Goal: Task Accomplishment & Management: Complete application form

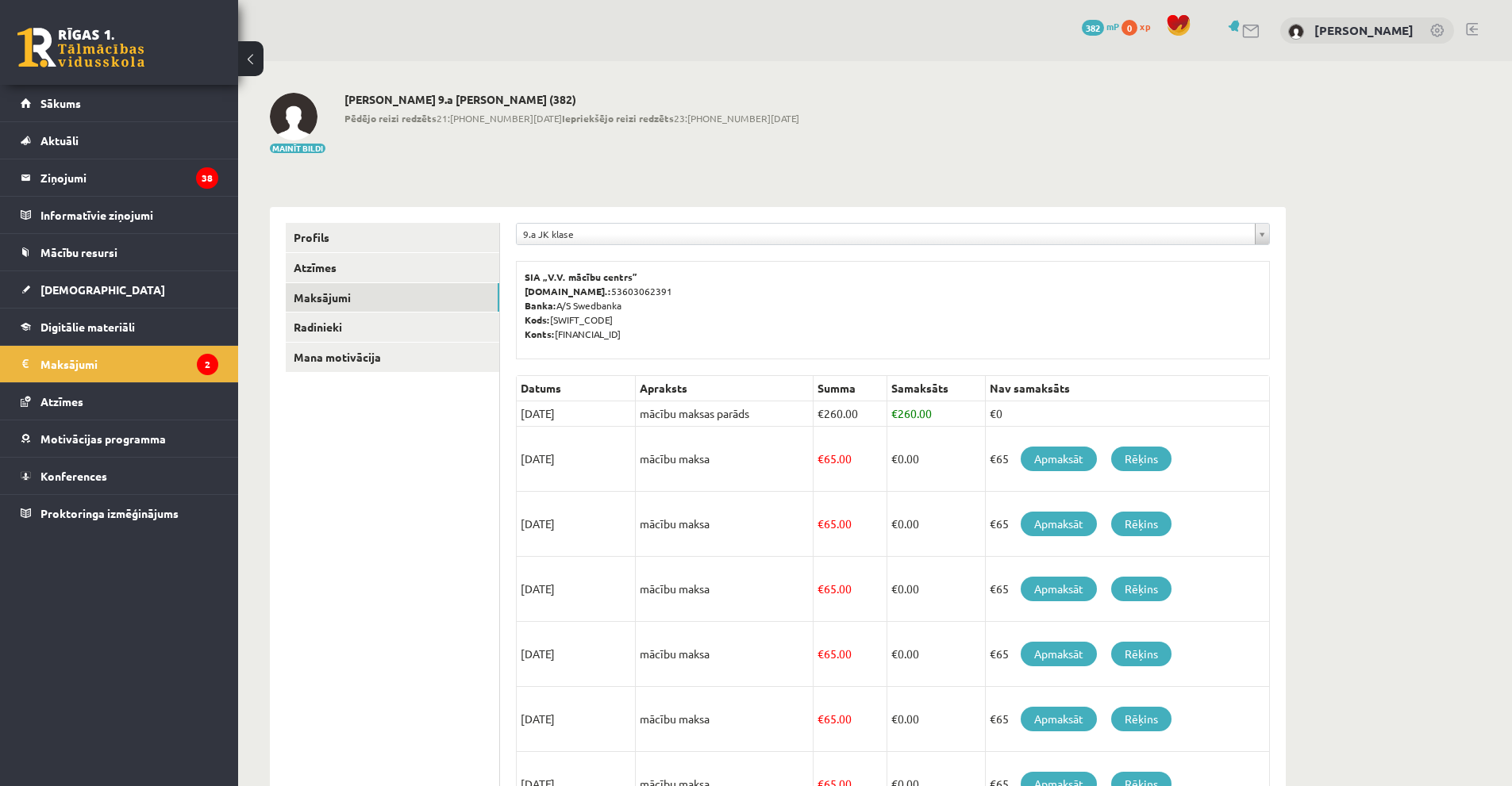
scroll to position [87, 0]
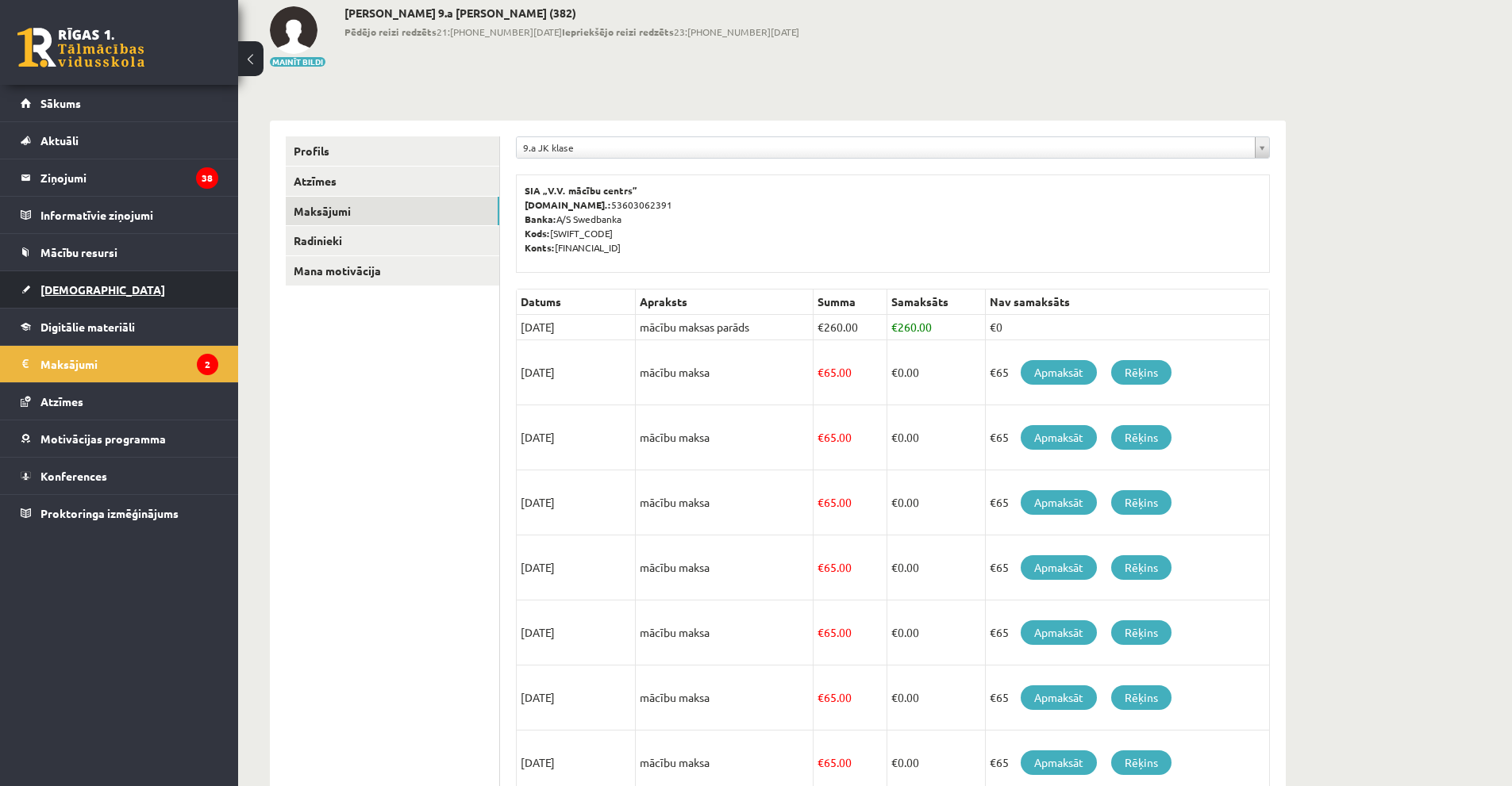
click at [141, 292] on link "[DEMOGRAPHIC_DATA]" at bounding box center [119, 289] width 198 height 36
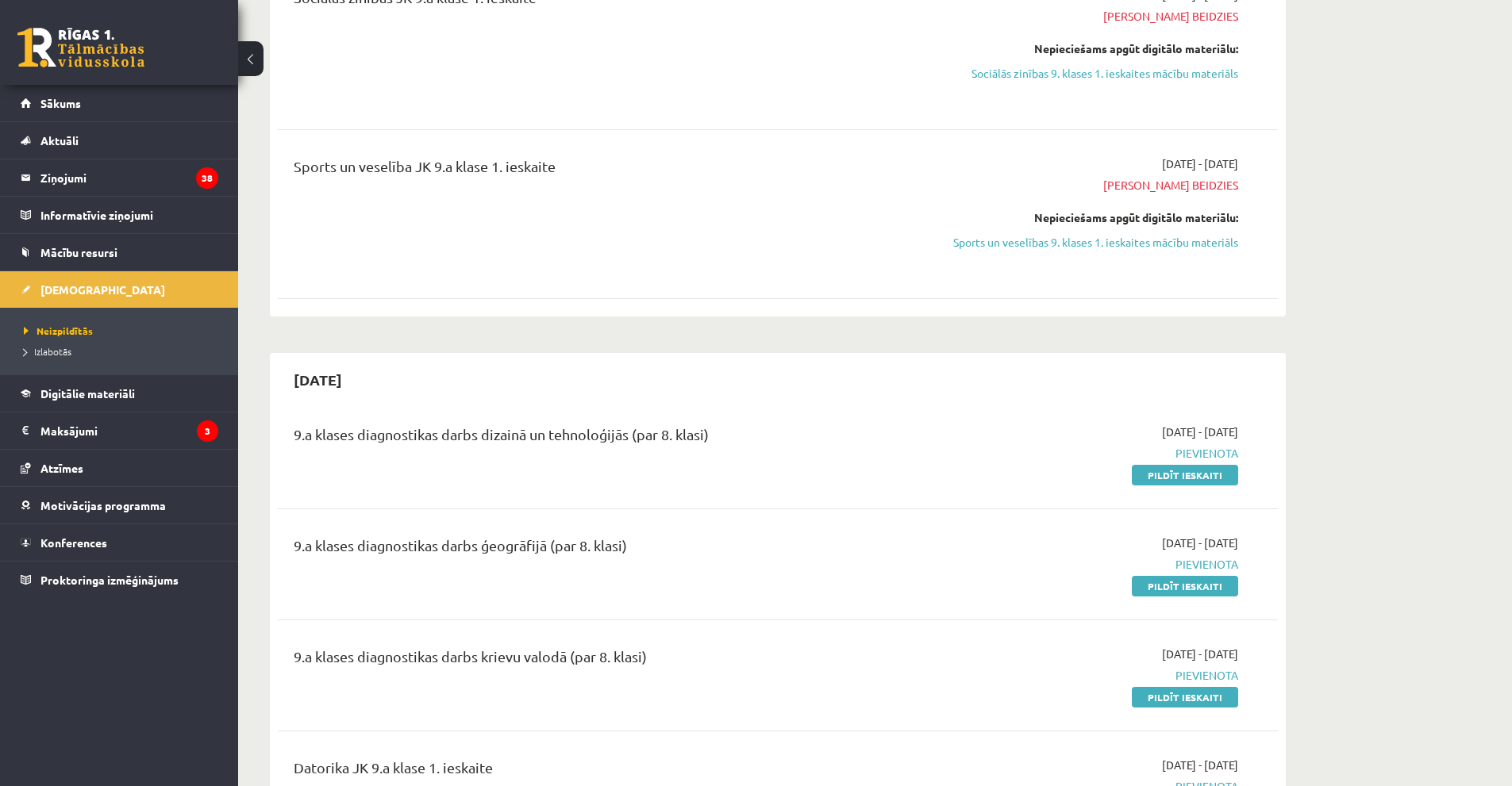
scroll to position [1435, 0]
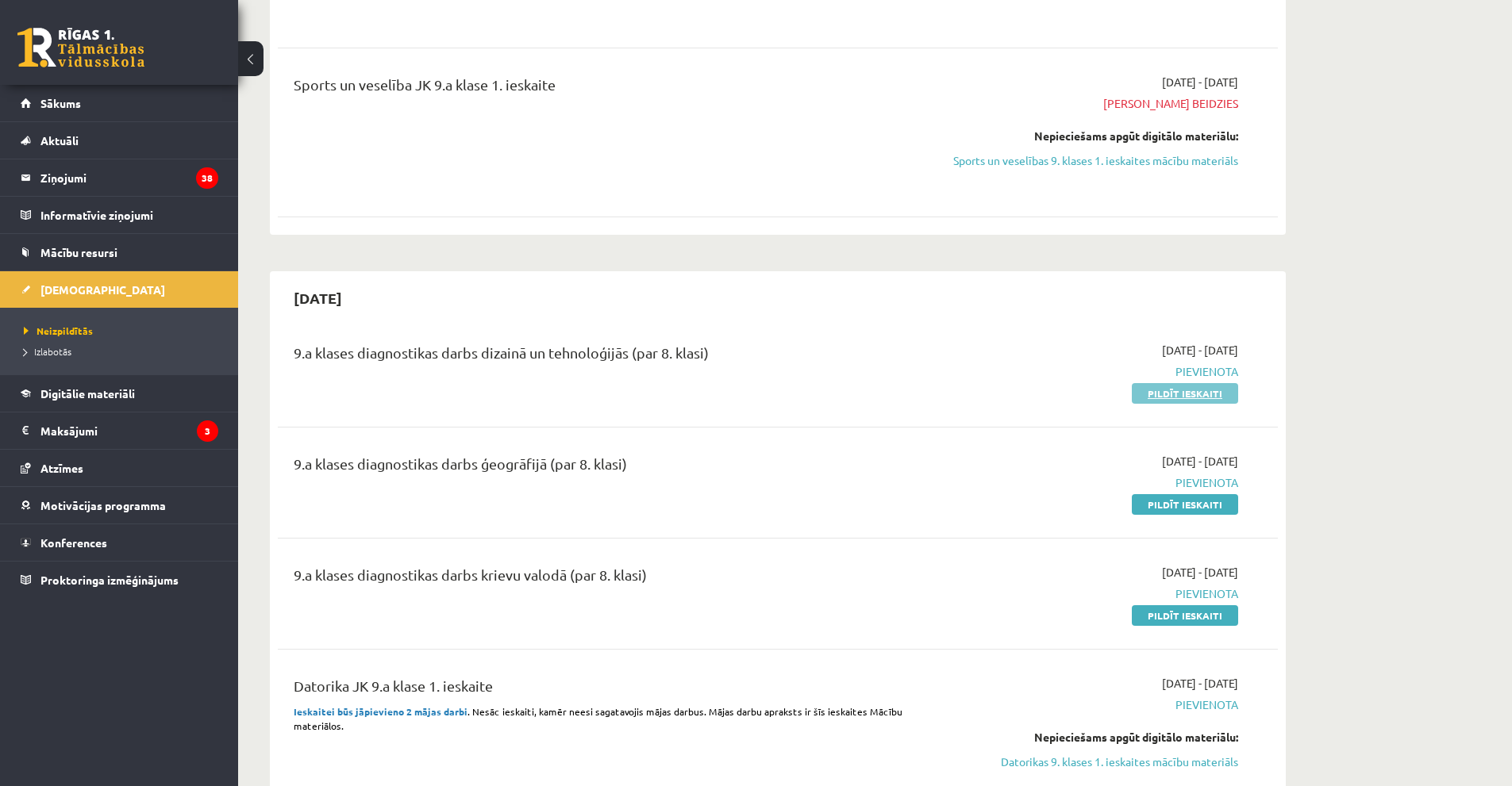
click at [1175, 398] on link "Pildīt ieskaiti" at bounding box center [1184, 393] width 106 height 20
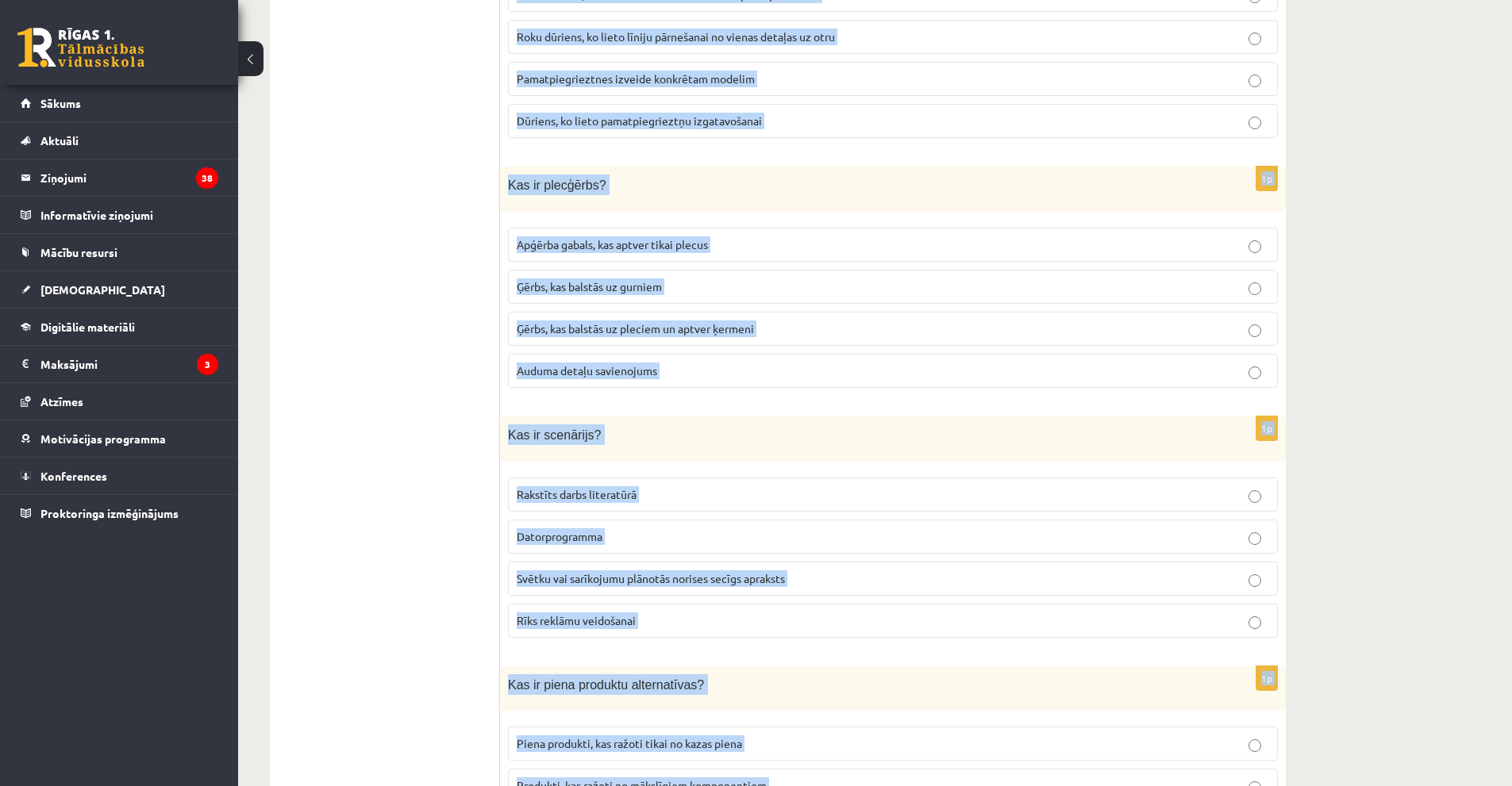
scroll to position [7007, 0]
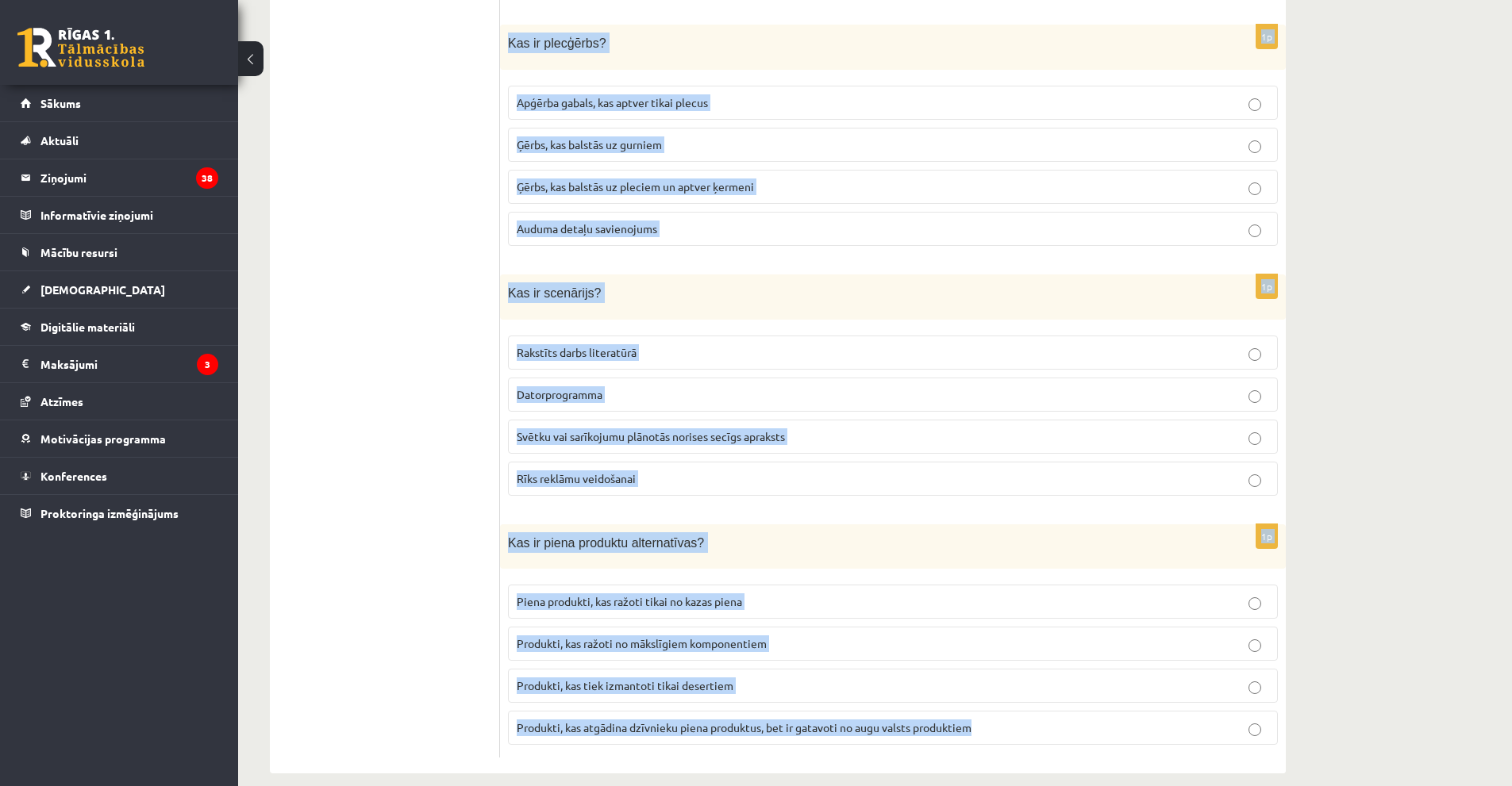
drag, startPoint x: 510, startPoint y: 323, endPoint x: 864, endPoint y: 640, distance: 475.2
copy form "Kas ir biezpiens? Augu valsts izcelsmes produkts Skābpiena dzēriens Piena produ…"
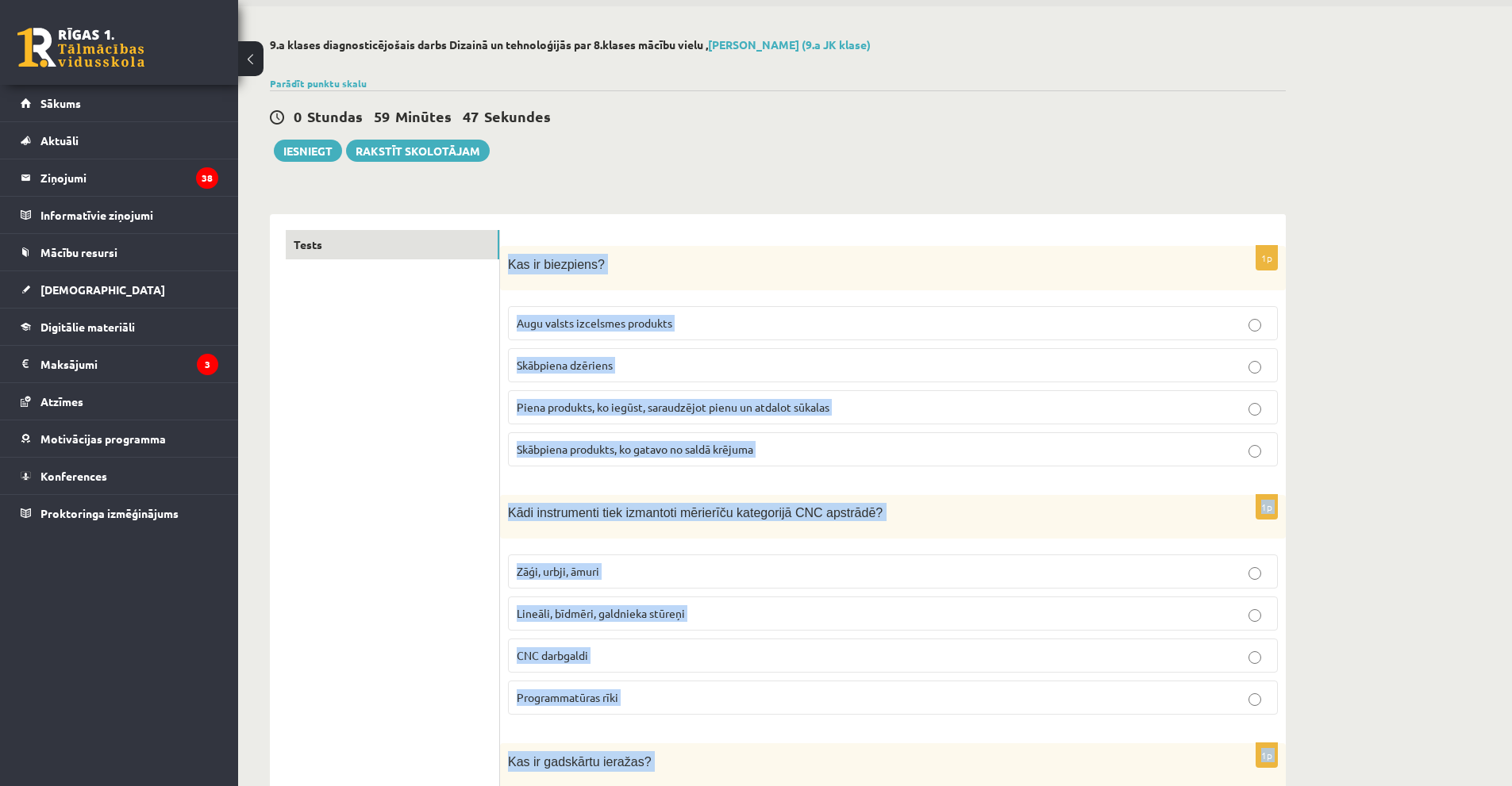
scroll to position [0, 0]
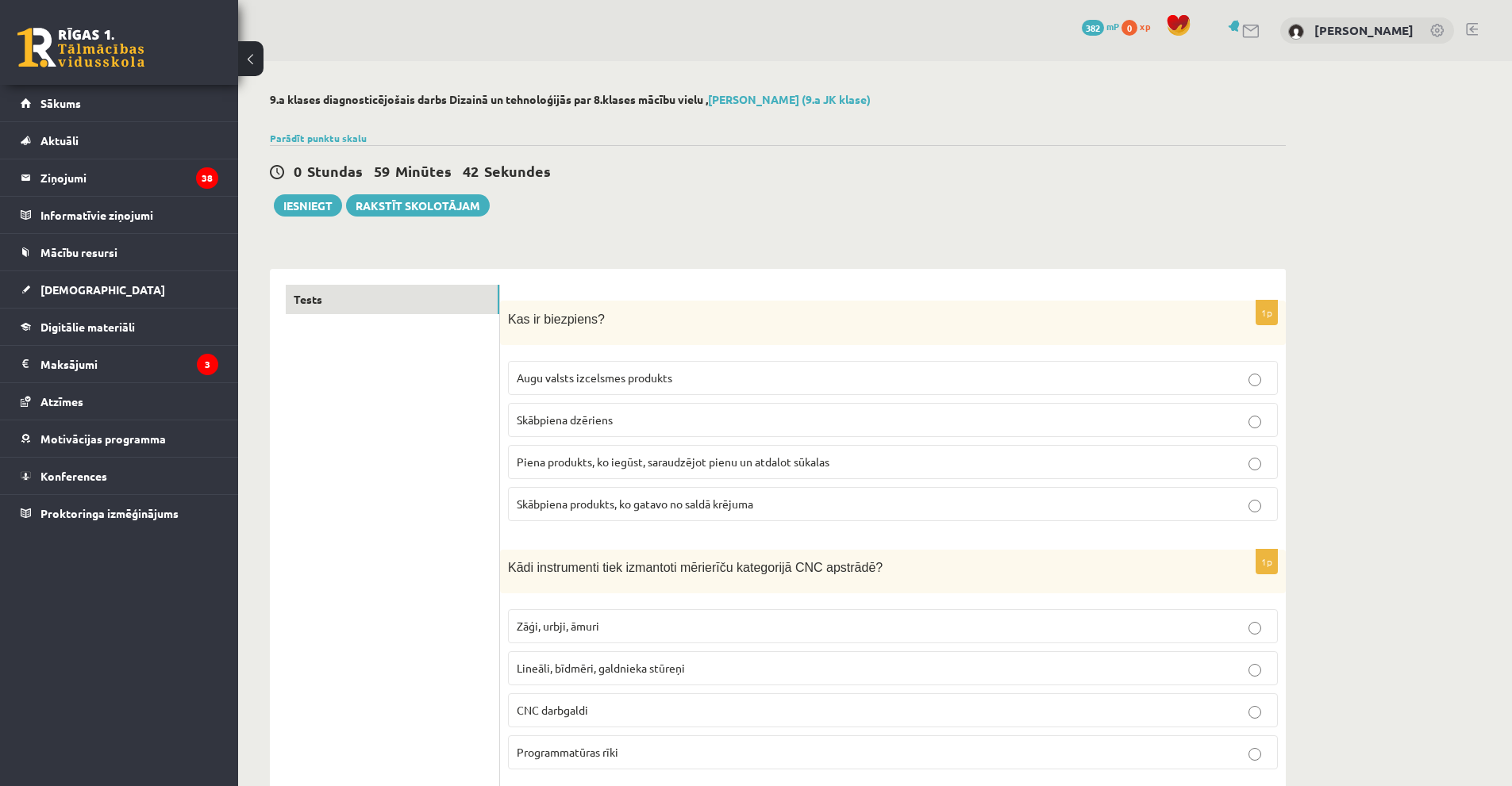
drag, startPoint x: 655, startPoint y: 466, endPoint x: 621, endPoint y: 418, distance: 58.8
click at [655, 466] on span "Piena produkts, ko iegūst, saraudzējot pienu un atdalot sūkalas" at bounding box center [673, 461] width 313 height 15
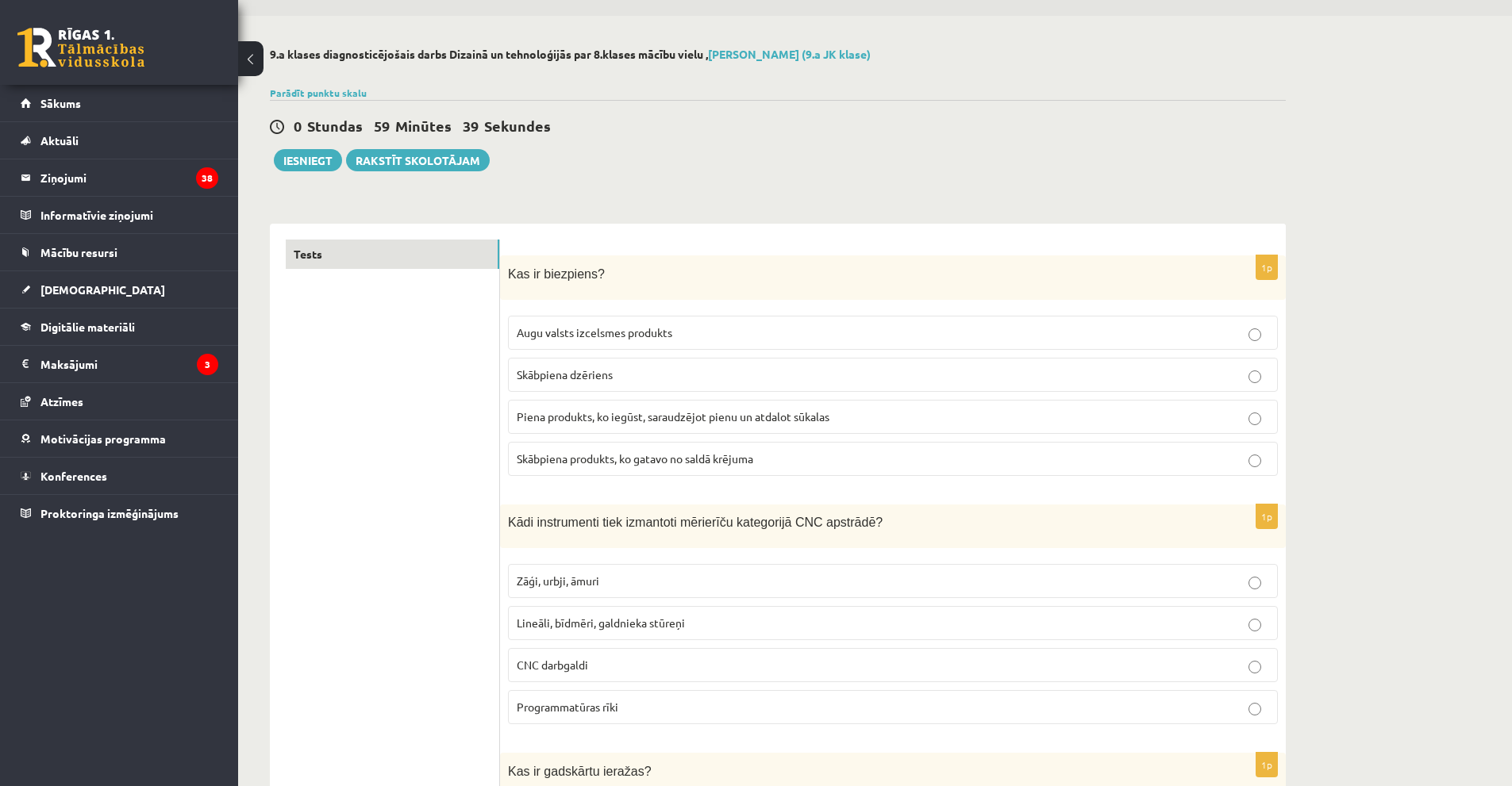
scroll to position [238, 0]
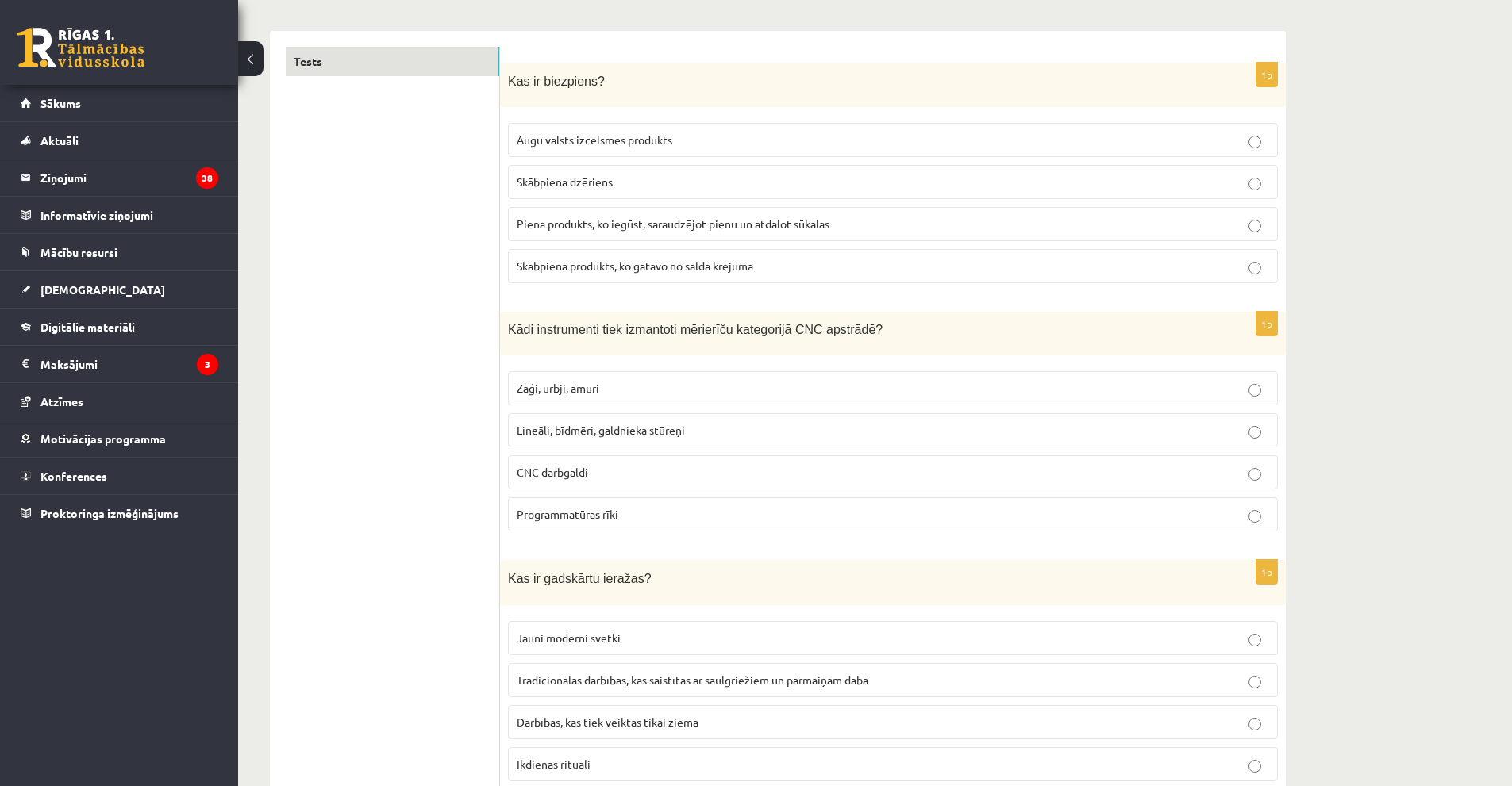
click at [577, 425] on span "Lineāli, bīdmēri, galdnieka stūreņi" at bounding box center [601, 430] width 168 height 15
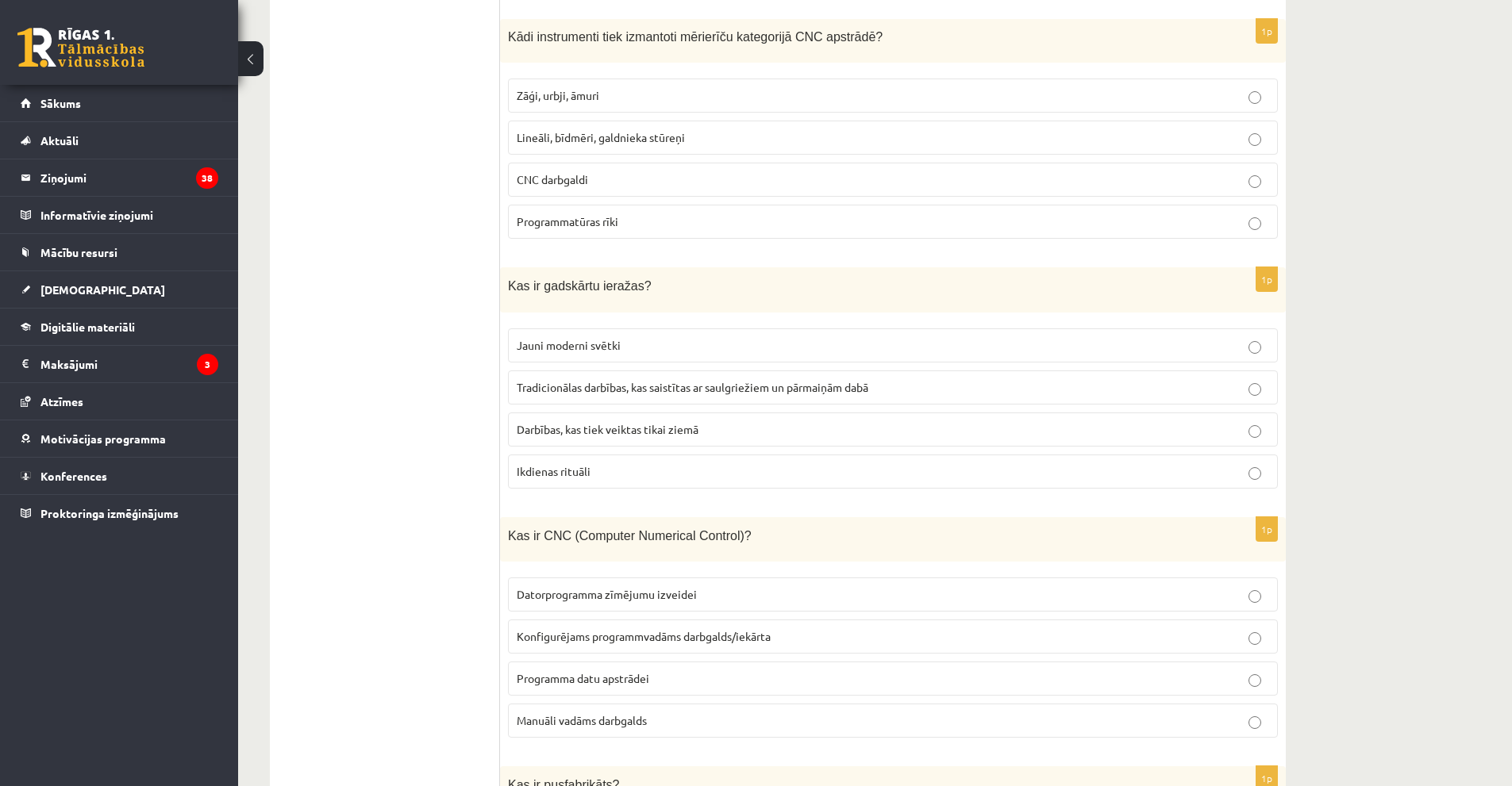
scroll to position [555, 0]
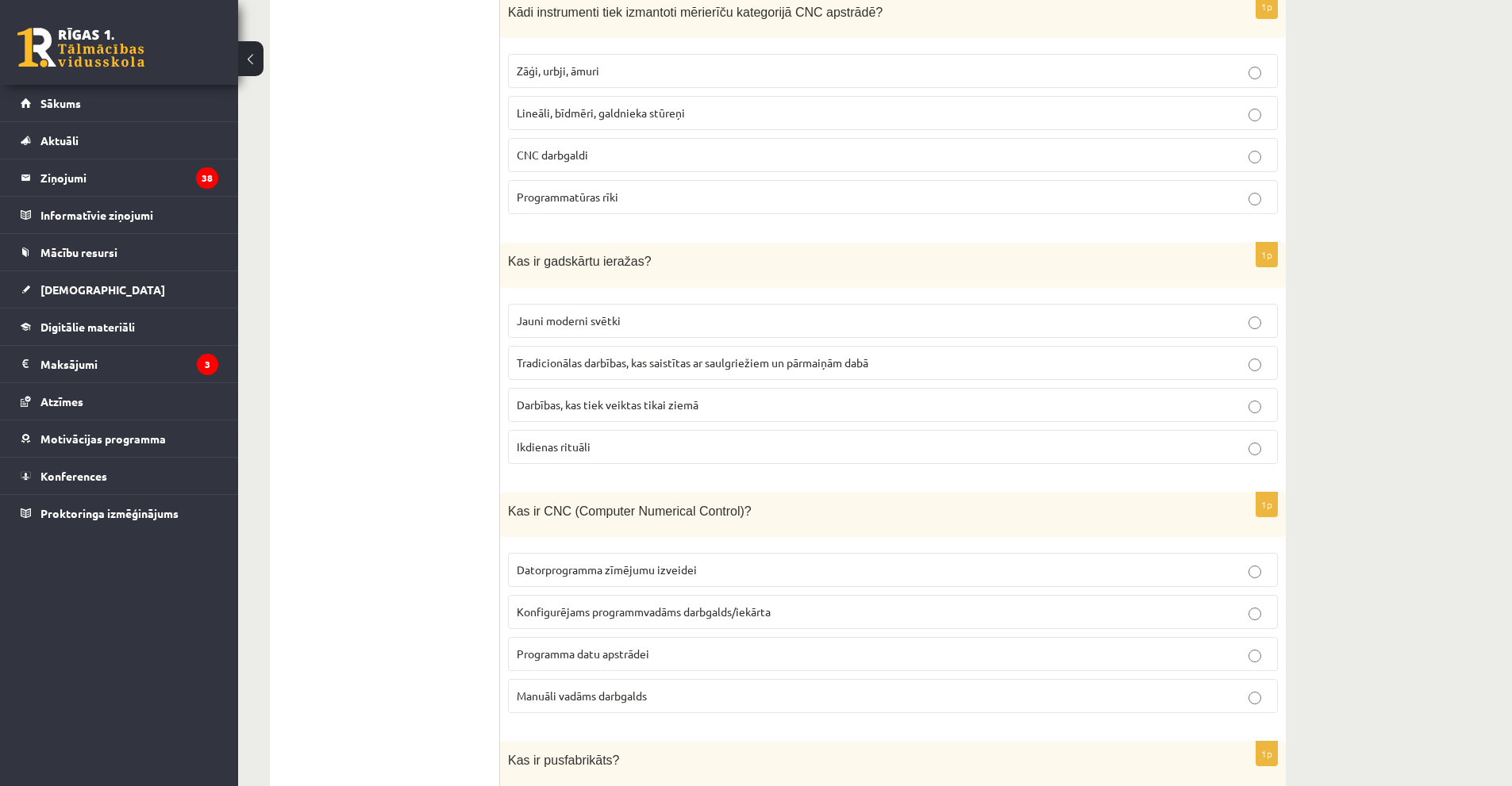
click at [557, 363] on span "Tradicionālas darbības, kas saistītas ar saulgriežiem un pārmaiņām dabā" at bounding box center [693, 362] width 351 height 15
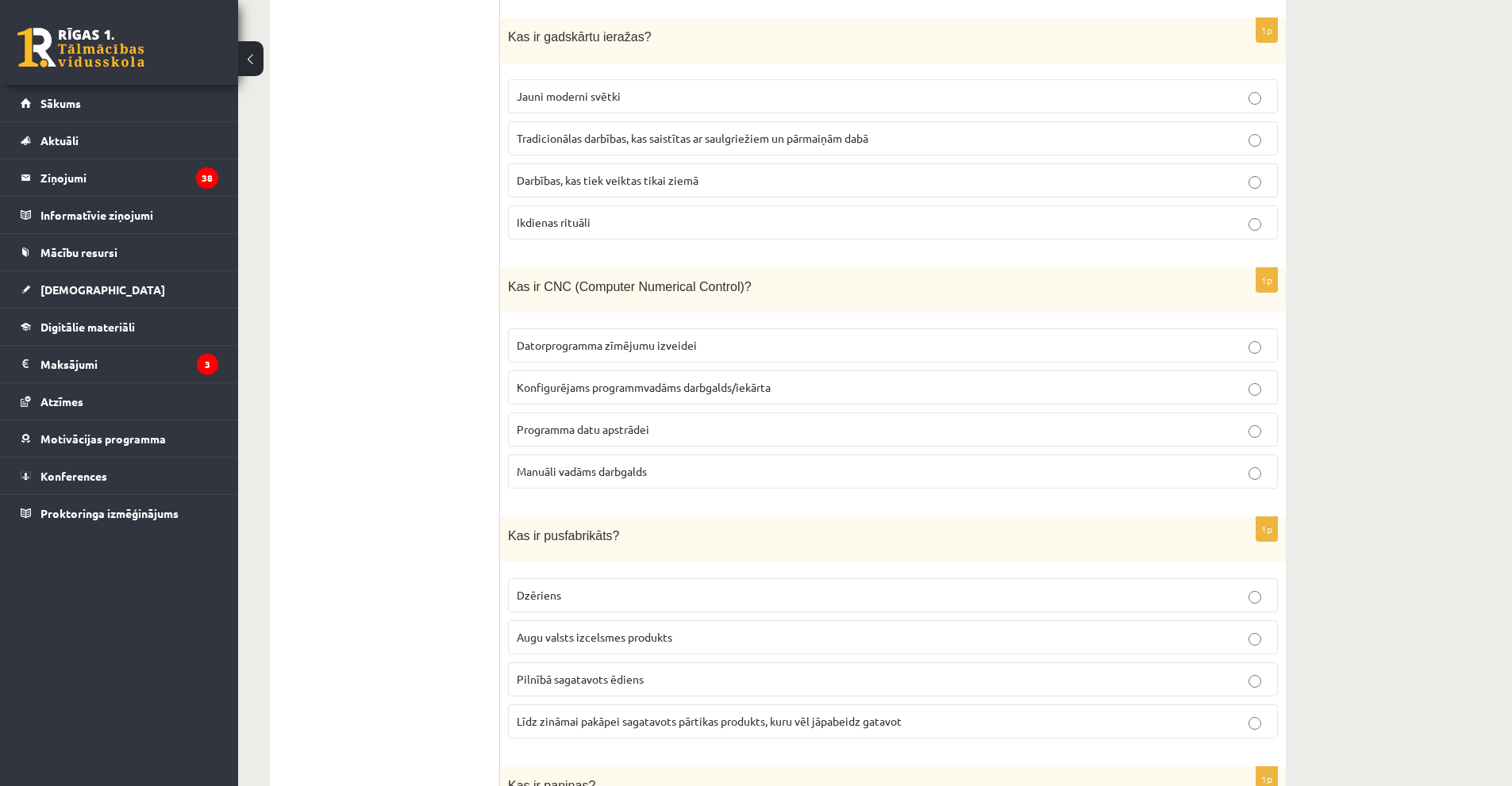
scroll to position [793, 0]
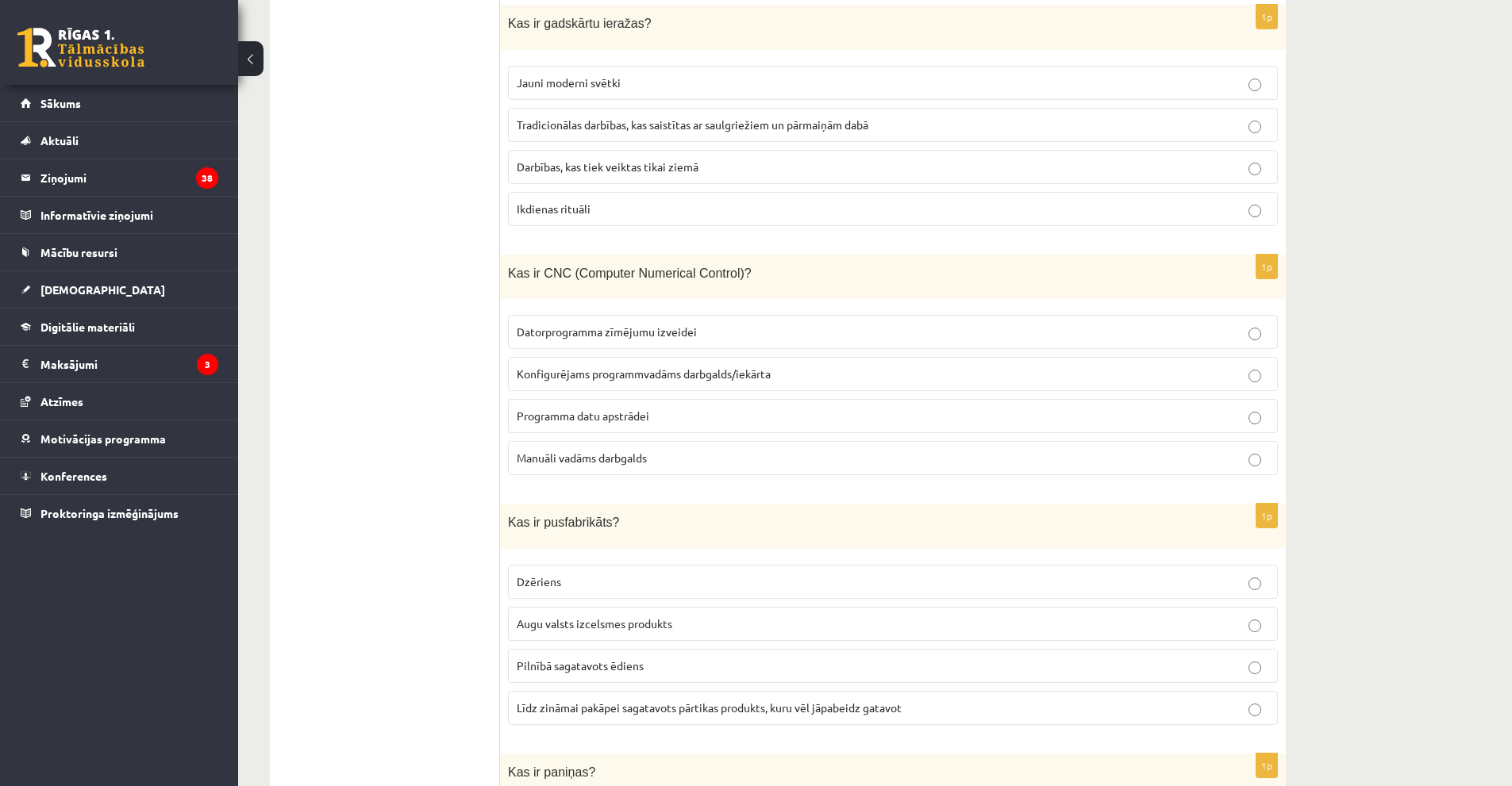
click at [612, 368] on span "Konfigurējams programmvadāms darbgalds/iekārta" at bounding box center [644, 373] width 254 height 15
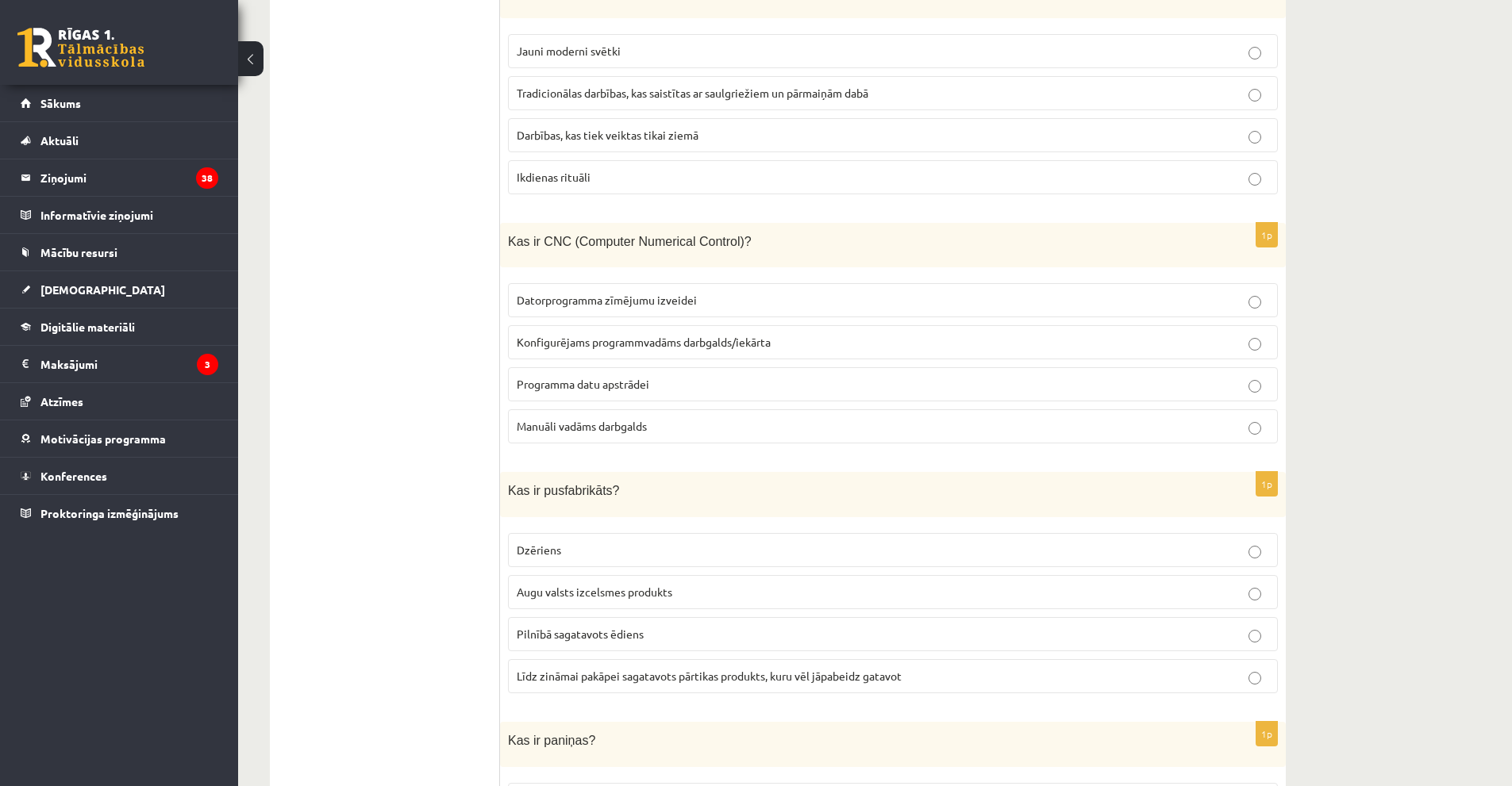
scroll to position [952, 0]
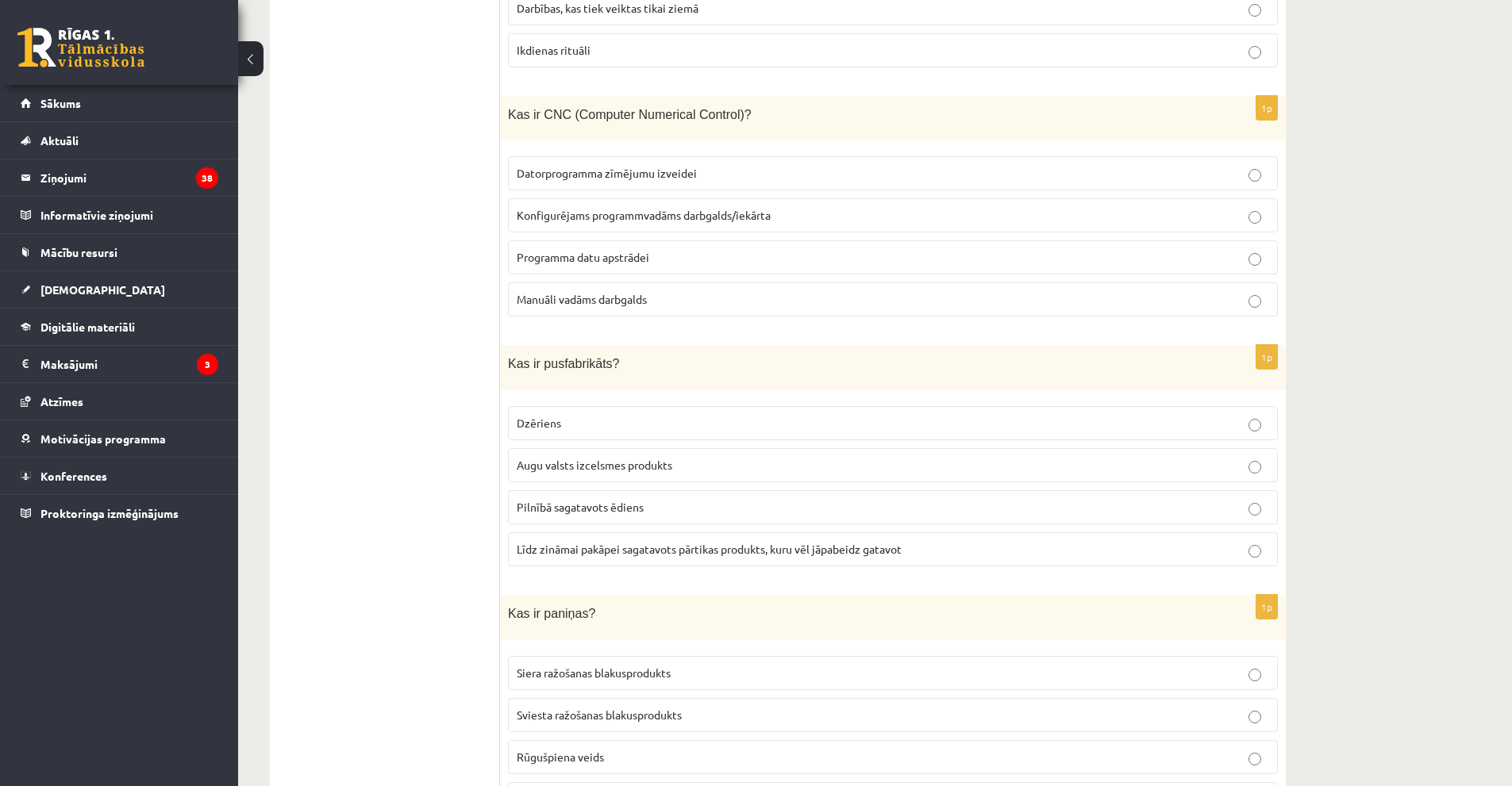
click at [598, 551] on span "Līdz zināmai pakāpei sagatavots pārtikas produkts, kuru vēl jāpabeidz gatavot" at bounding box center [709, 549] width 385 height 15
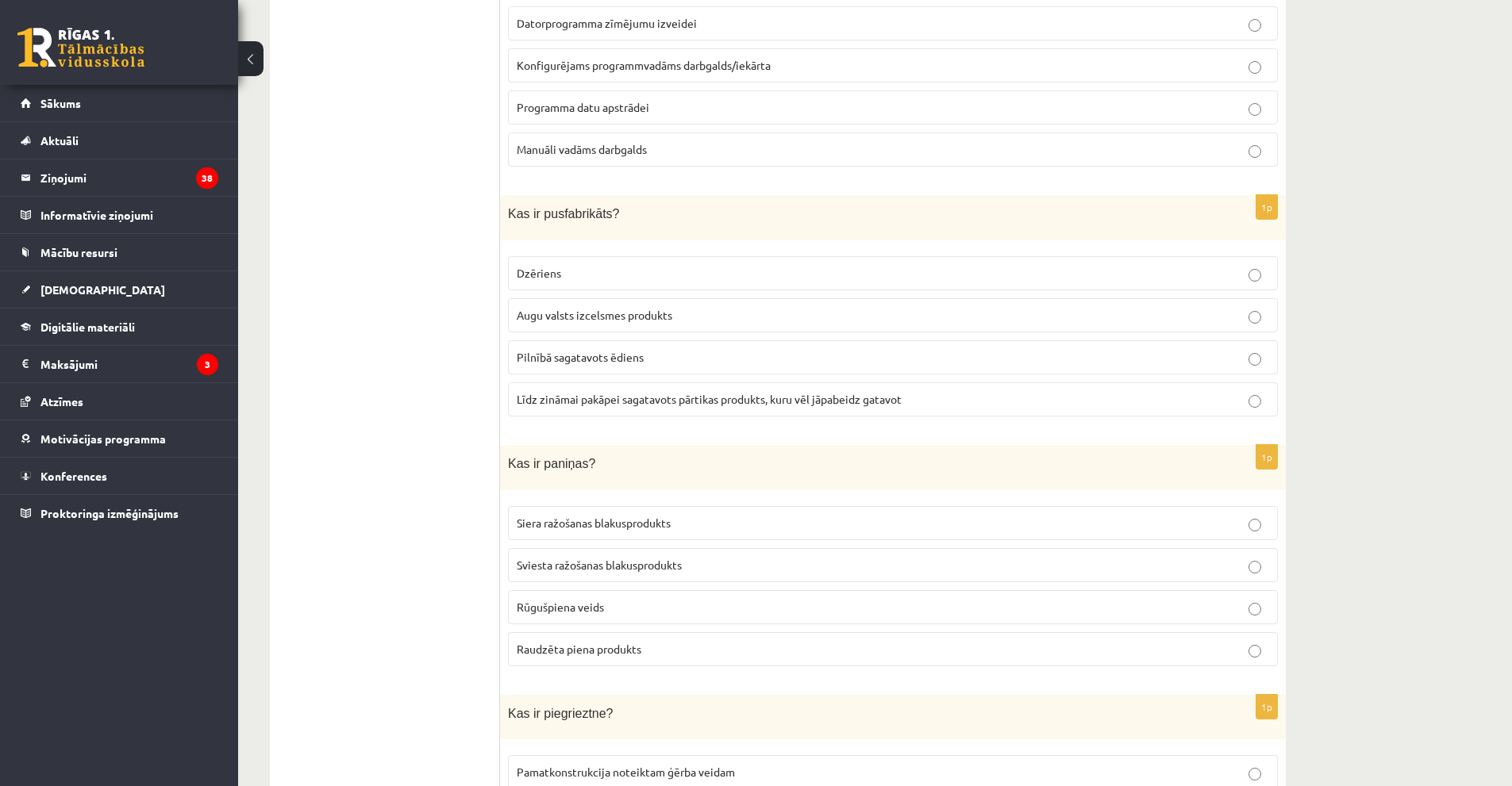
scroll to position [1111, 0]
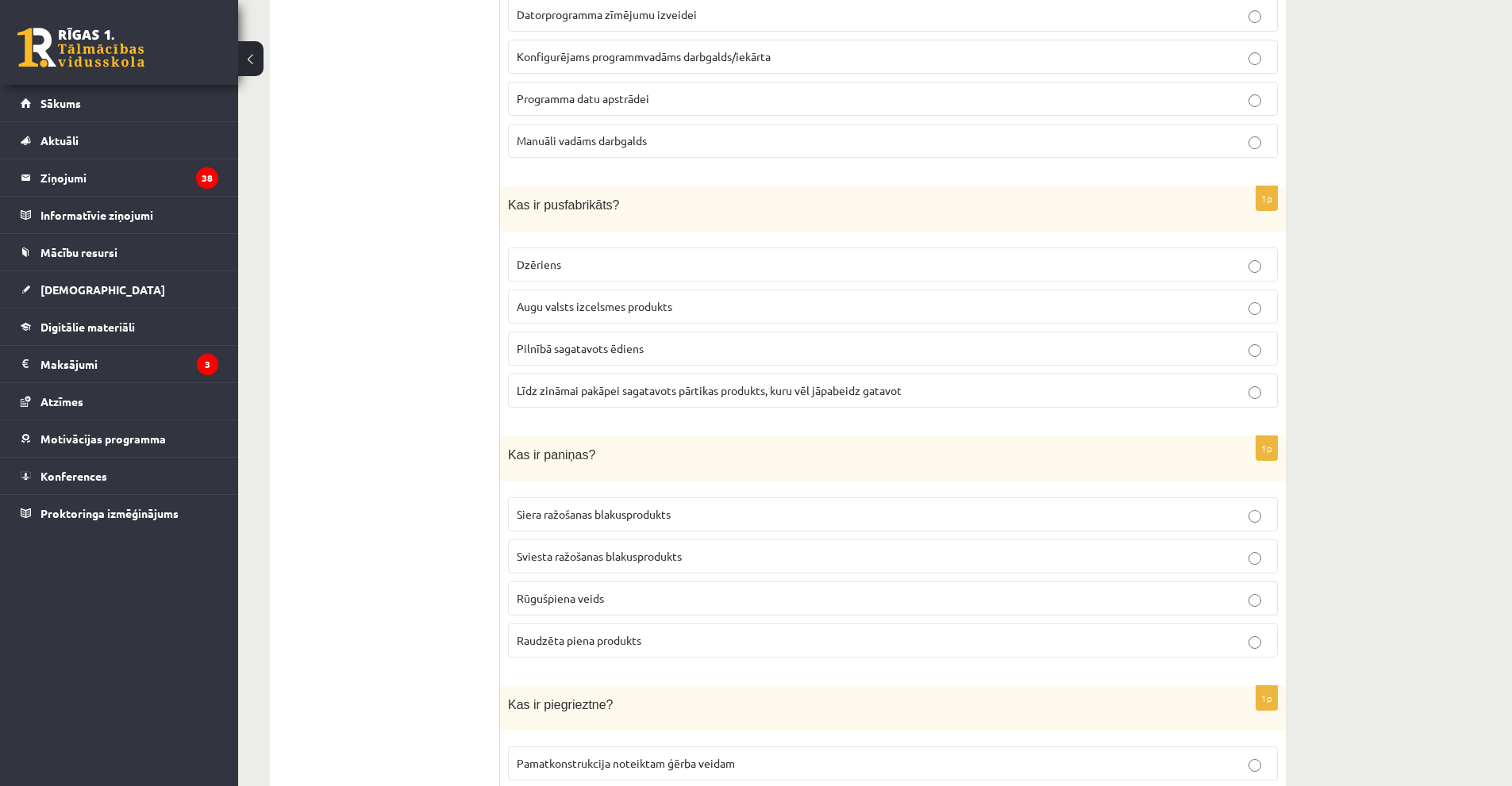
click at [624, 559] on span "Sviesta ražošanas blakusprodukts" at bounding box center [599, 556] width 165 height 15
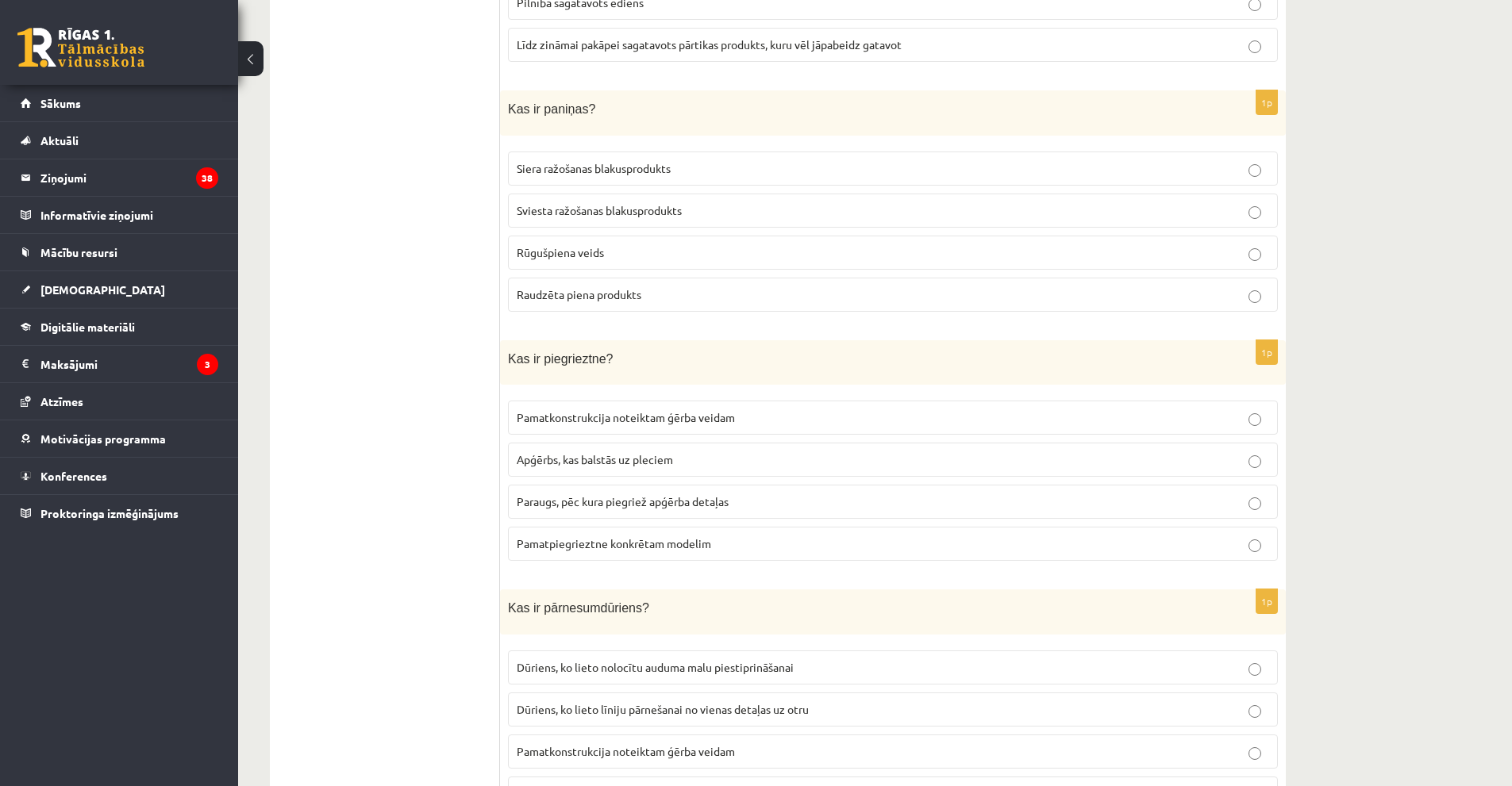
scroll to position [1508, 0]
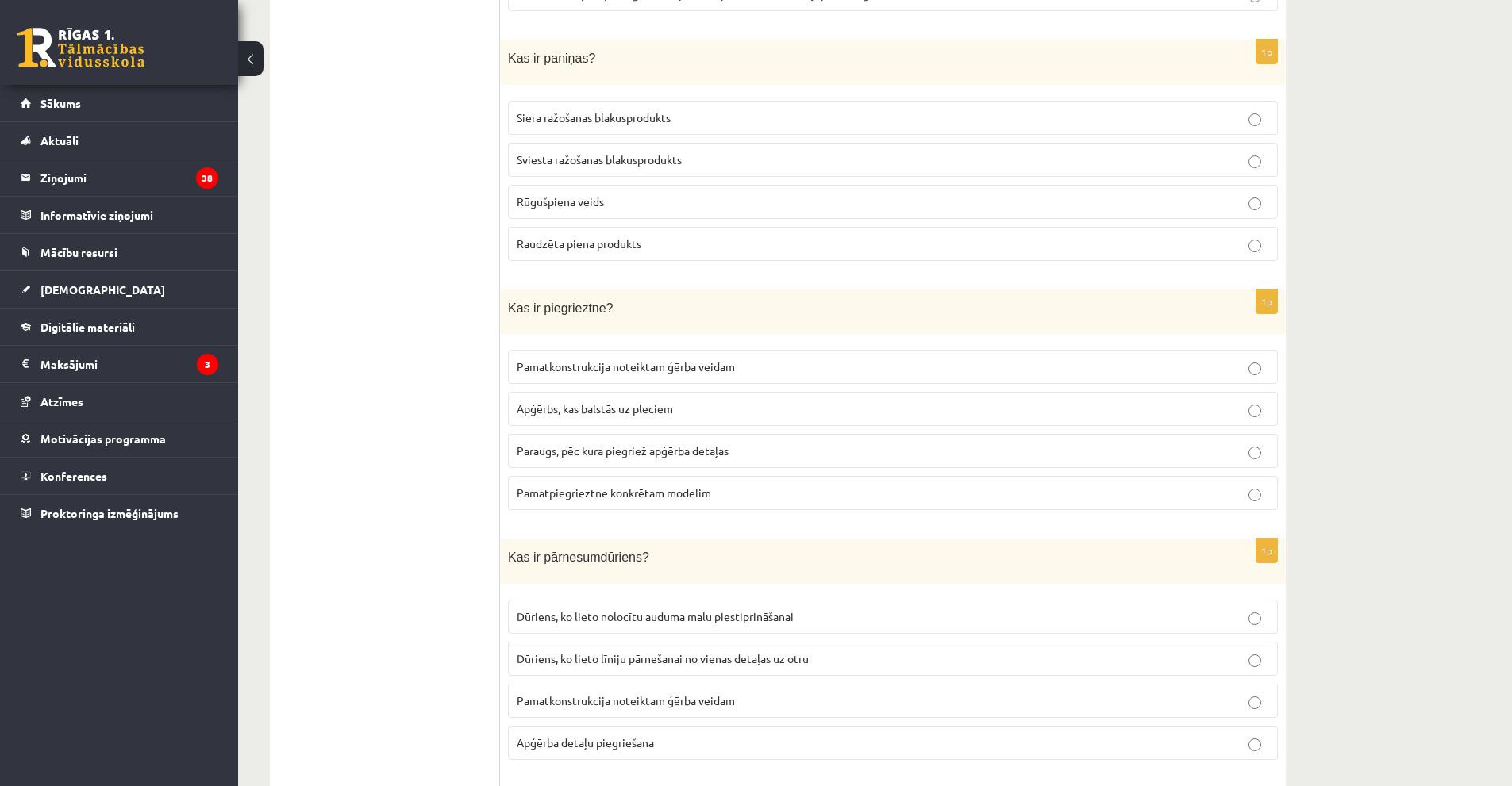
click at [621, 610] on span "Dūriens, ko lieto nolocītu auduma malu piestiprināšanai" at bounding box center [656, 616] width 277 height 15
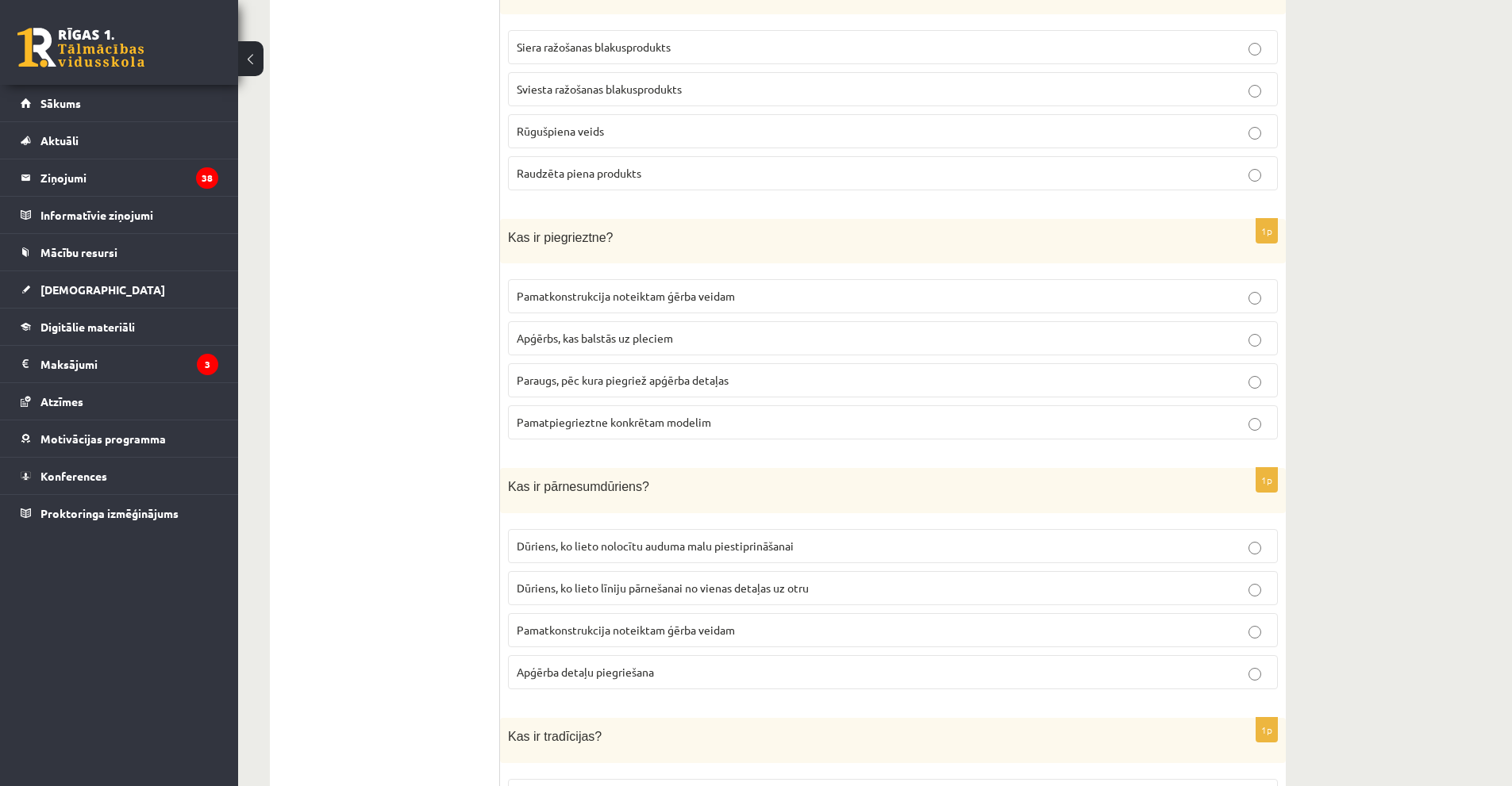
scroll to position [1587, 0]
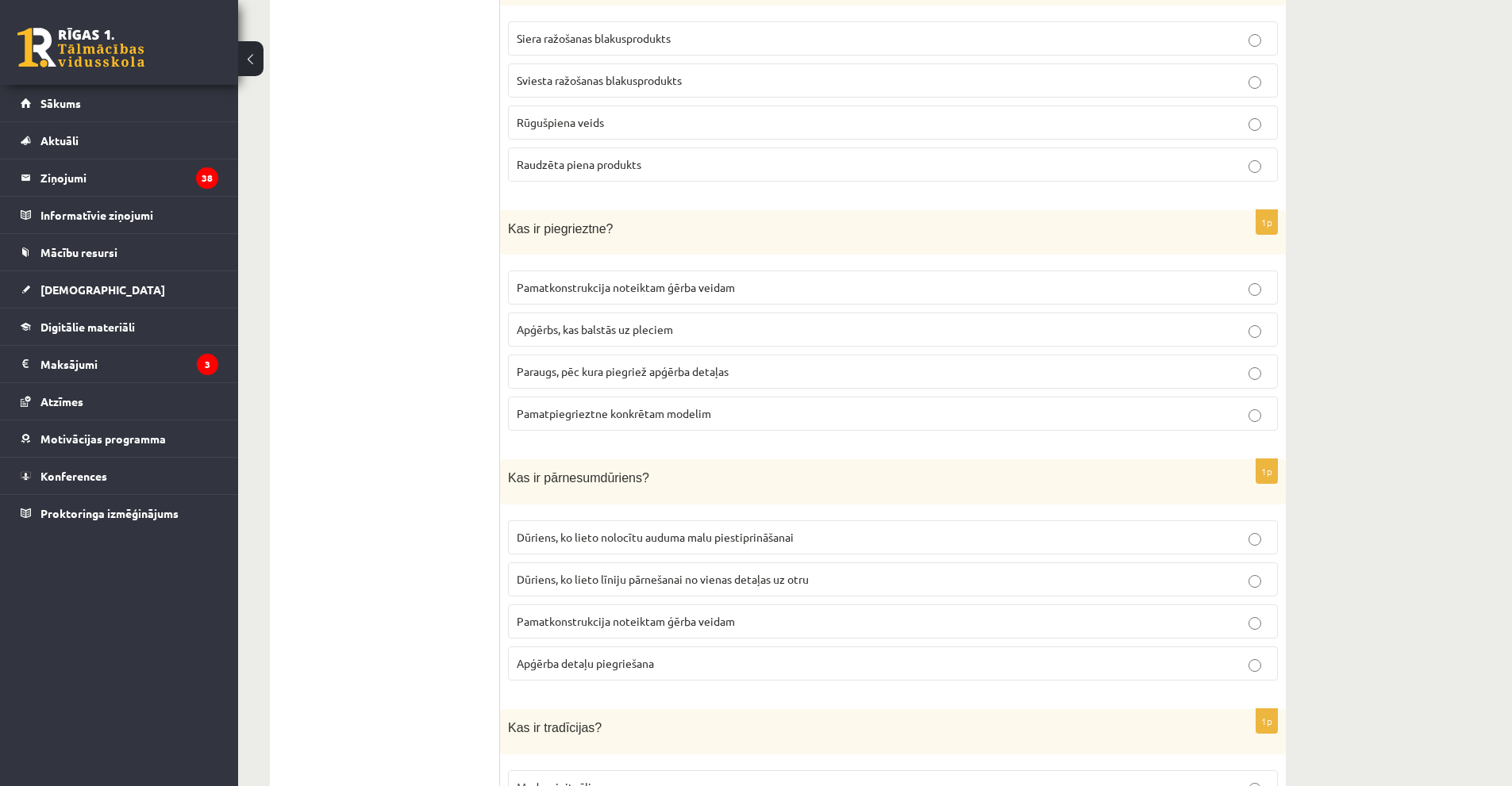
click at [627, 580] on span "Dūriens, ko lieto līniju pārnešanai no vienas detaļas uz otru" at bounding box center [662, 579] width 292 height 15
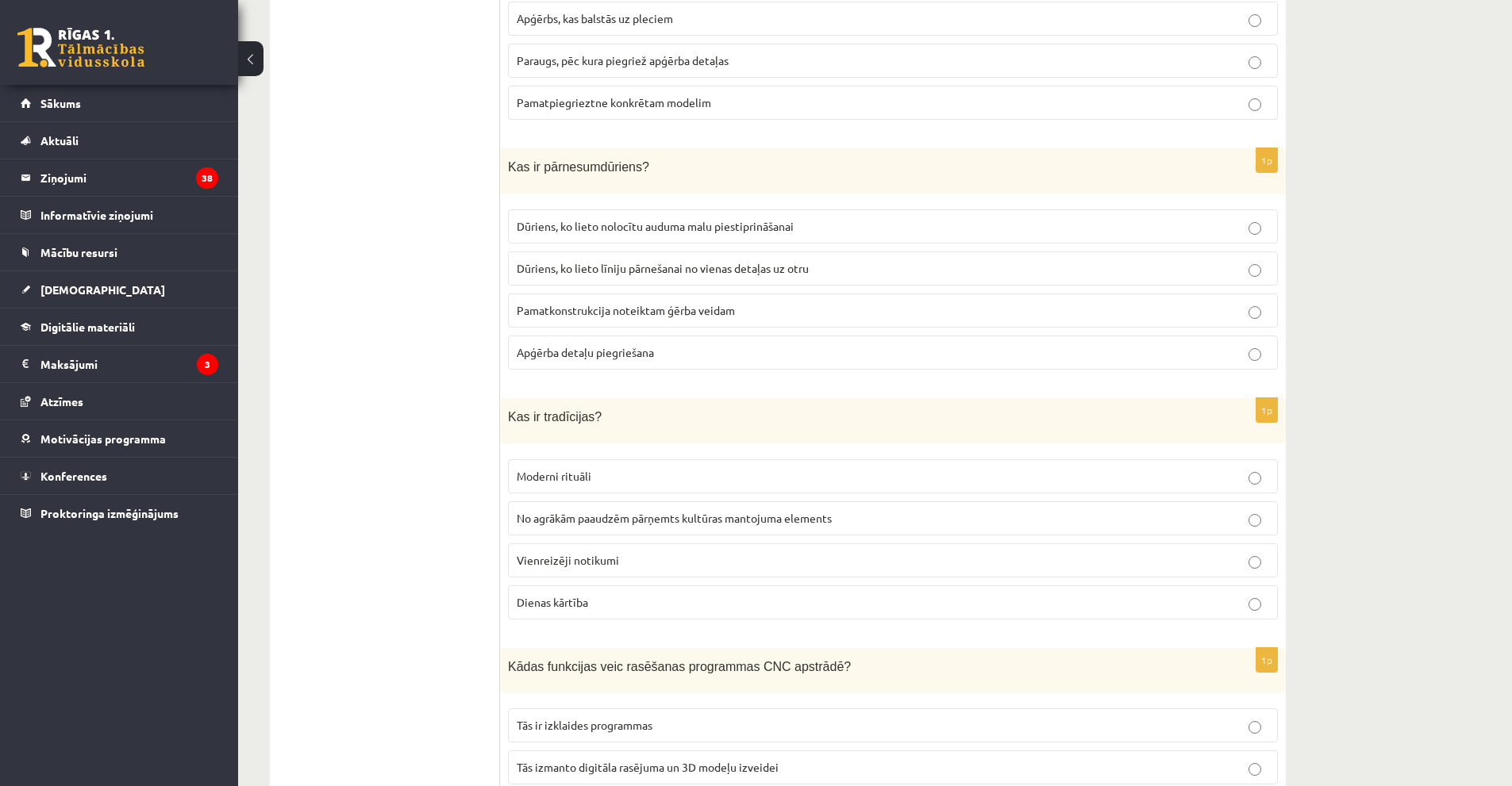
scroll to position [1904, 0]
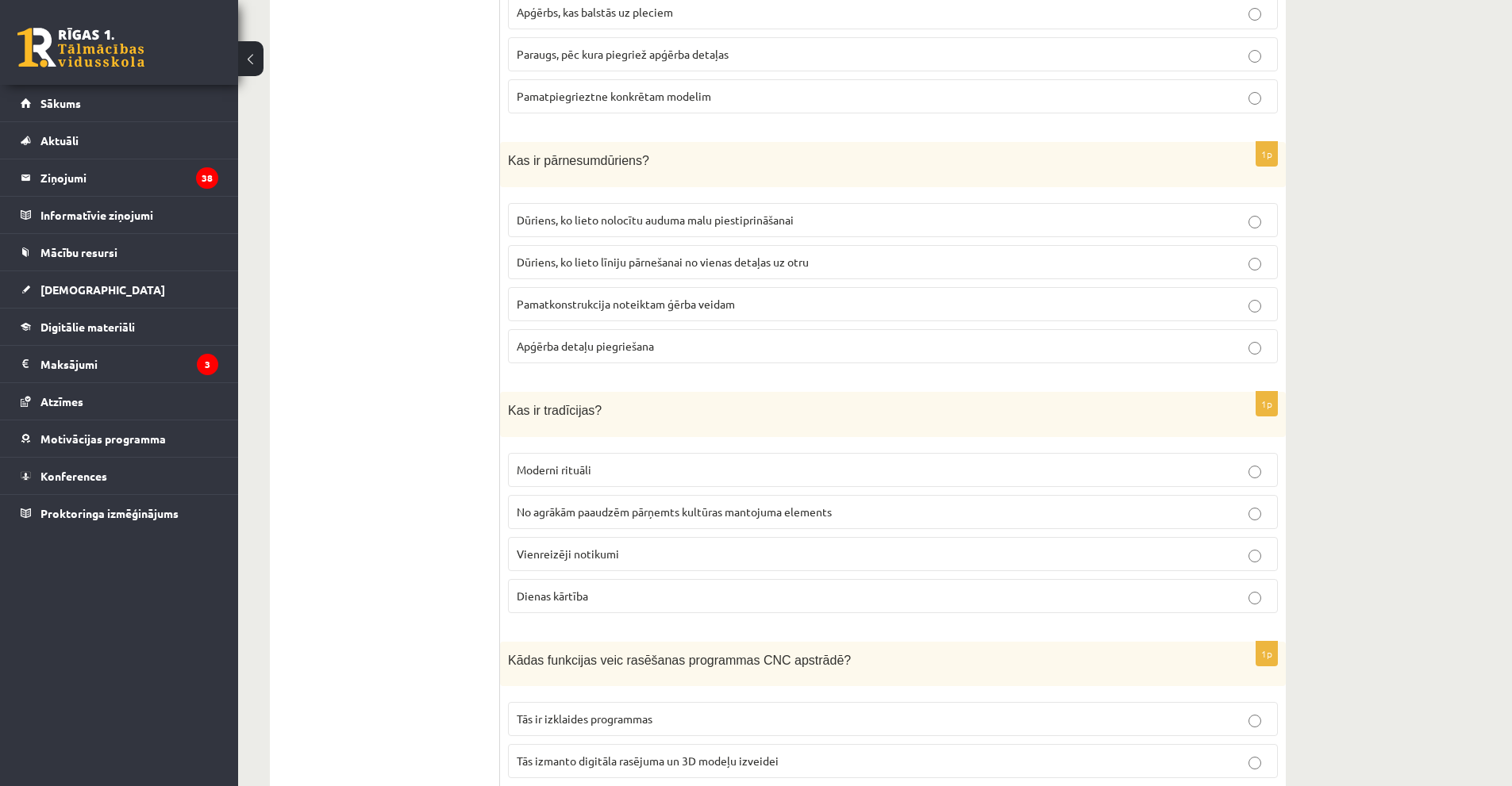
click at [599, 506] on span "No agrākām paaudzēm pārņemts kultūras mantojuma elements" at bounding box center [674, 511] width 315 height 15
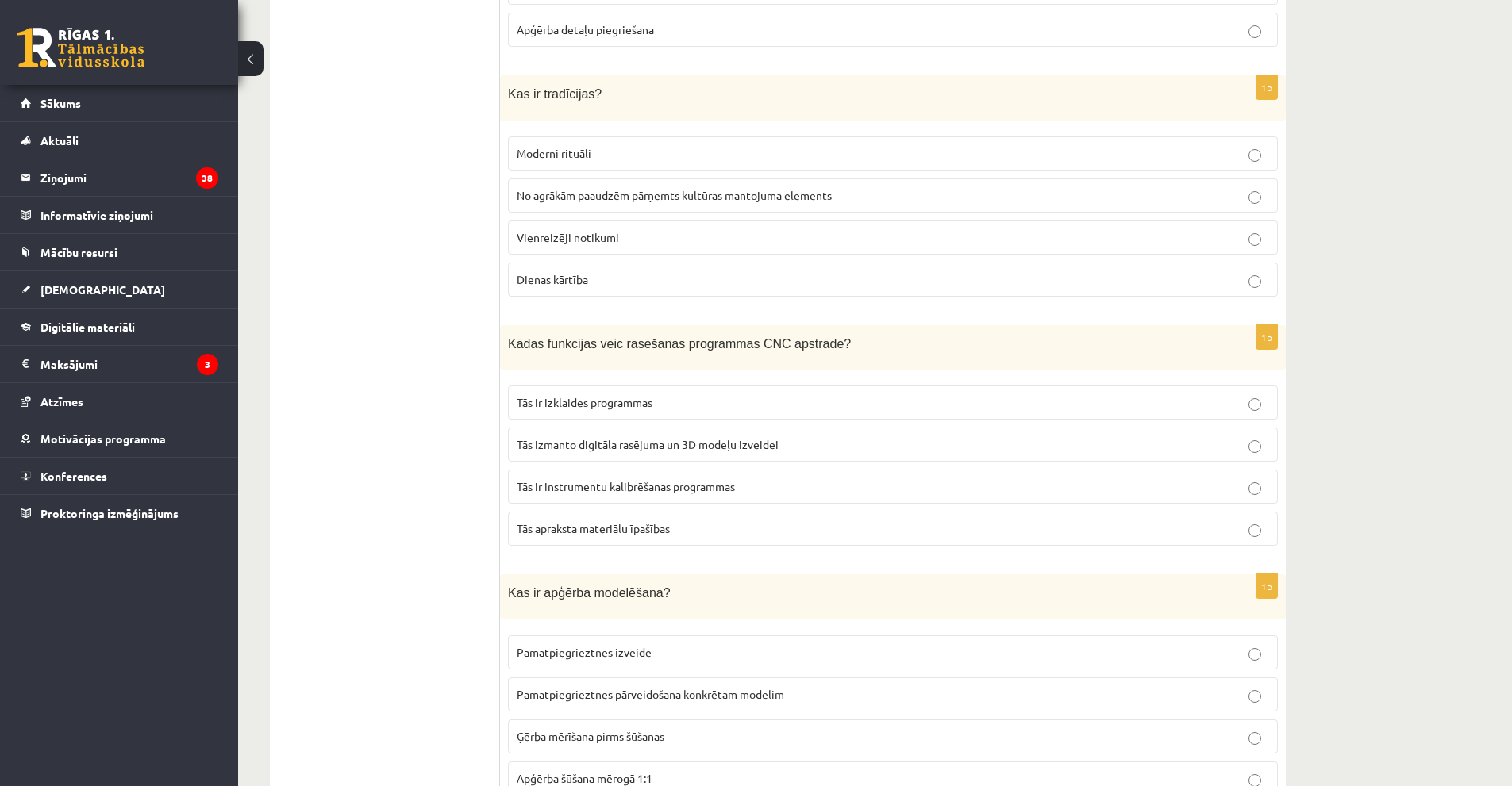
scroll to position [2221, 0]
click at [629, 645] on span "Pamatpiegrieztnes izveide" at bounding box center [584, 651] width 135 height 15
click at [615, 687] on span "Pamatpiegrieztnes pārveidošana konkrētam modelim" at bounding box center [651, 693] width 267 height 15
click at [770, 436] on span "Tās izmanto digitāla rasējuma un 3D modeļu izveidei" at bounding box center [648, 443] width 261 height 15
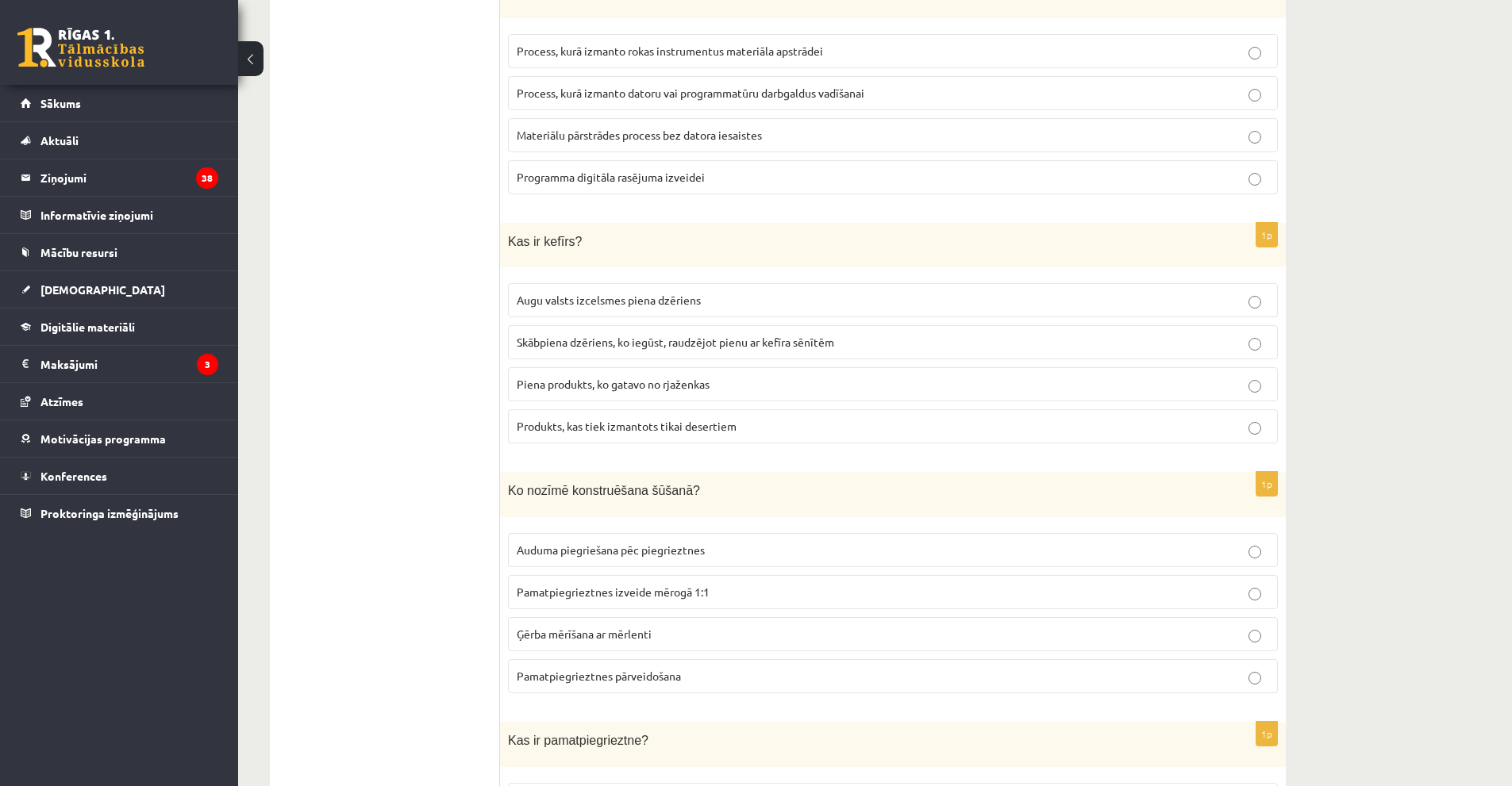
scroll to position [3173, 0]
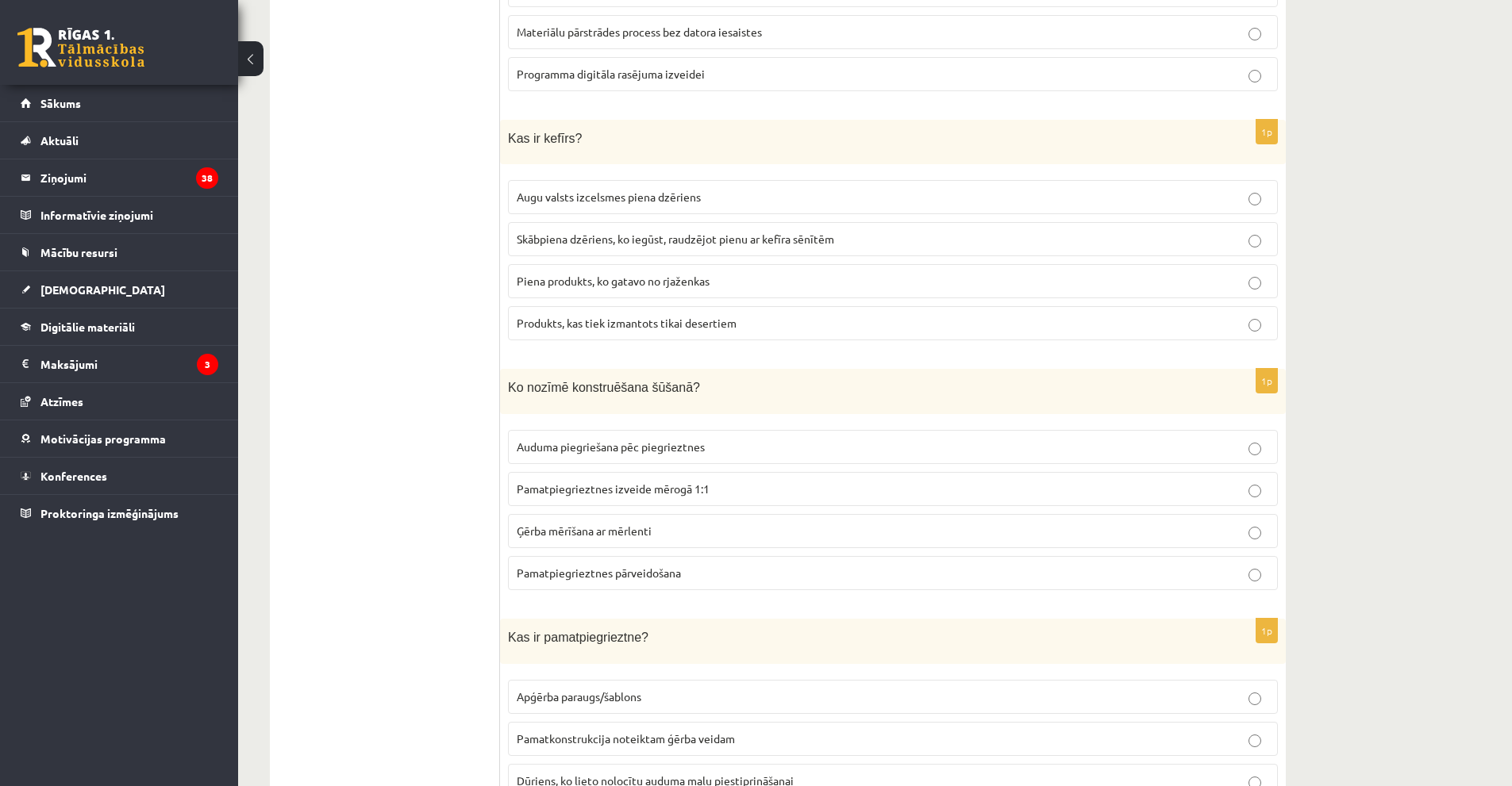
click at [772, 481] on p "Pamatpiegrieztnes izveide mērogā 1:1" at bounding box center [893, 489] width 752 height 17
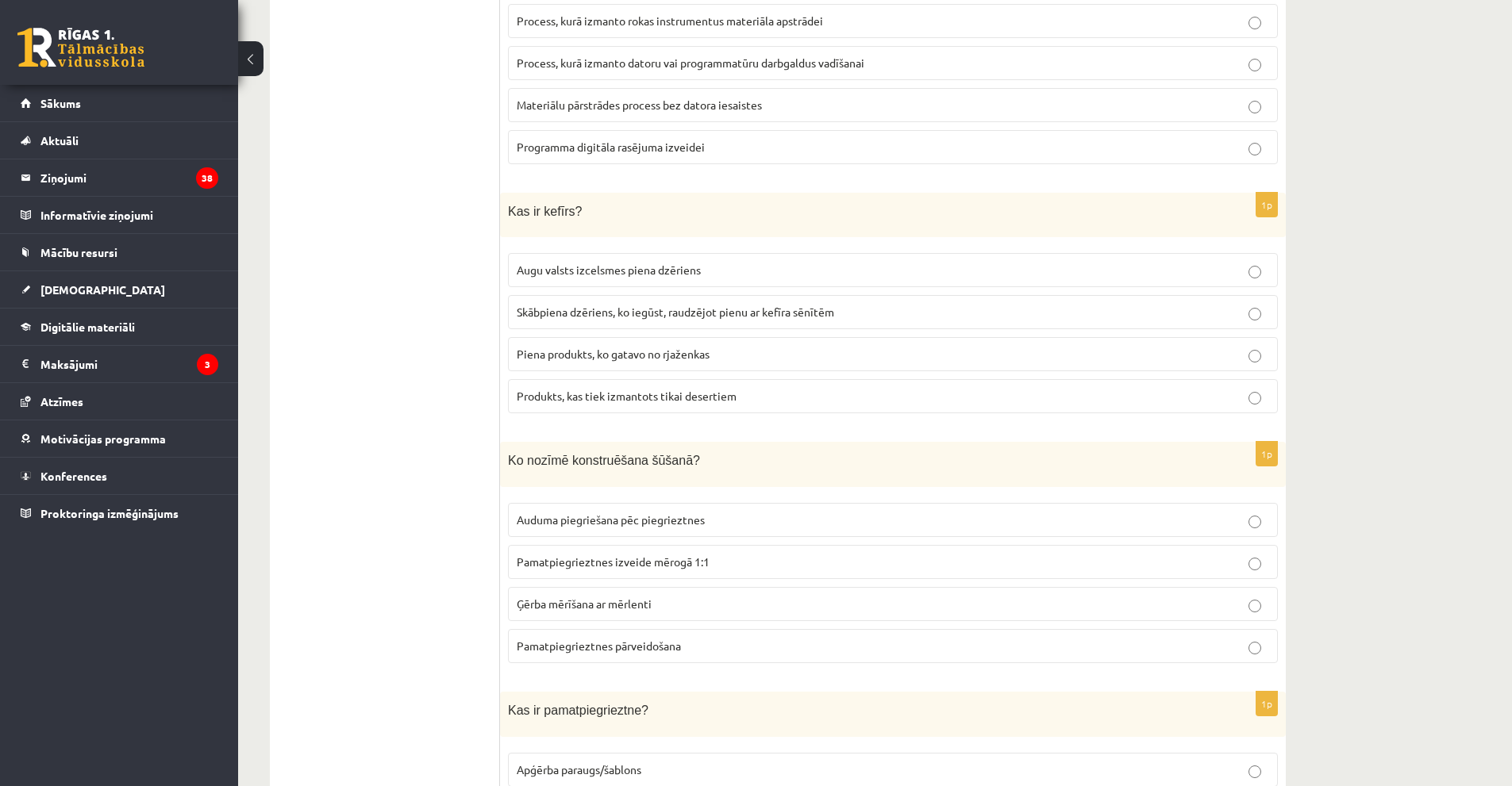
scroll to position [3093, 0]
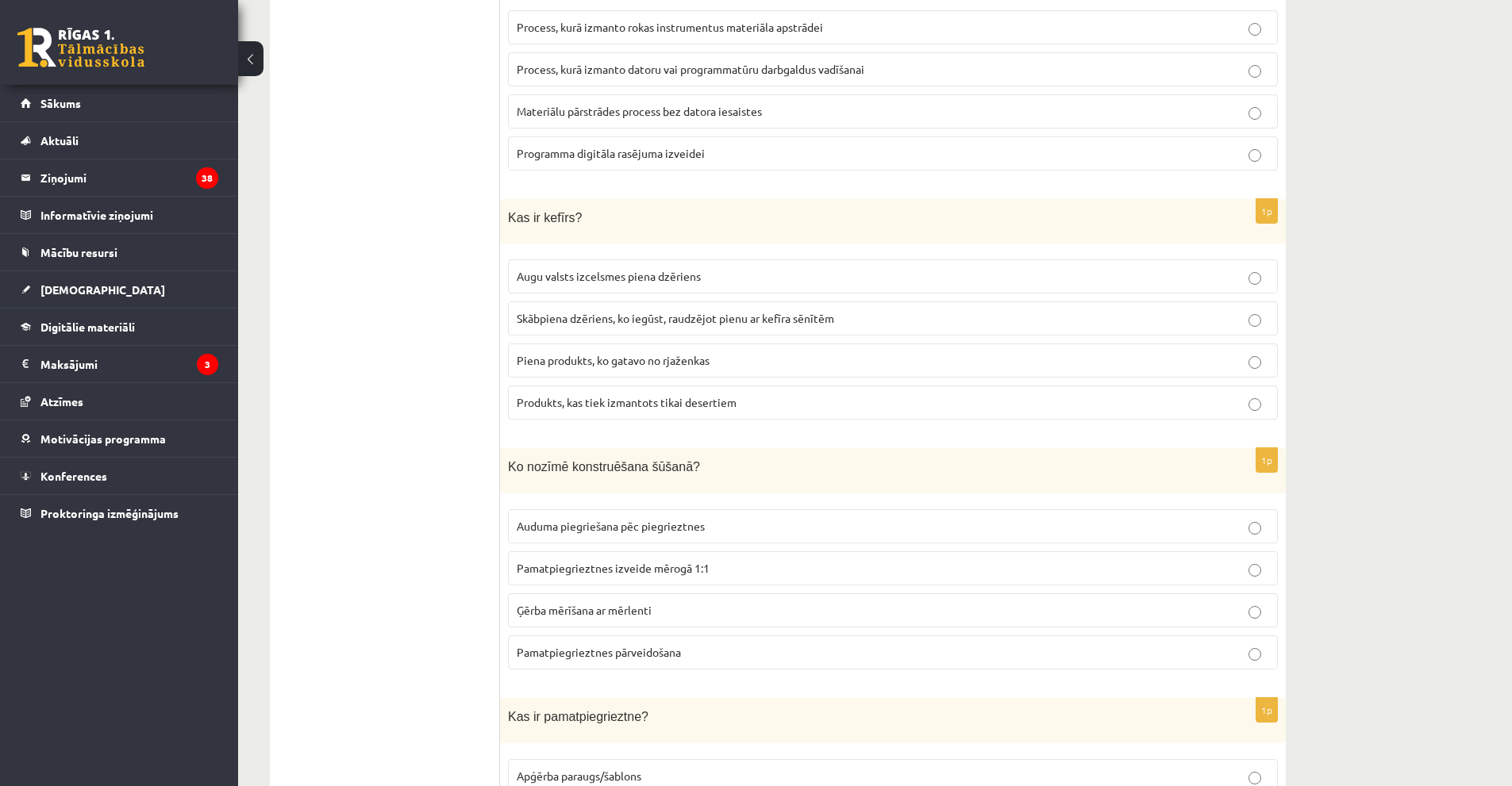
click at [813, 315] on span "Skābpiena dzēriens, ko iegūst, raudzējot pienu ar kefīra sēnītēm" at bounding box center [675, 318] width 317 height 15
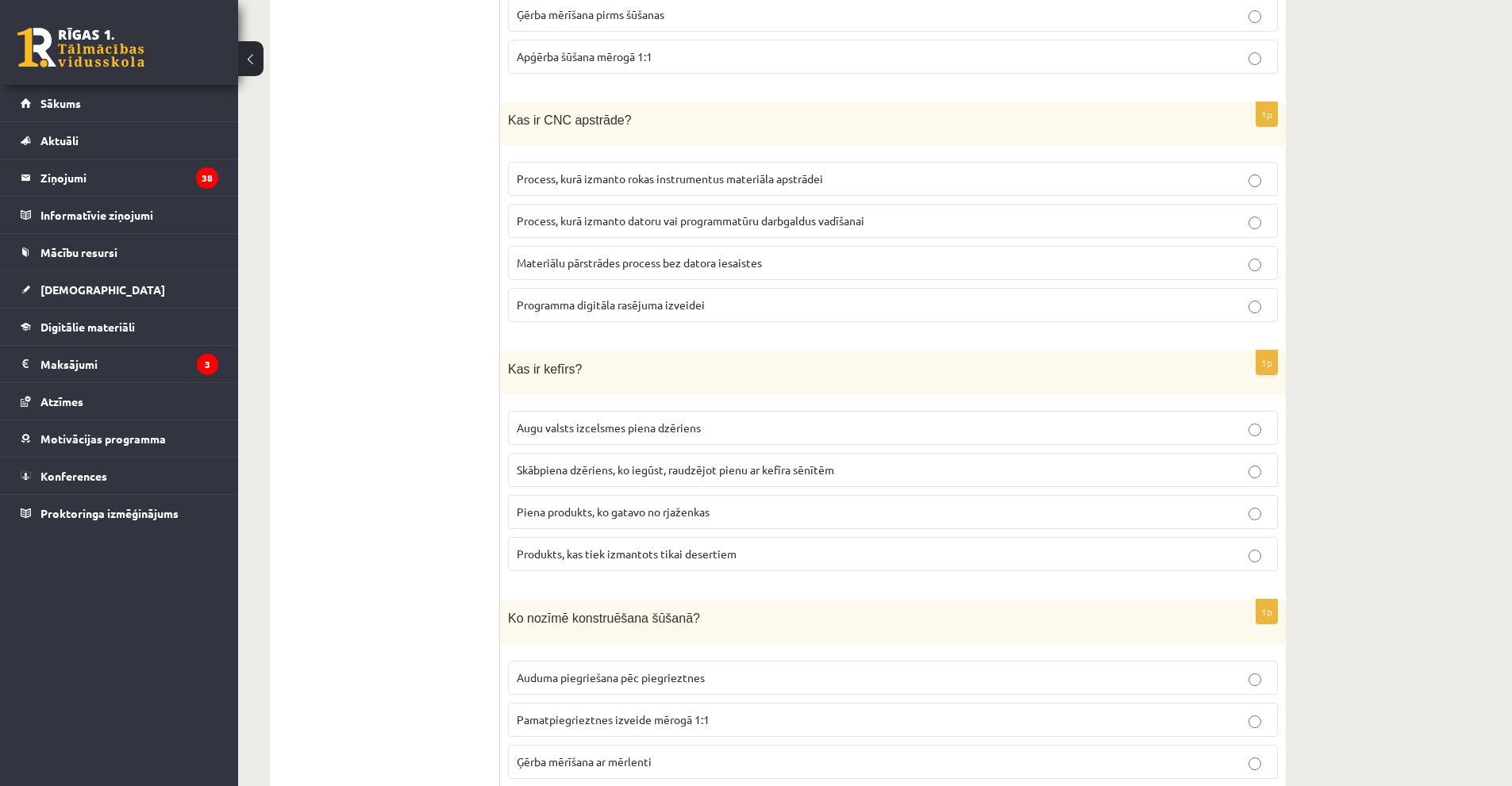
scroll to position [2935, 0]
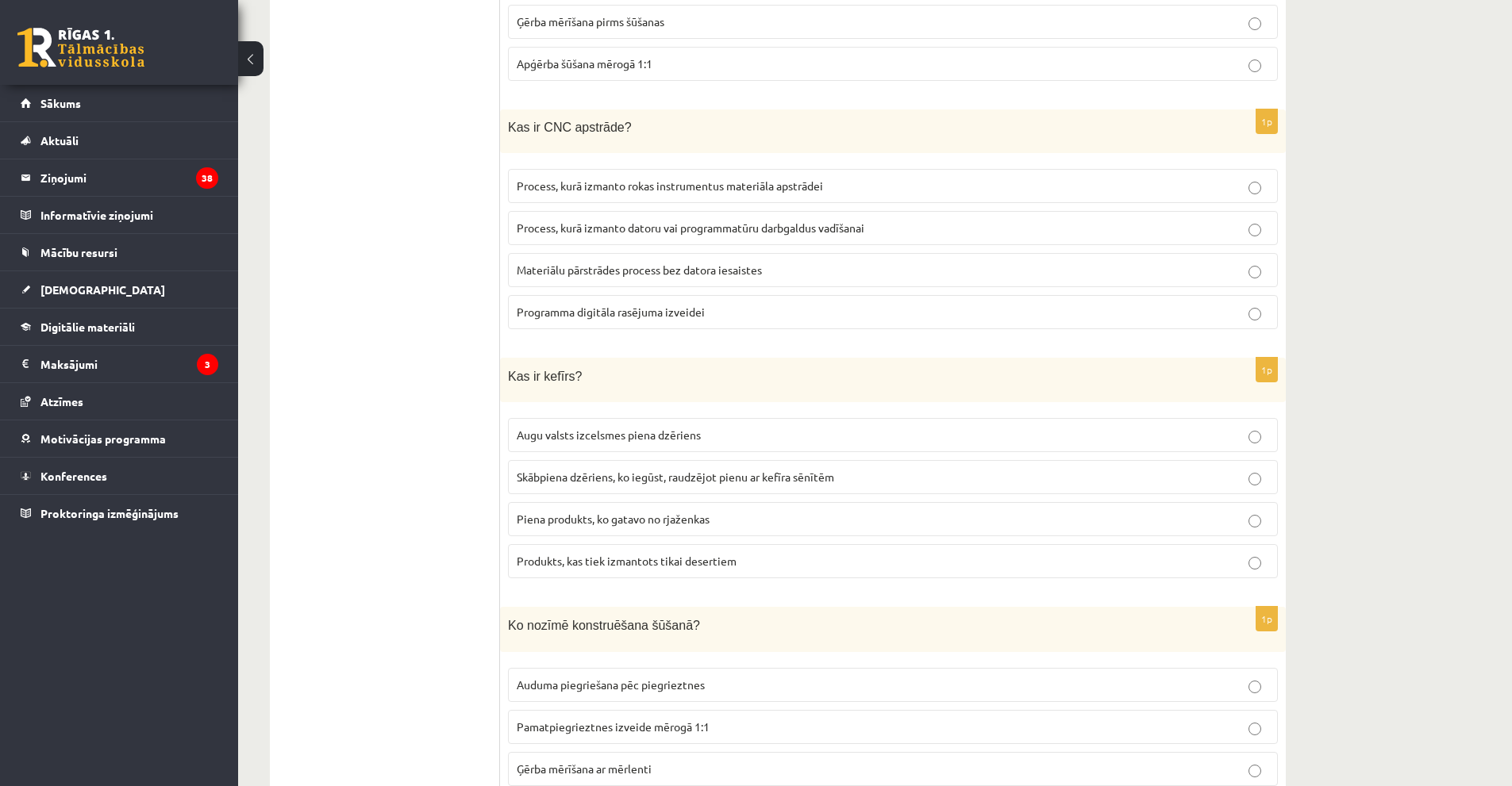
click at [889, 225] on p "Process, kurā izmanto datoru vai programmatūru darbgaldus vadīšanai" at bounding box center [893, 227] width 752 height 17
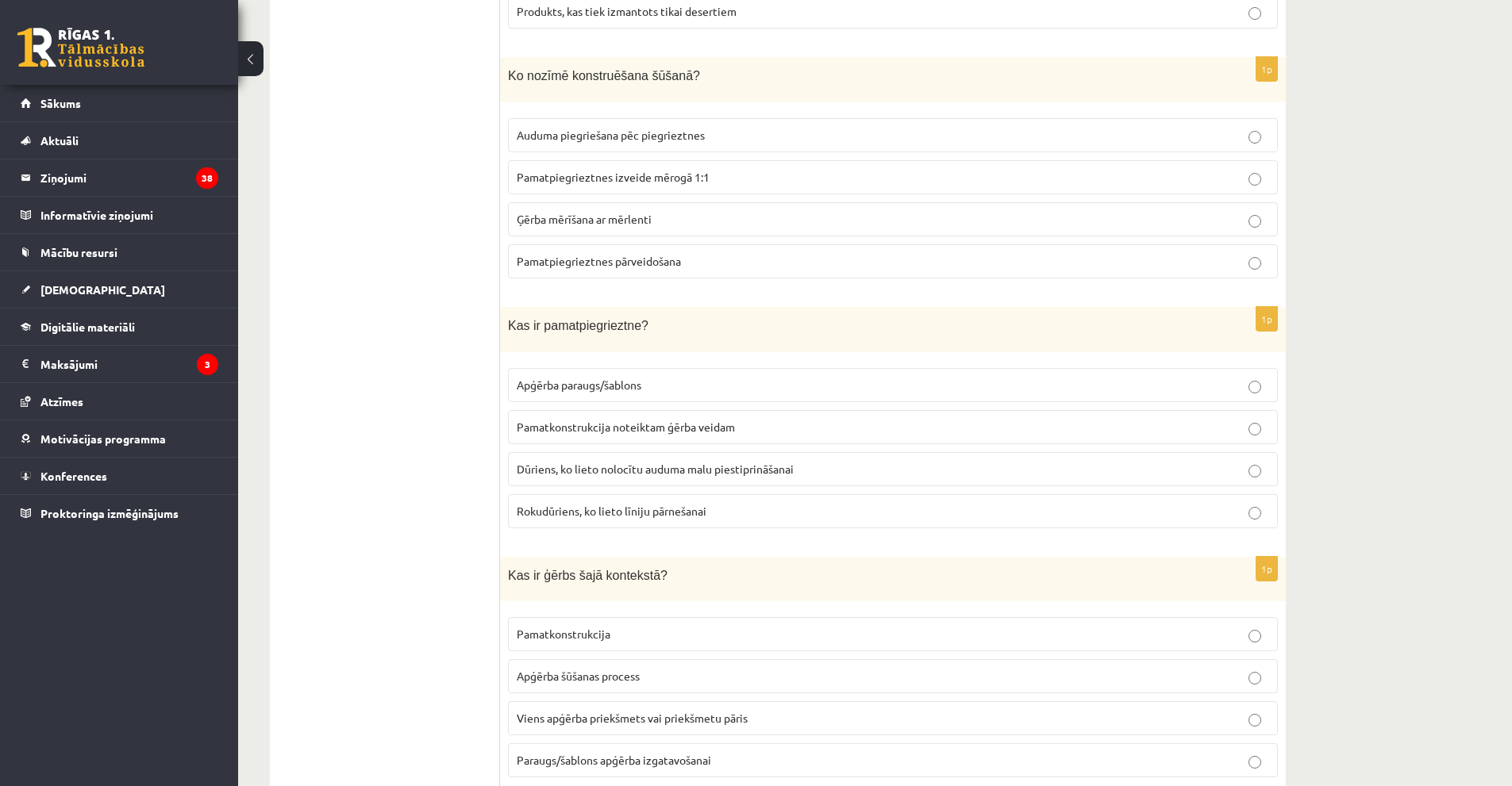
scroll to position [3490, 0]
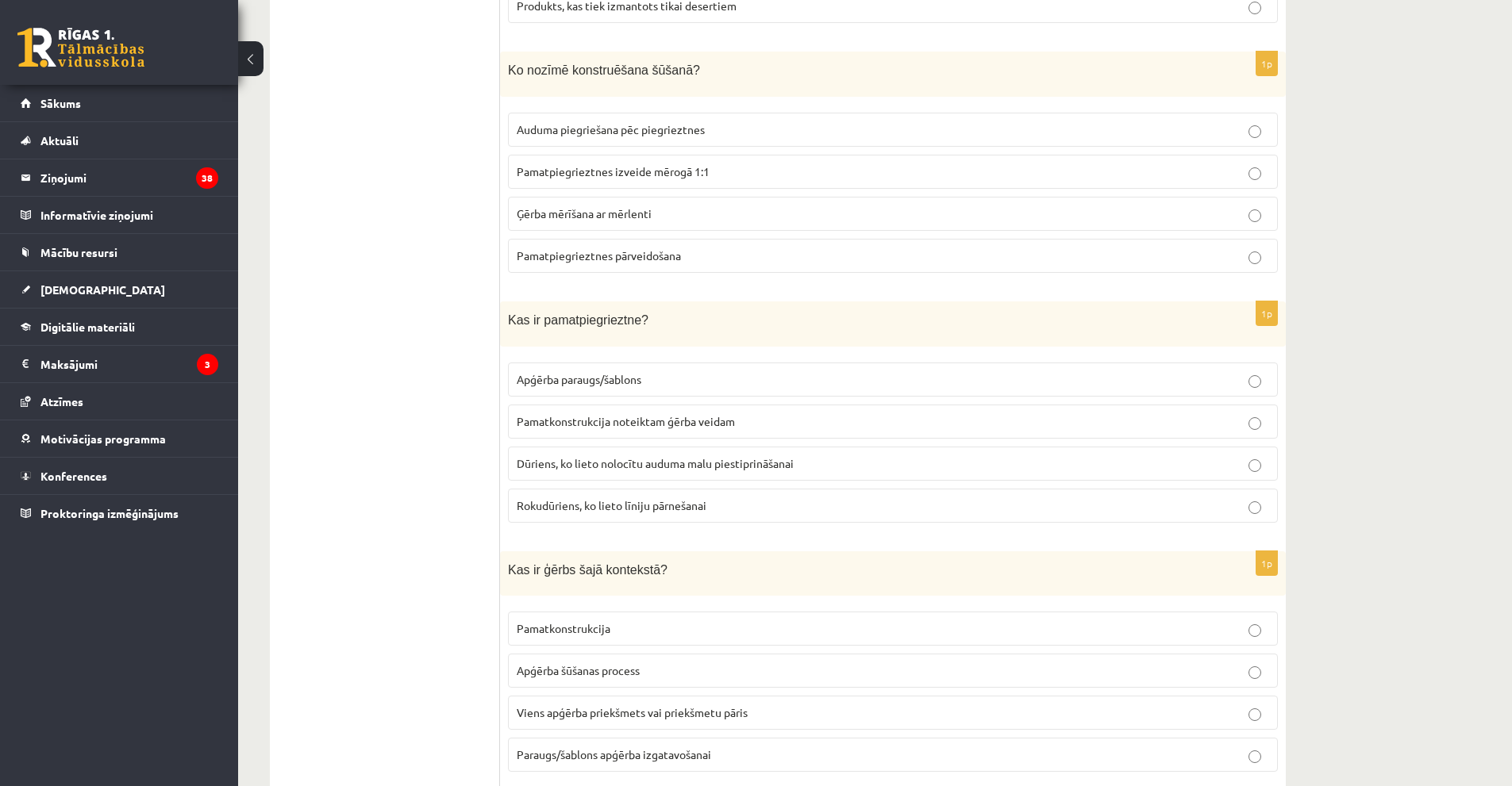
click at [830, 413] on p "Pamatkonstrukcija noteiktam ģērba veidam" at bounding box center [893, 421] width 752 height 17
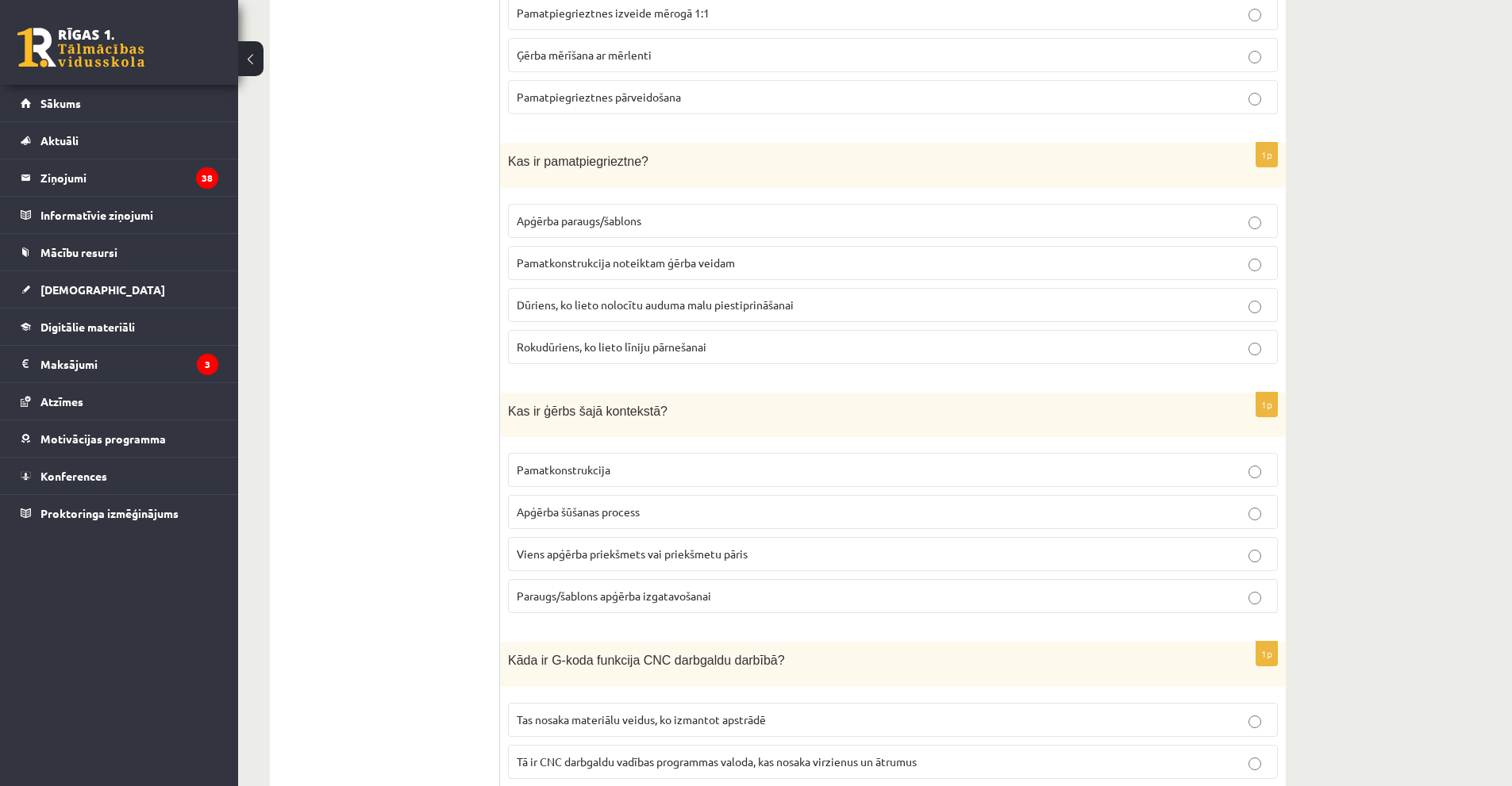
click at [806, 546] on p "Viens apģērba priekšmets vai priekšmetu pāris" at bounding box center [893, 554] width 752 height 17
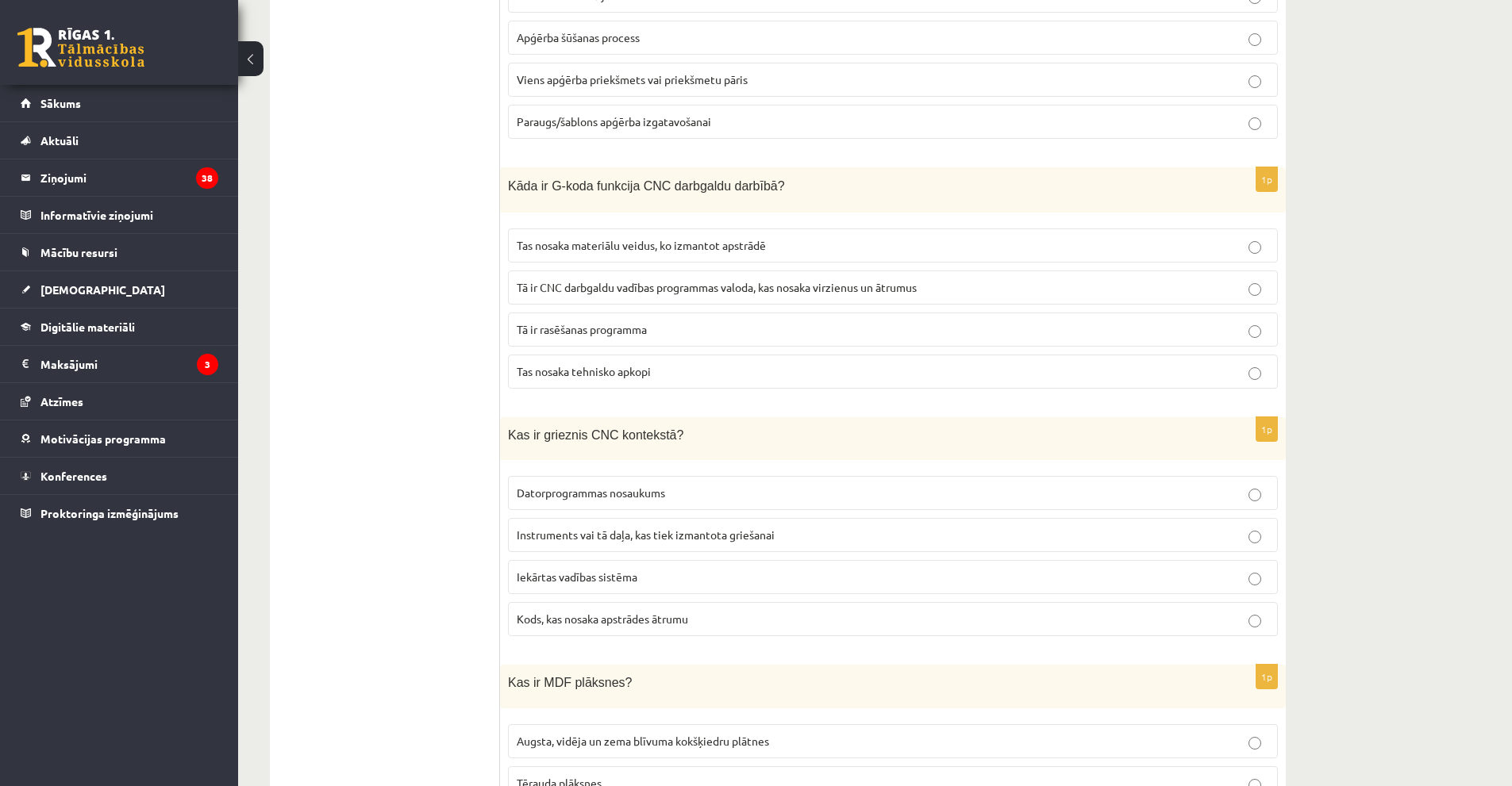
scroll to position [4125, 0]
click at [792, 526] on p "Instruments vai tā daļa, kas tiek izmantota griešanai" at bounding box center [893, 533] width 752 height 17
click at [893, 279] on span "Tā ir CNC darbgaldu vadības programmas valoda, kas nosaka virzienus un ātrumus" at bounding box center [717, 286] width 400 height 15
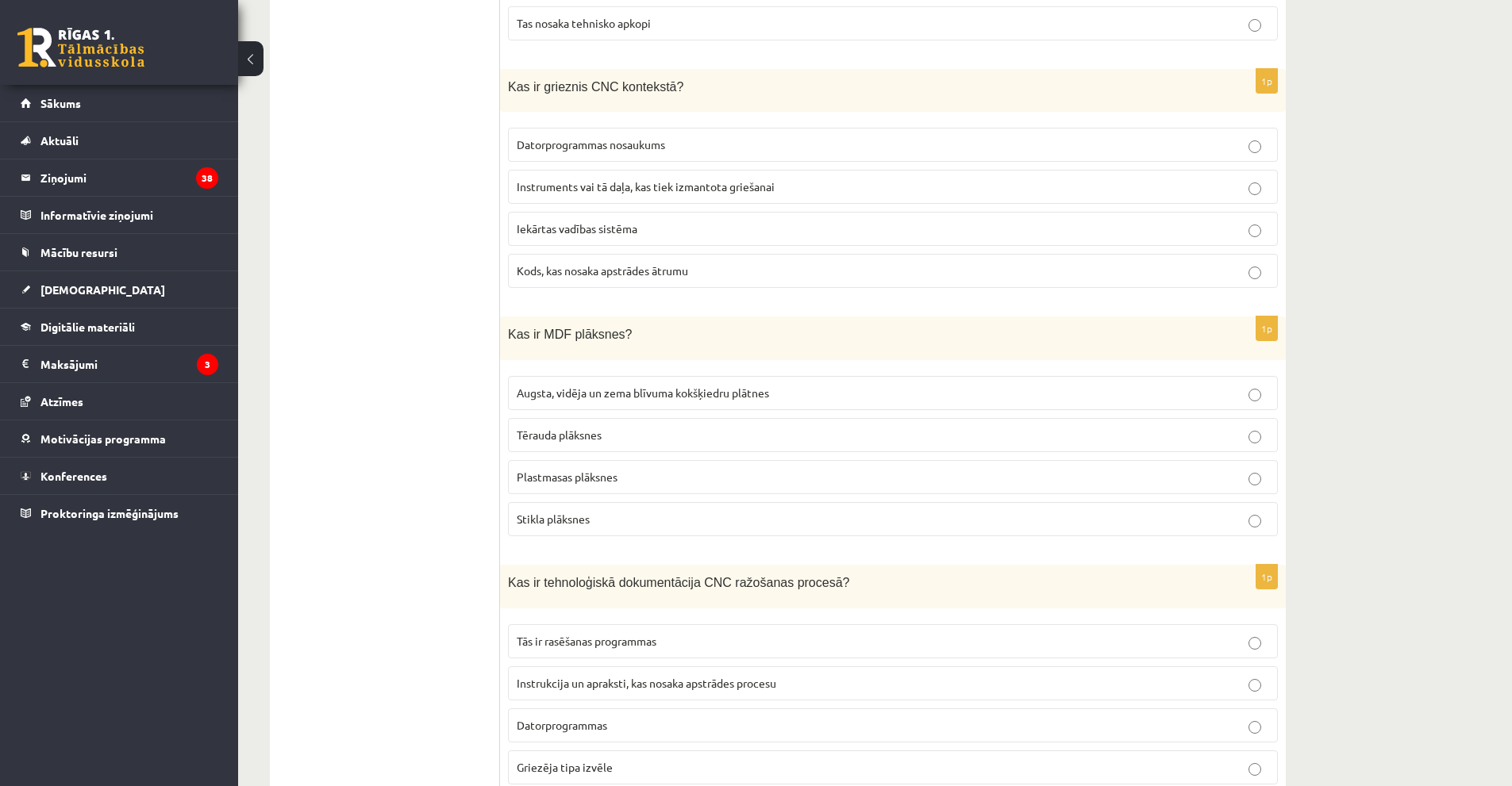
scroll to position [4601, 0]
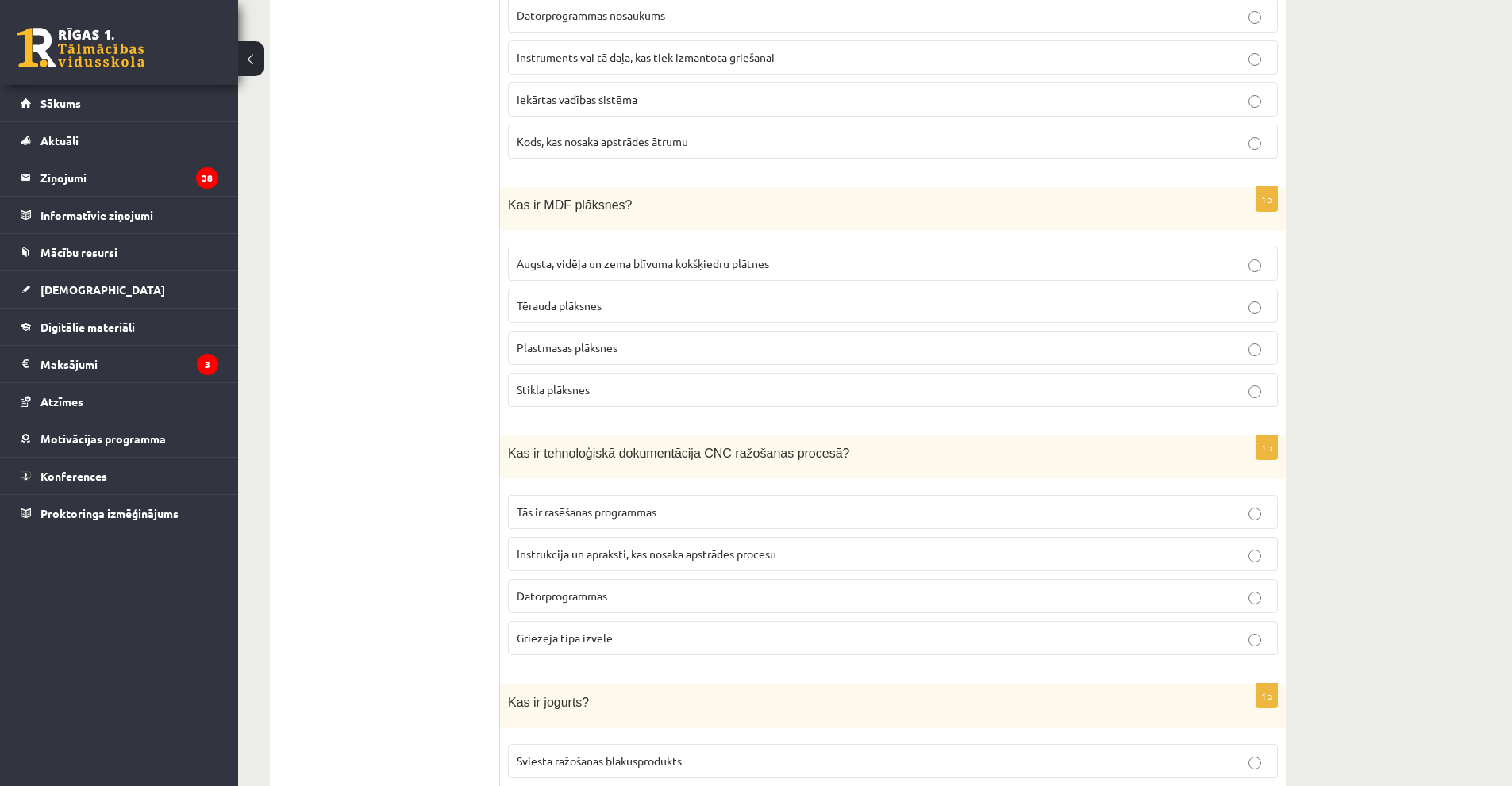
click at [795, 255] on p "Augsta, vidēja un zema blīvuma kokšķiedru plātnes" at bounding box center [893, 263] width 752 height 17
click at [878, 546] on p "Instrukcija un apraksti, kas nosaka apstrādes procesu" at bounding box center [893, 554] width 752 height 17
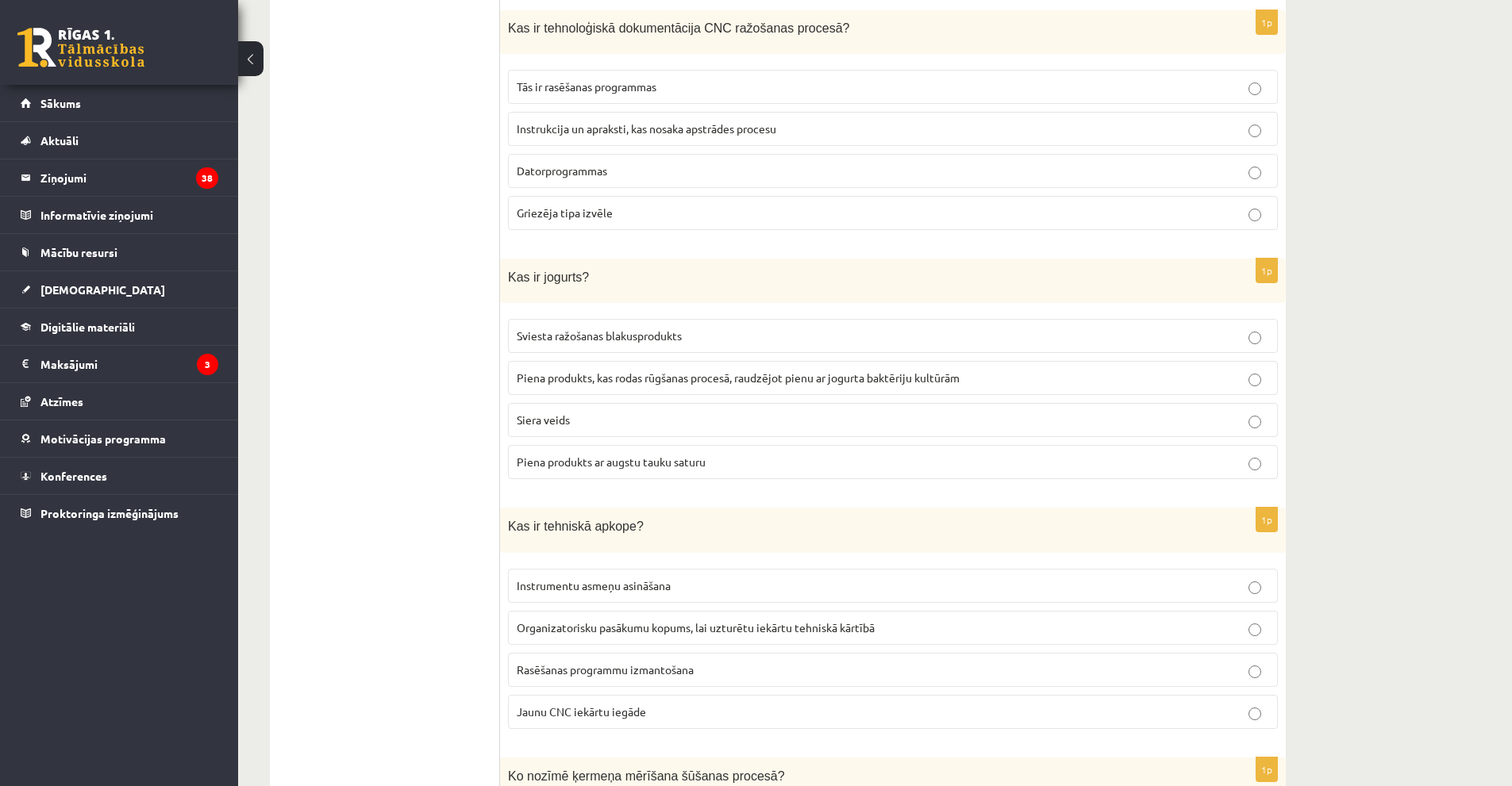
scroll to position [5077, 0]
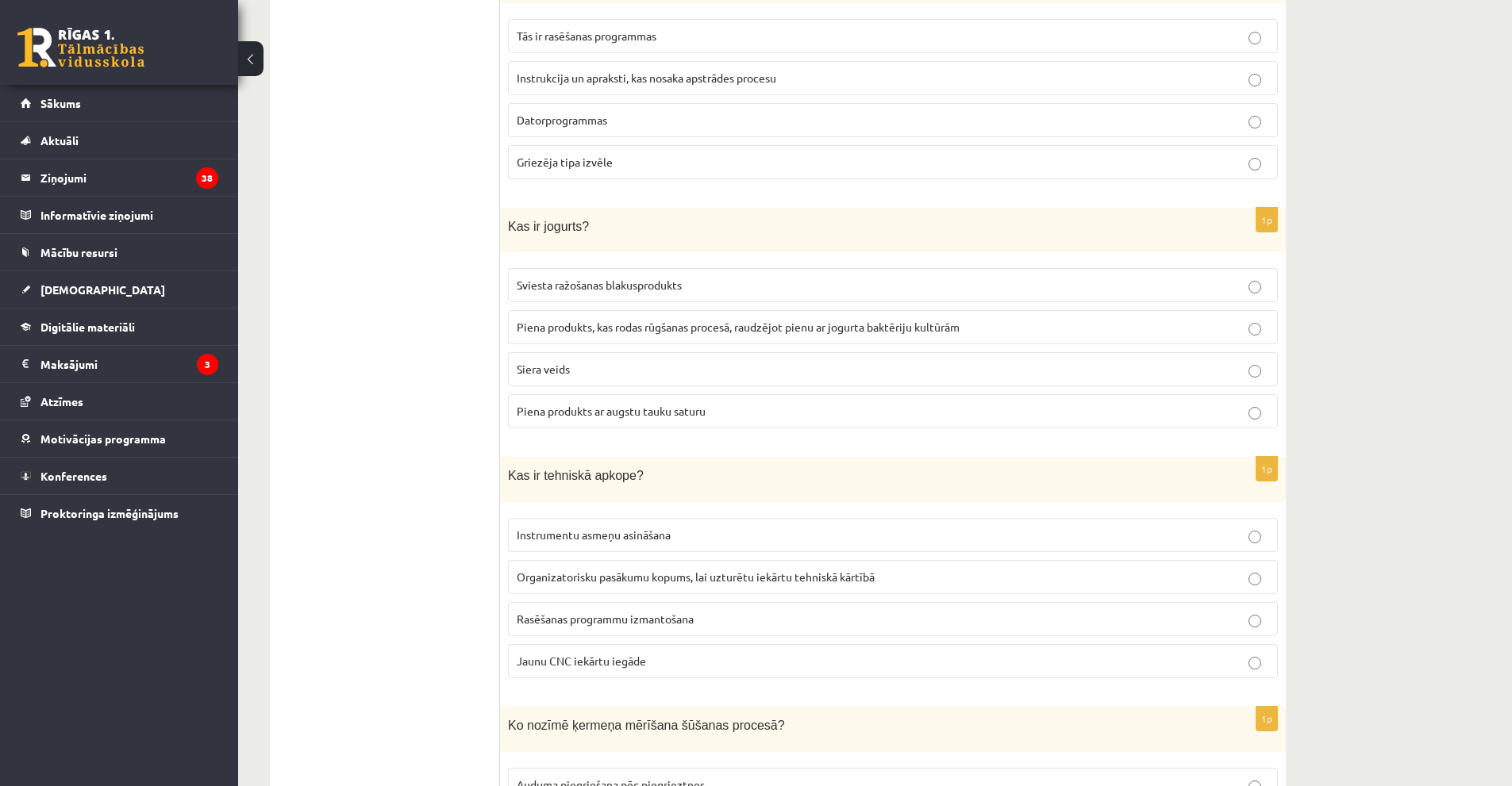
click at [908, 328] on label "Piena produkts, kas rodas rūgšanas procesā, raudzējot pienu ar jogurta baktērij…" at bounding box center [893, 327] width 770 height 34
click at [878, 569] on p "Organizatorisku pasākumu kopums, lai uzturētu iekārtu tehniskā kārtībā" at bounding box center [893, 576] width 752 height 17
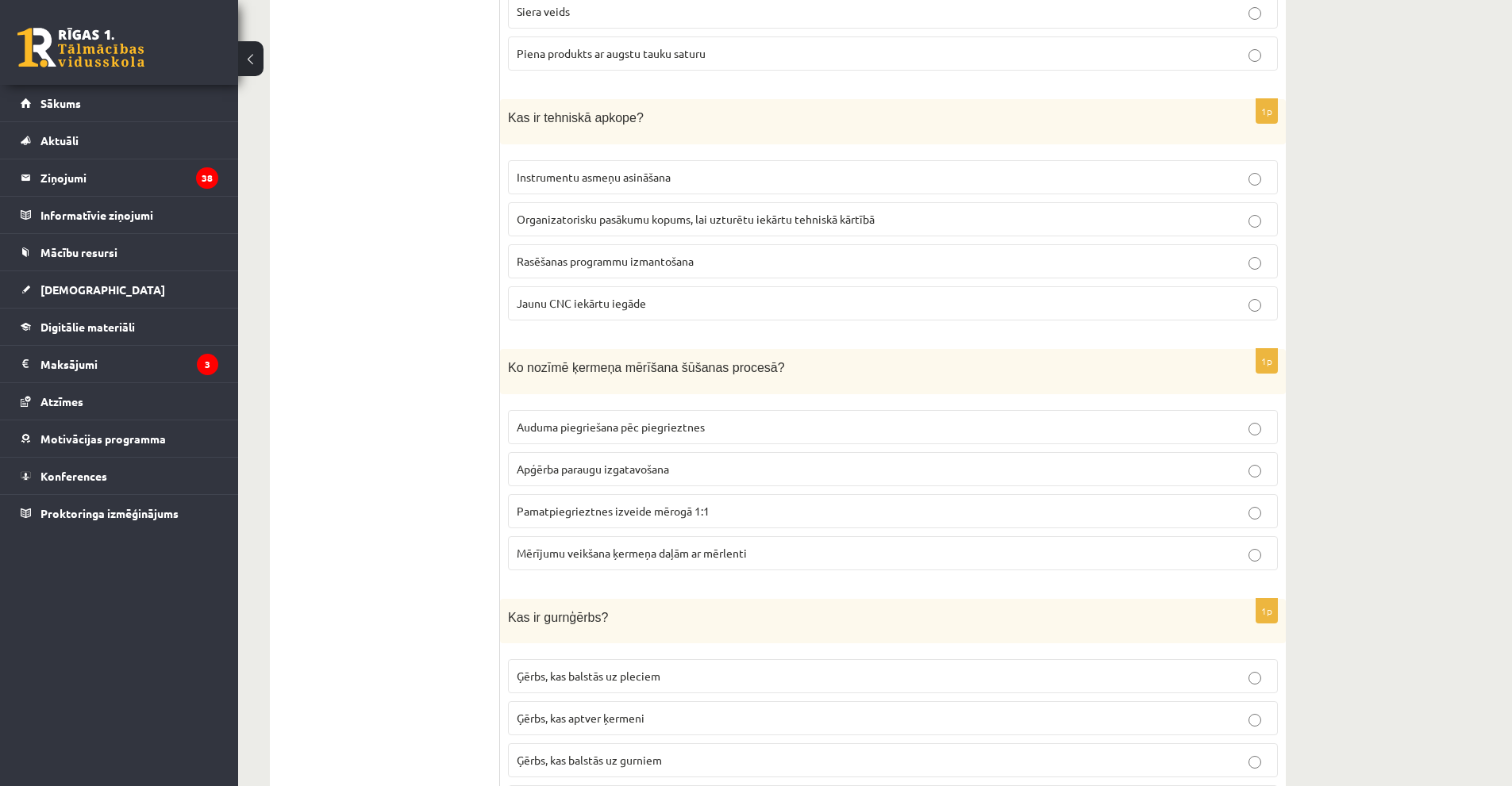
scroll to position [5474, 0]
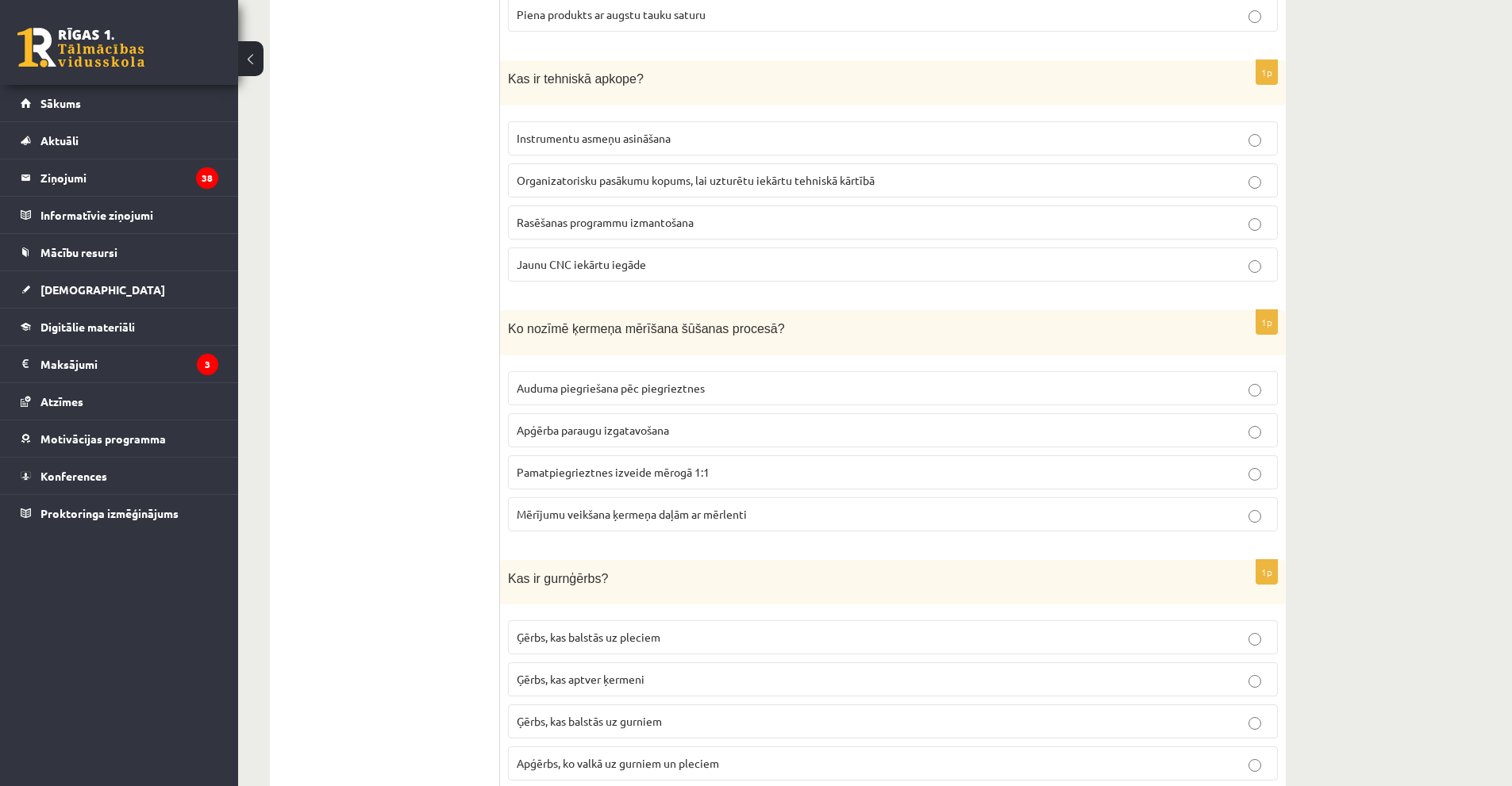
click at [792, 508] on p "Mērījumu veikšana ķermeņa daļām ar mērlenti" at bounding box center [893, 514] width 752 height 17
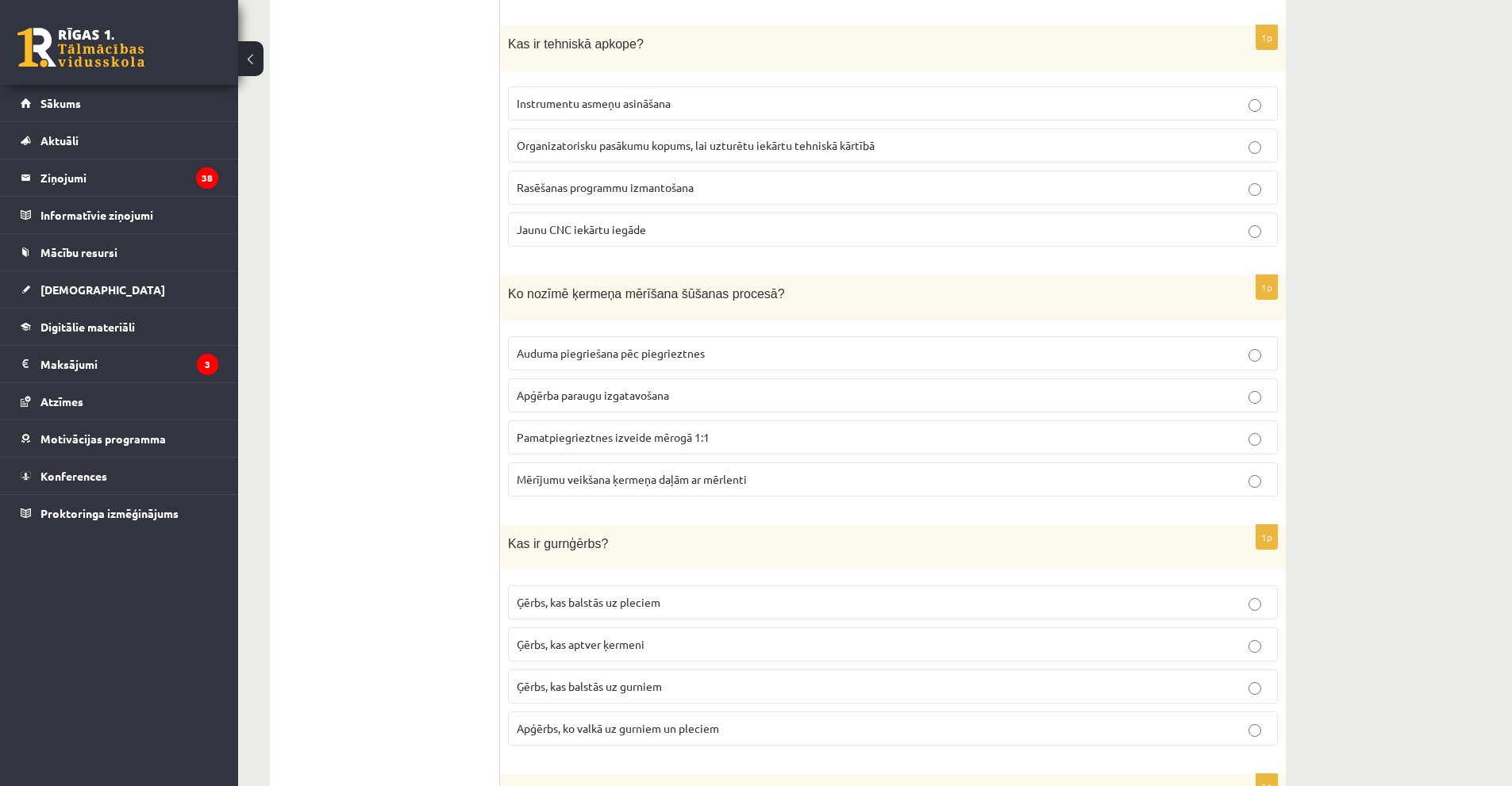
scroll to position [5712, 0]
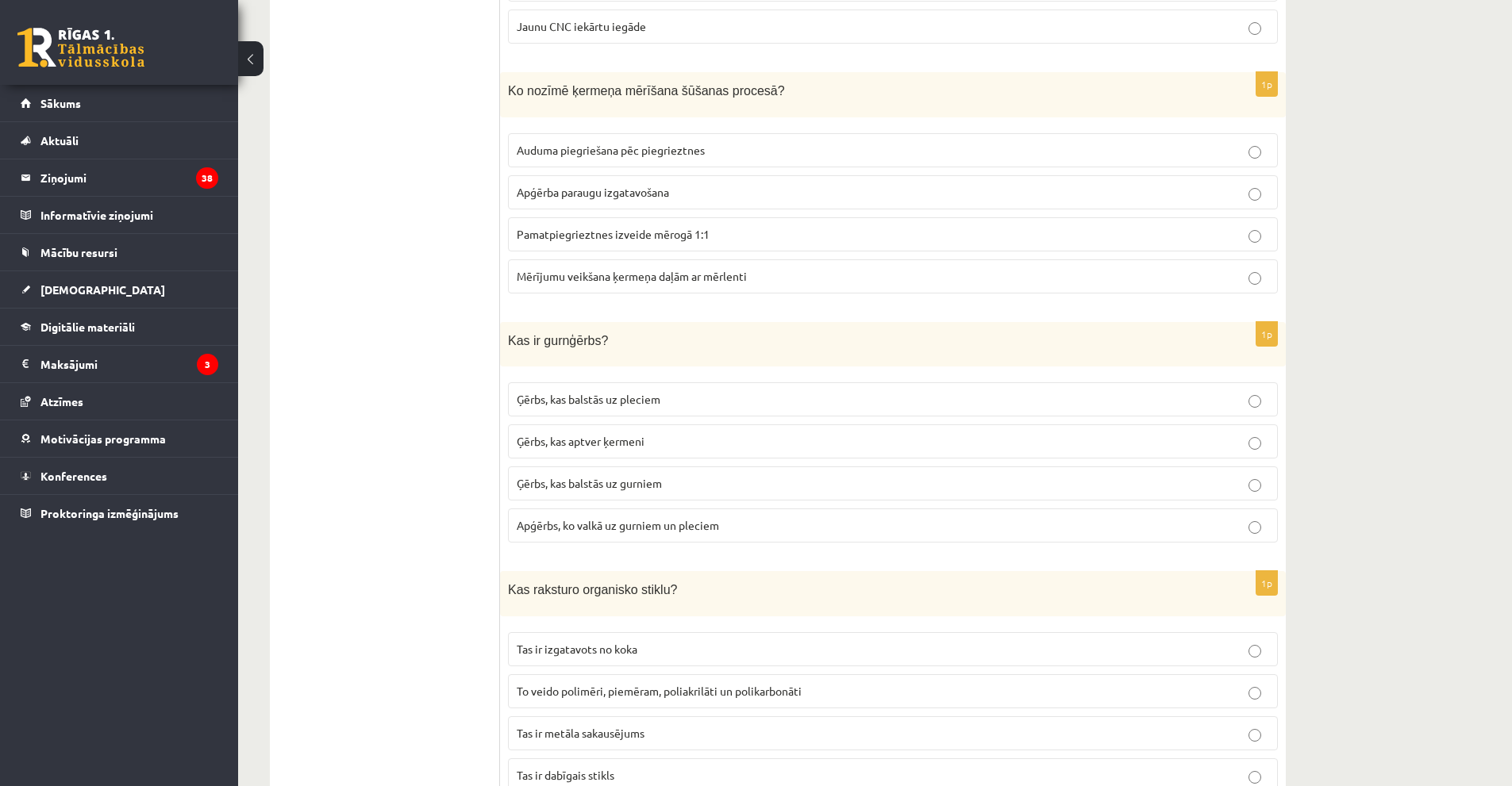
click at [730, 475] on p "Ģērbs, kas balstās uz gurniem" at bounding box center [893, 483] width 752 height 17
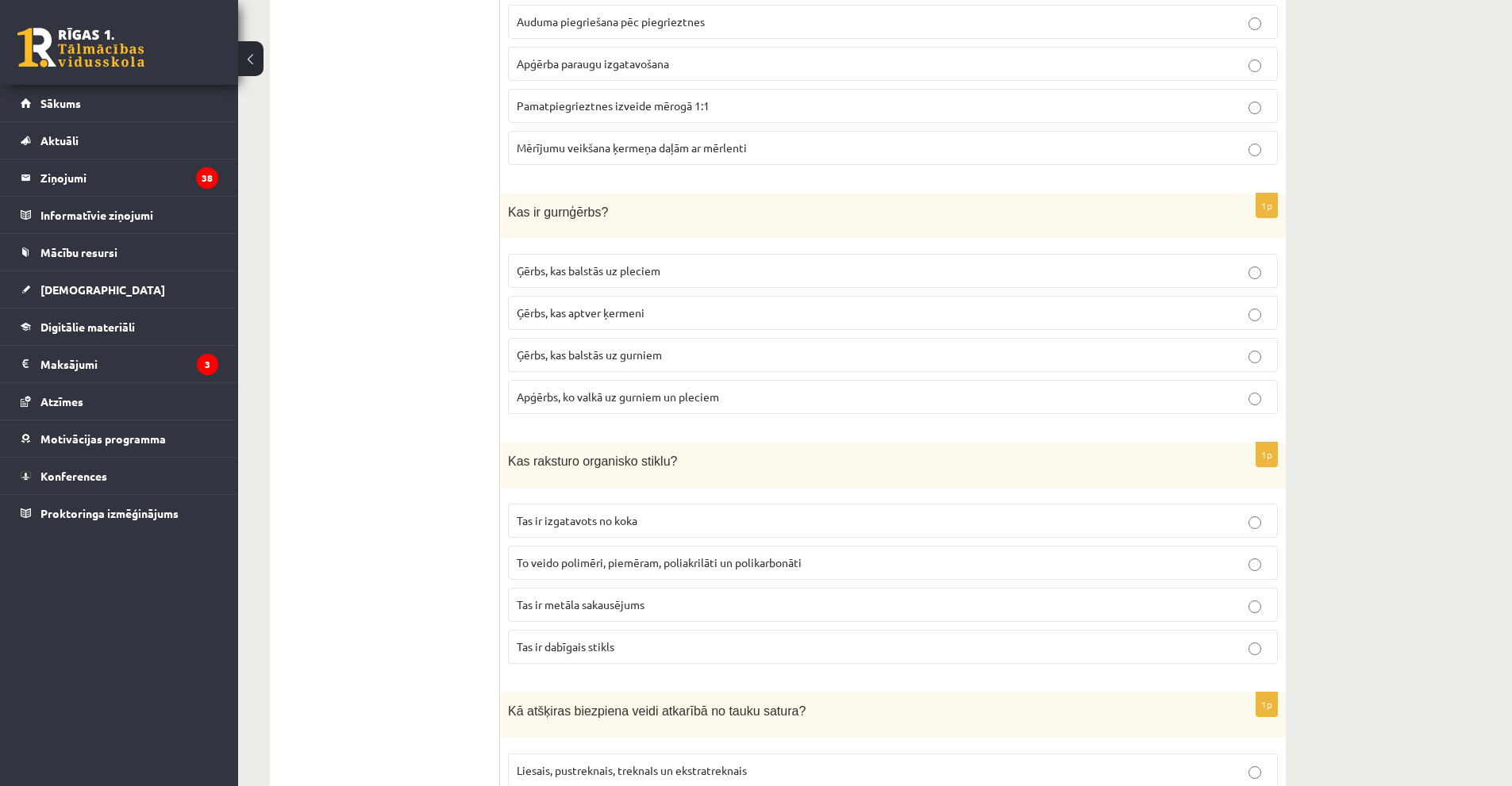
scroll to position [5950, 0]
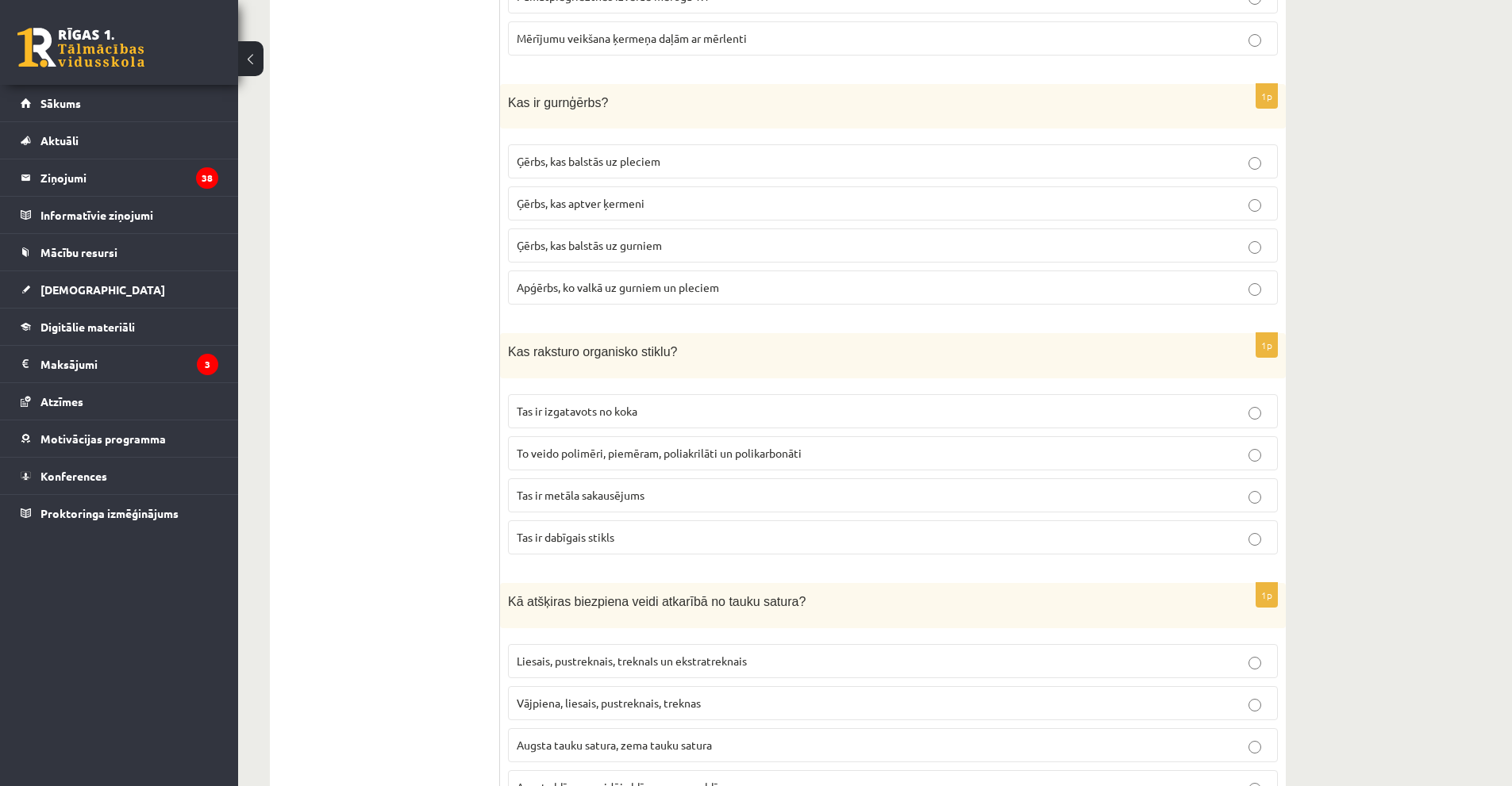
click at [785, 446] on span "To veido polimēri, piemēram, poliakrilāti un polikarbonāti" at bounding box center [659, 452] width 285 height 15
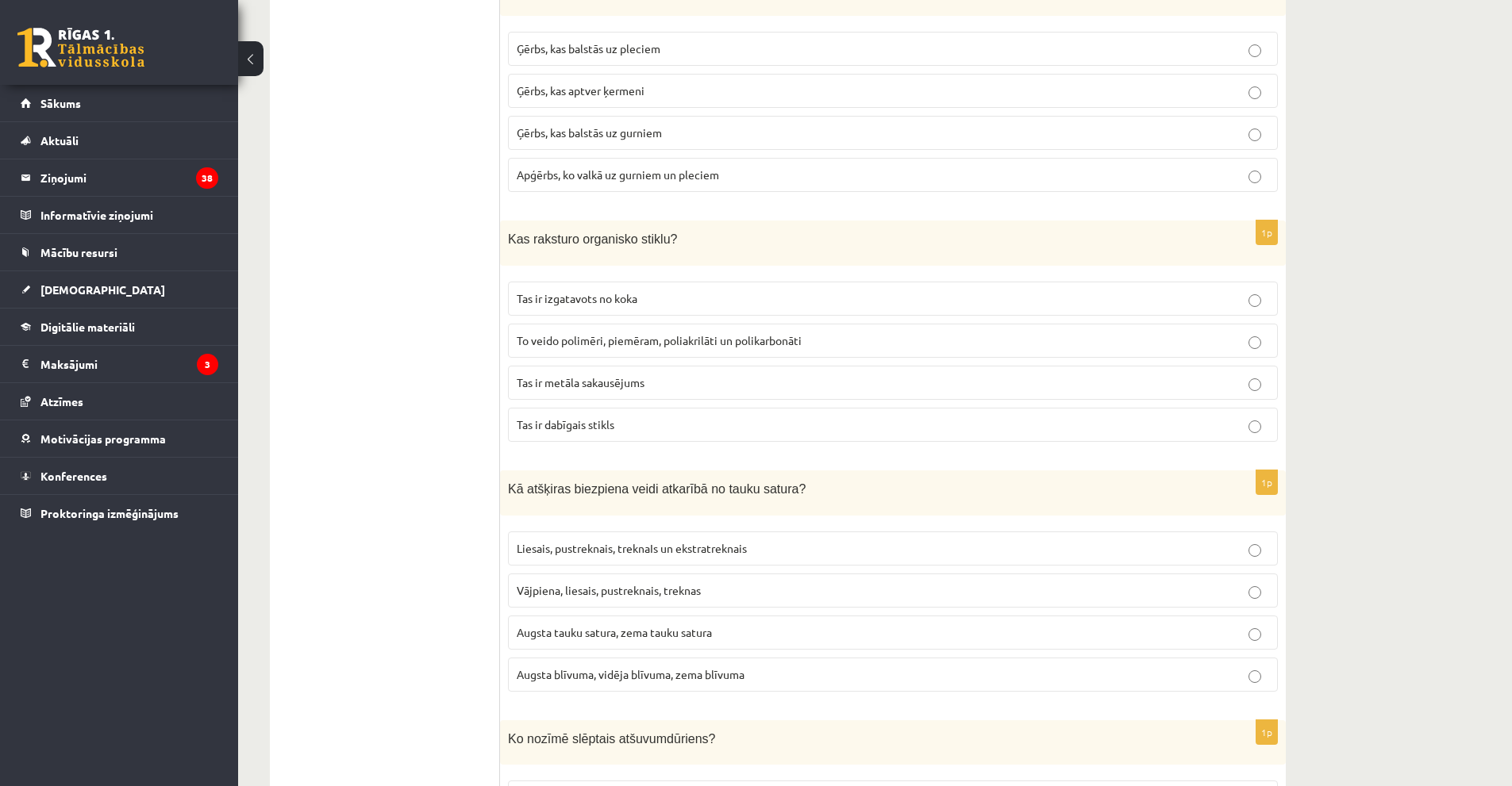
scroll to position [6109, 0]
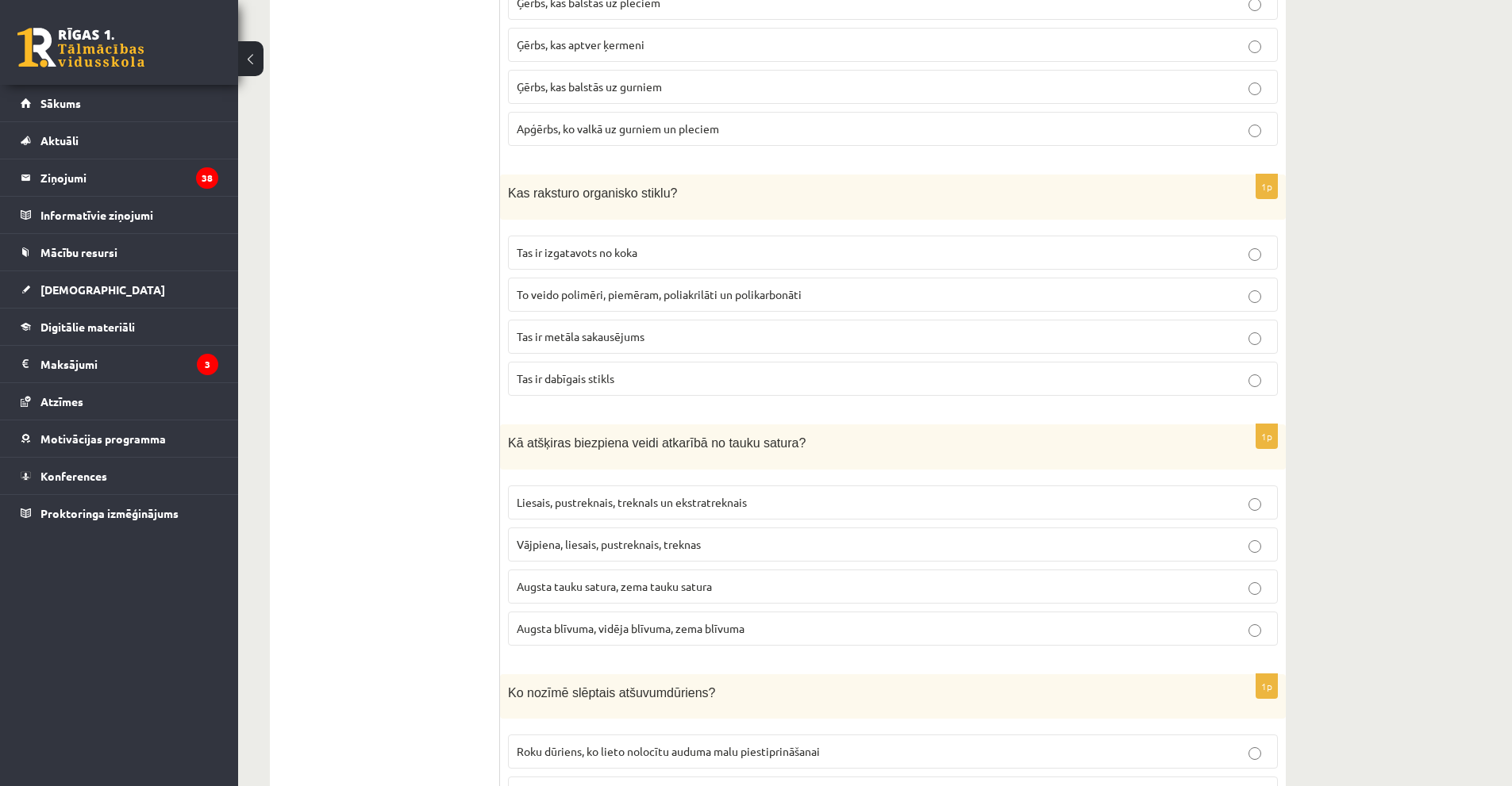
click at [811, 494] on p "Liesais, pustreknais, treknaIs un ekstratreknais" at bounding box center [893, 502] width 752 height 17
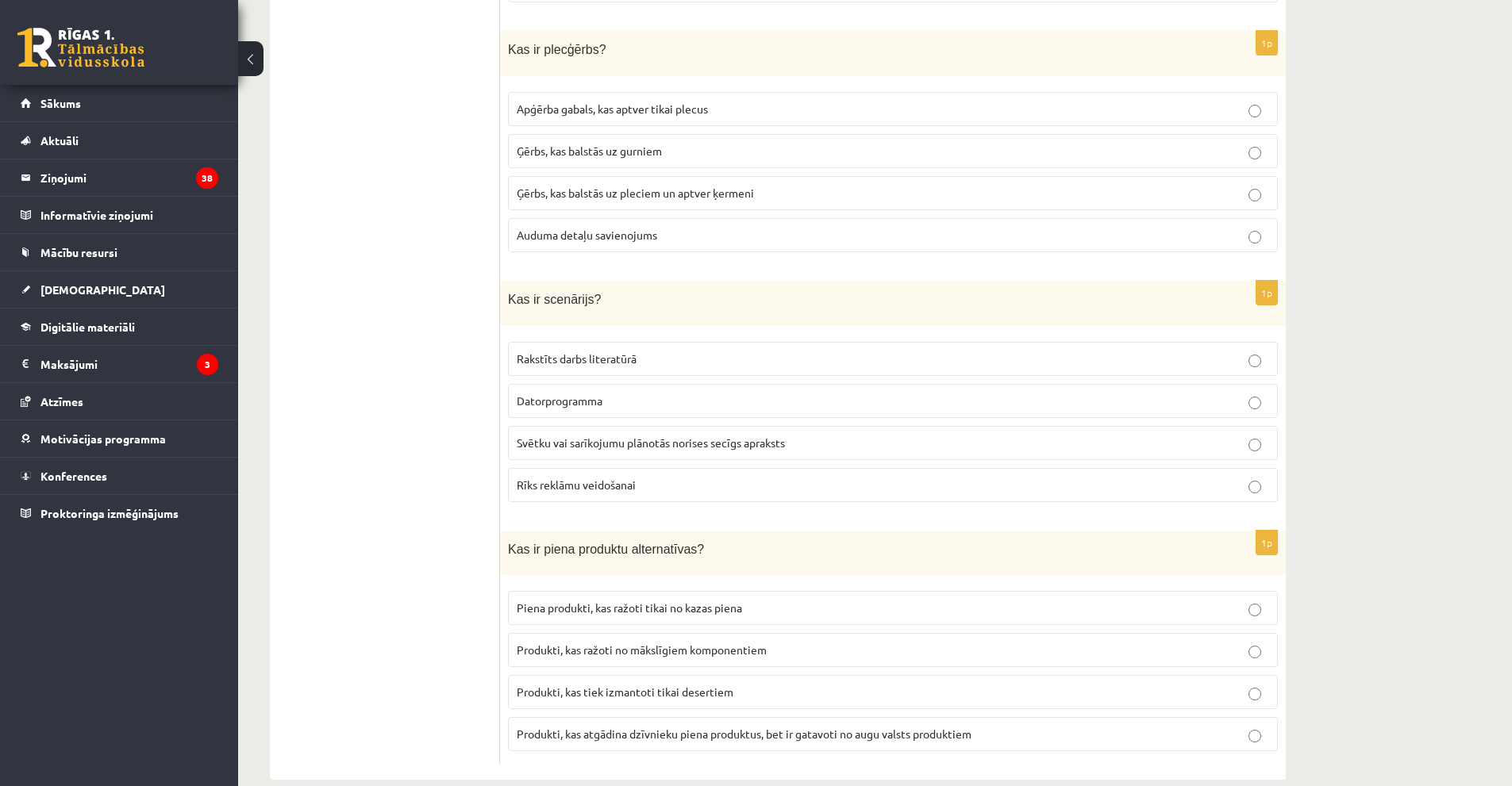
scroll to position [7007, 0]
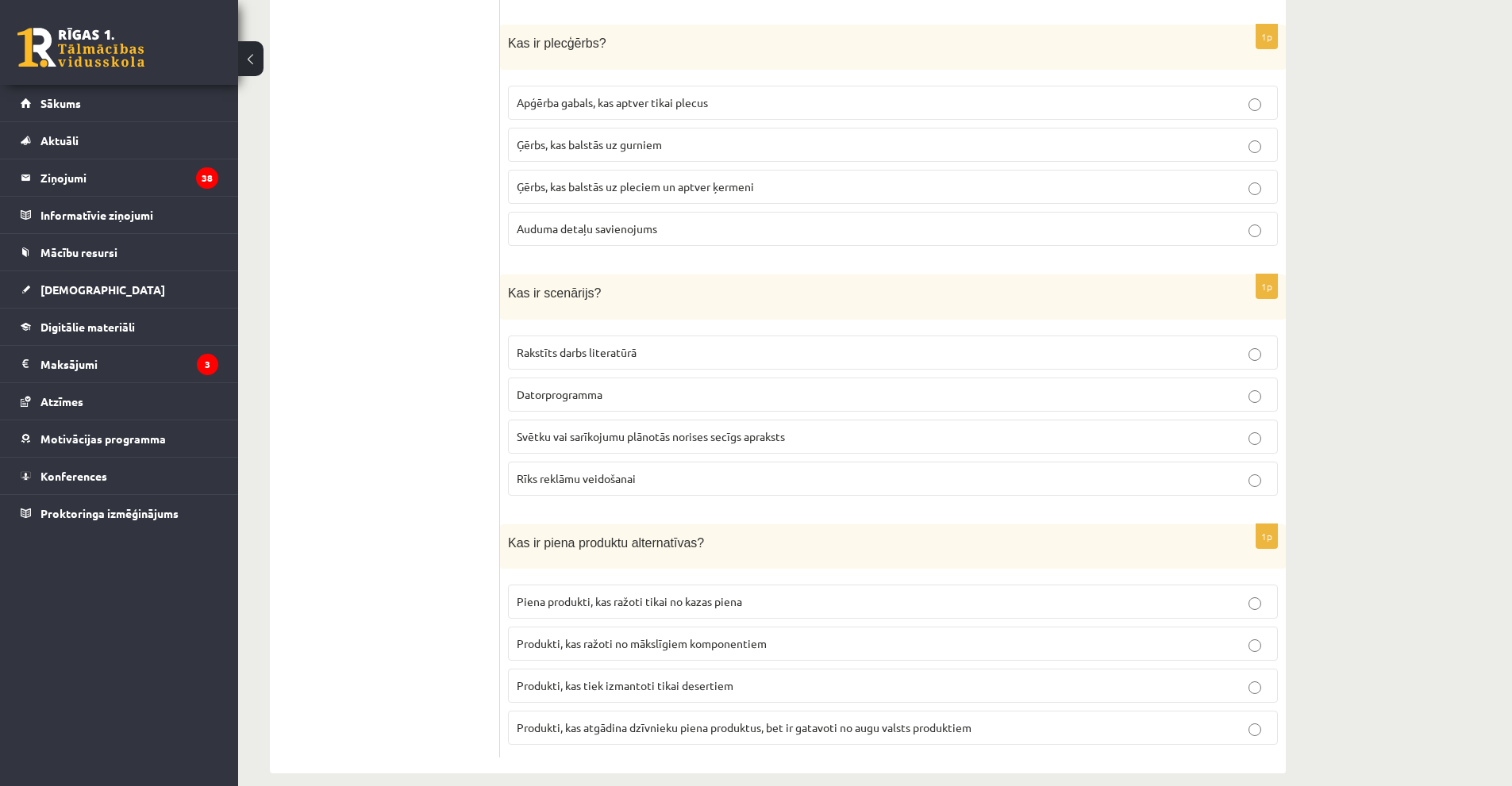
click at [941, 721] on span "Produkti, kas atgādina dzīvnieku piena produktus, bet ir gatavoti no augu valst…" at bounding box center [744, 727] width 455 height 15
click at [792, 428] on p "Svētku vai sarīkojumu plānotās norises secīgs apraksts" at bounding box center [893, 436] width 752 height 17
click at [776, 178] on p "Ģērbs, kas balstās uz pleciem un aptver ķermeni" at bounding box center [893, 186] width 752 height 17
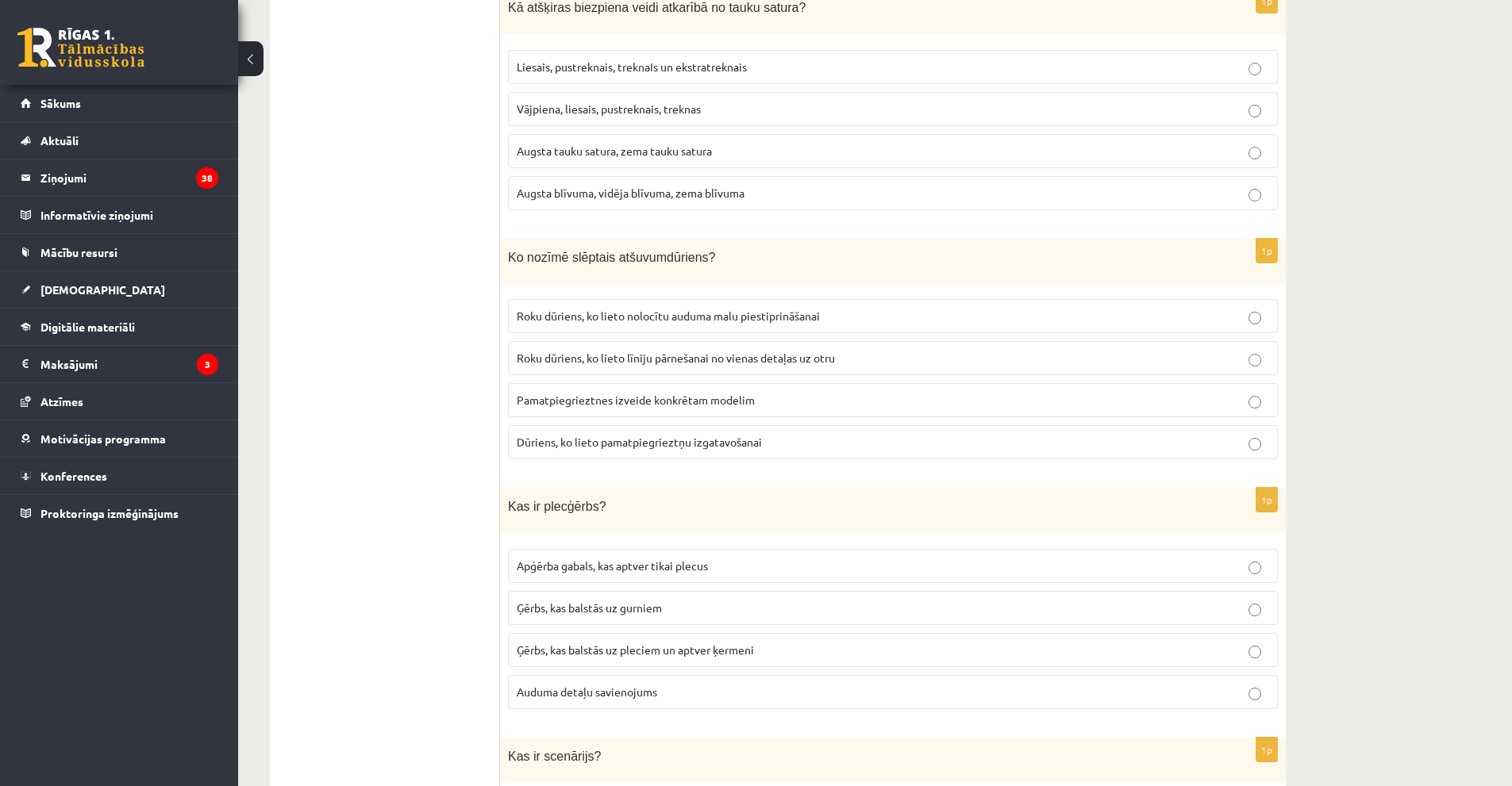
scroll to position [6531, 0]
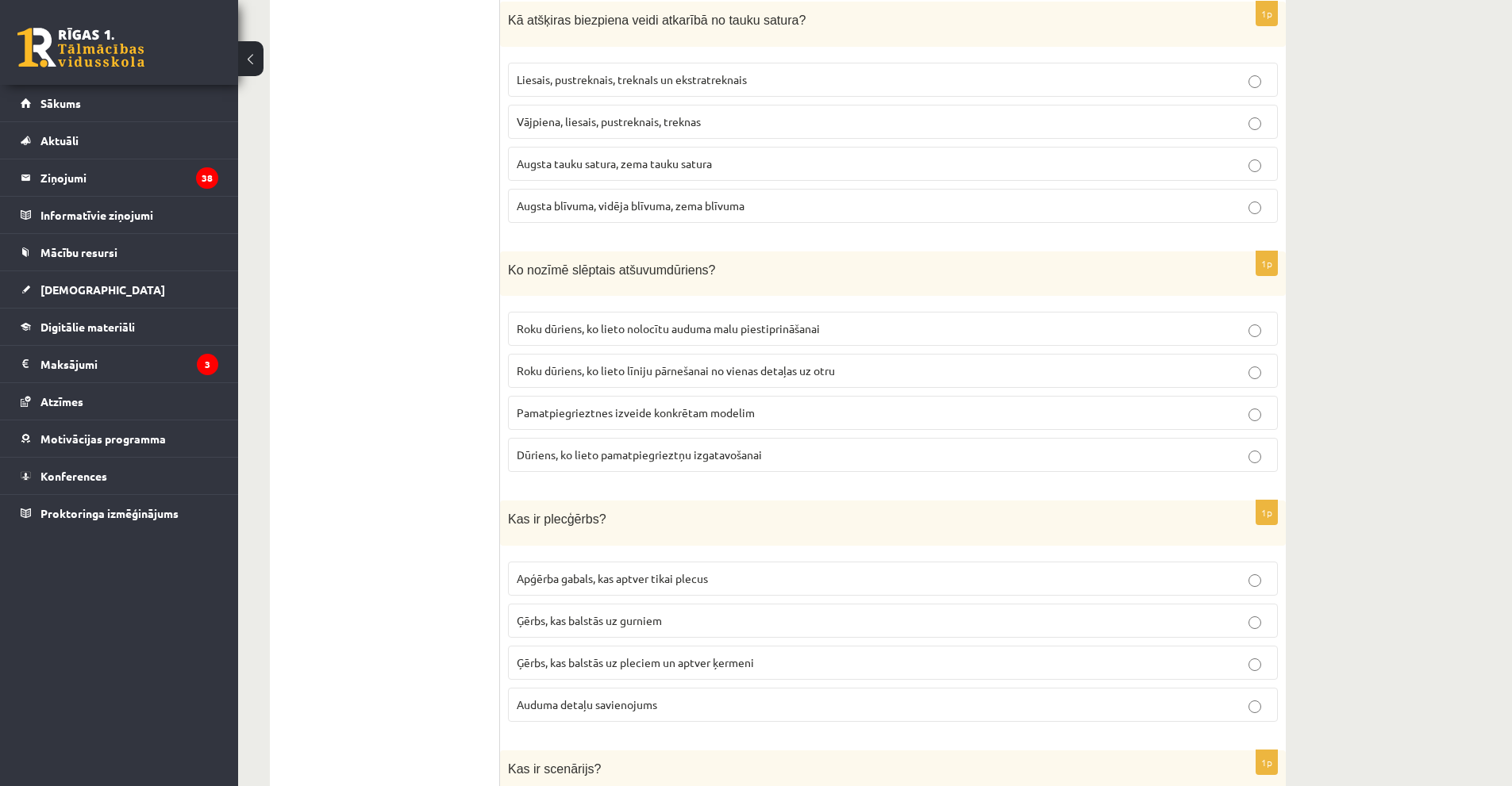
click at [857, 321] on p "Roku dūriens, ko lieto nolocītu auduma malu piestiprināšanai" at bounding box center [893, 329] width 752 height 17
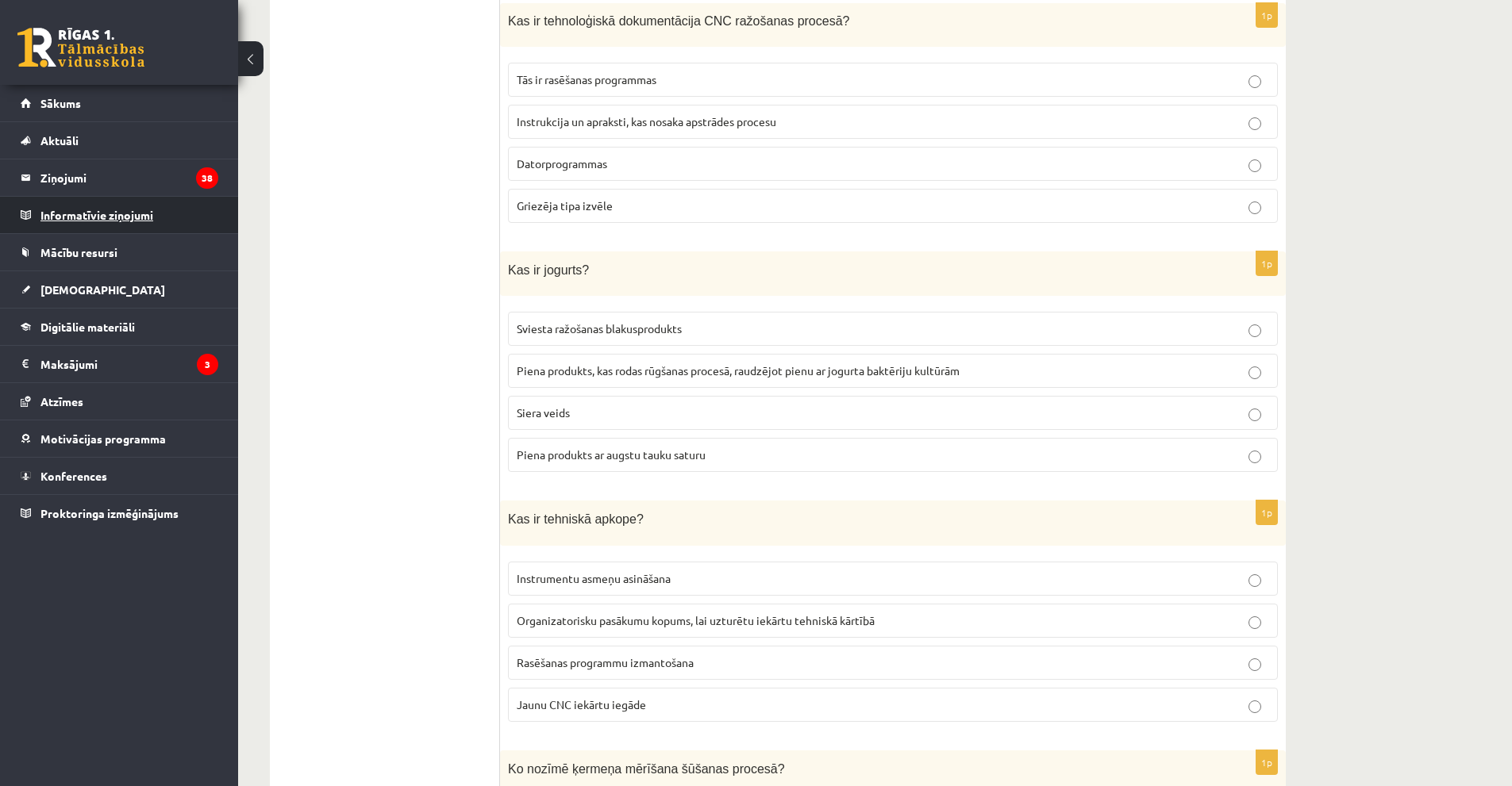
scroll to position [4944, 0]
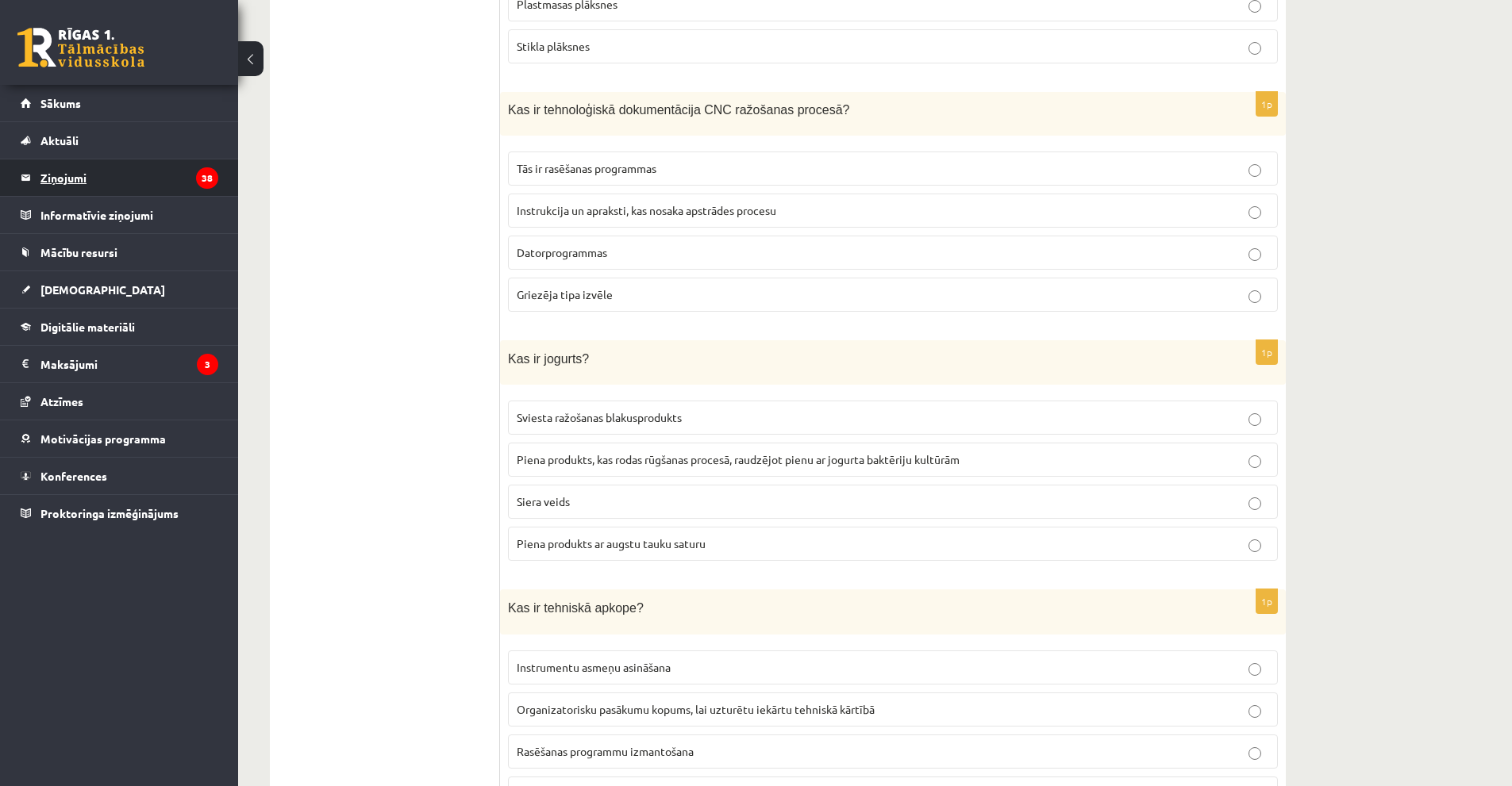
click at [124, 189] on legend "Ziņojumi 38" at bounding box center [129, 177] width 178 height 36
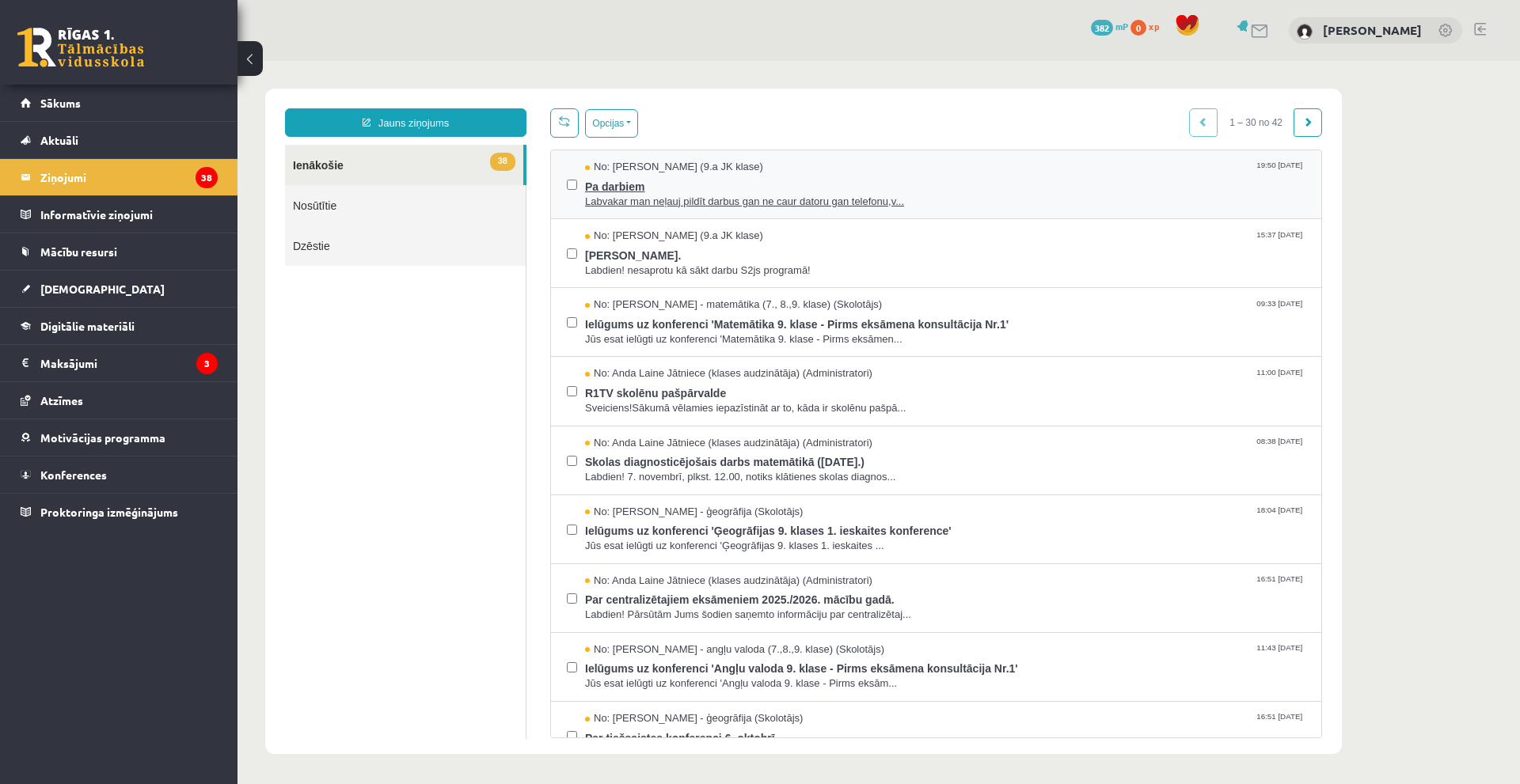
click at [863, 184] on span "Pa darbiem" at bounding box center [945, 185] width 720 height 19
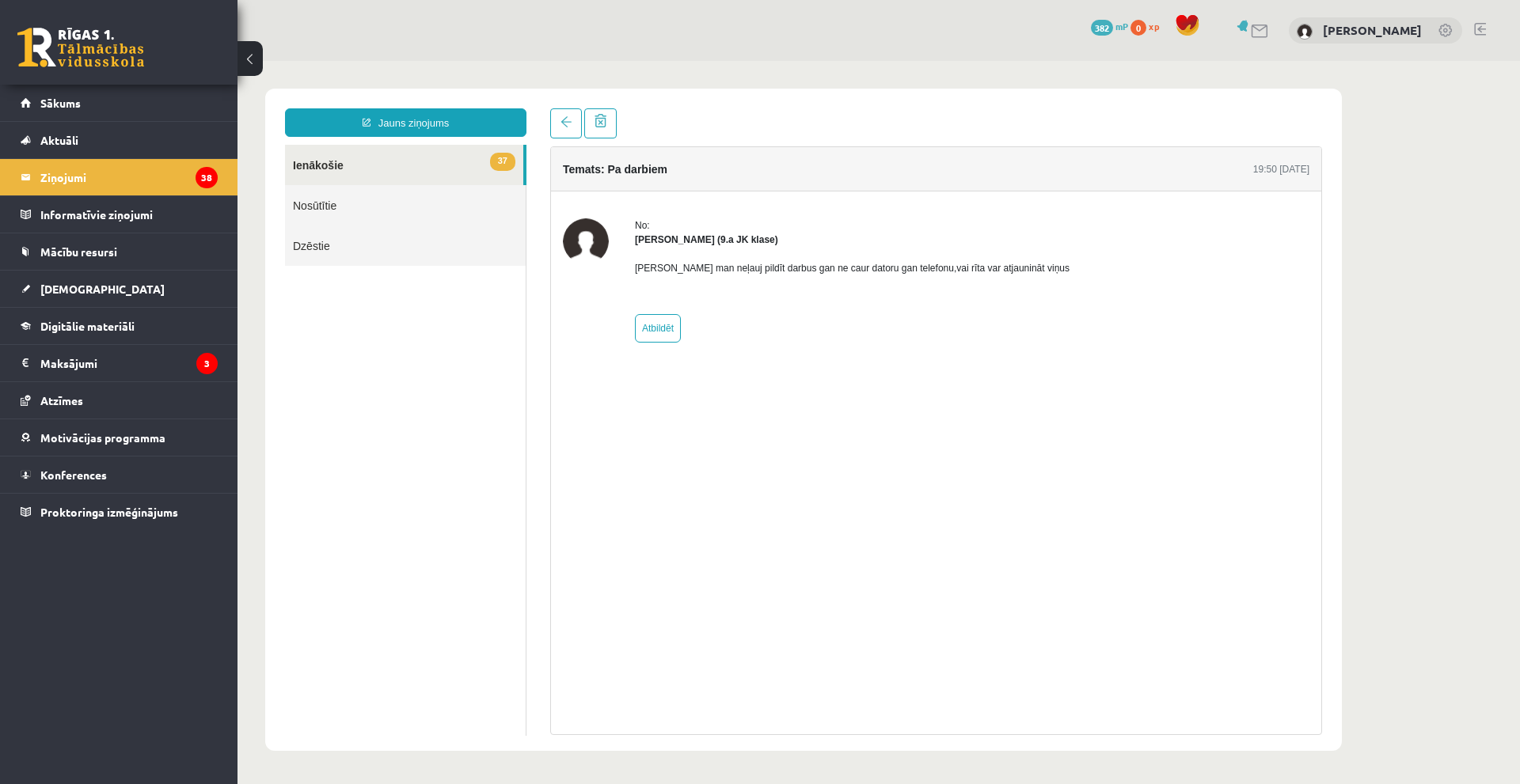
click at [366, 209] on link "Nosūtītie" at bounding box center [405, 204] width 240 height 40
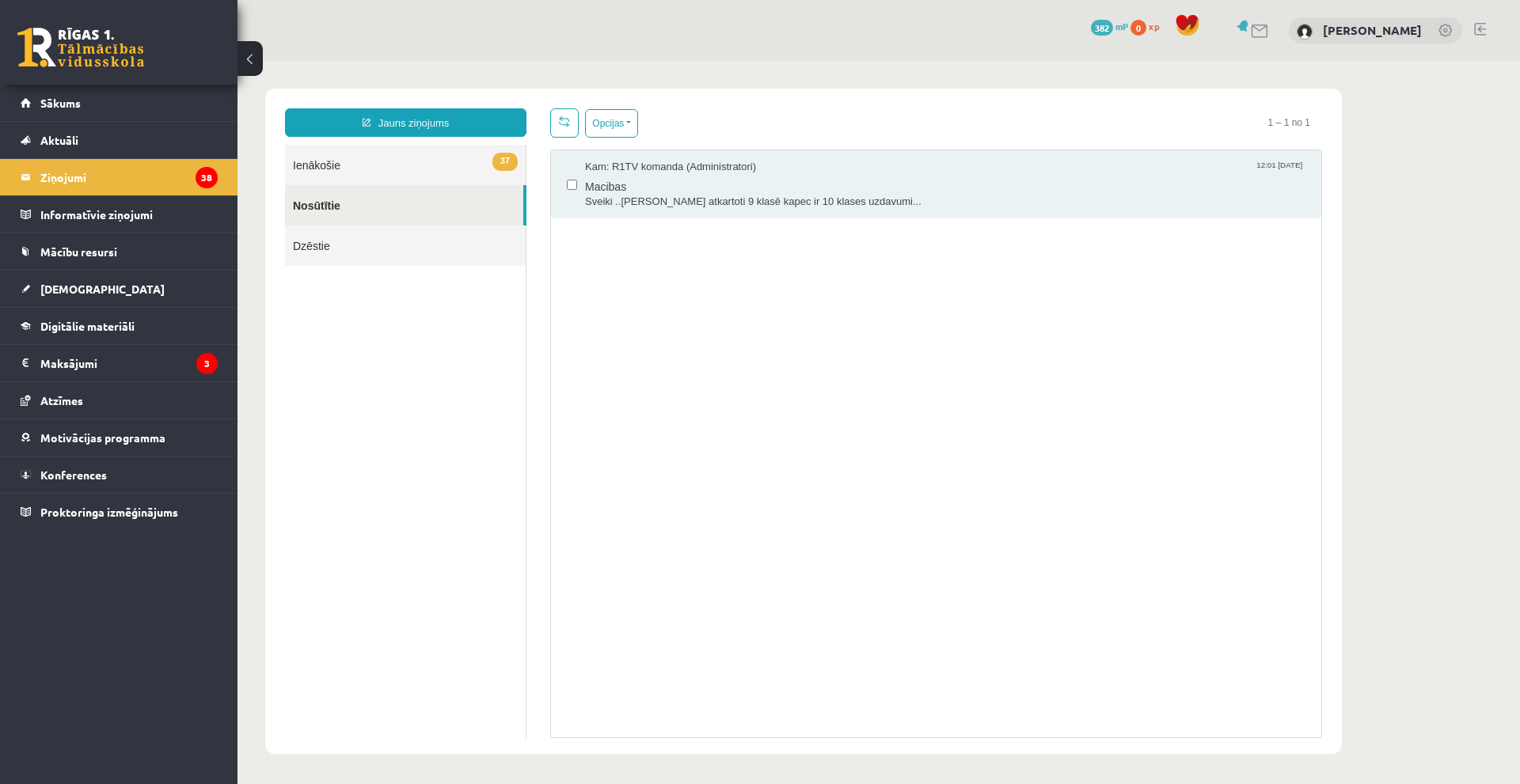
click at [380, 245] on link "Dzēstie" at bounding box center [405, 245] width 240 height 40
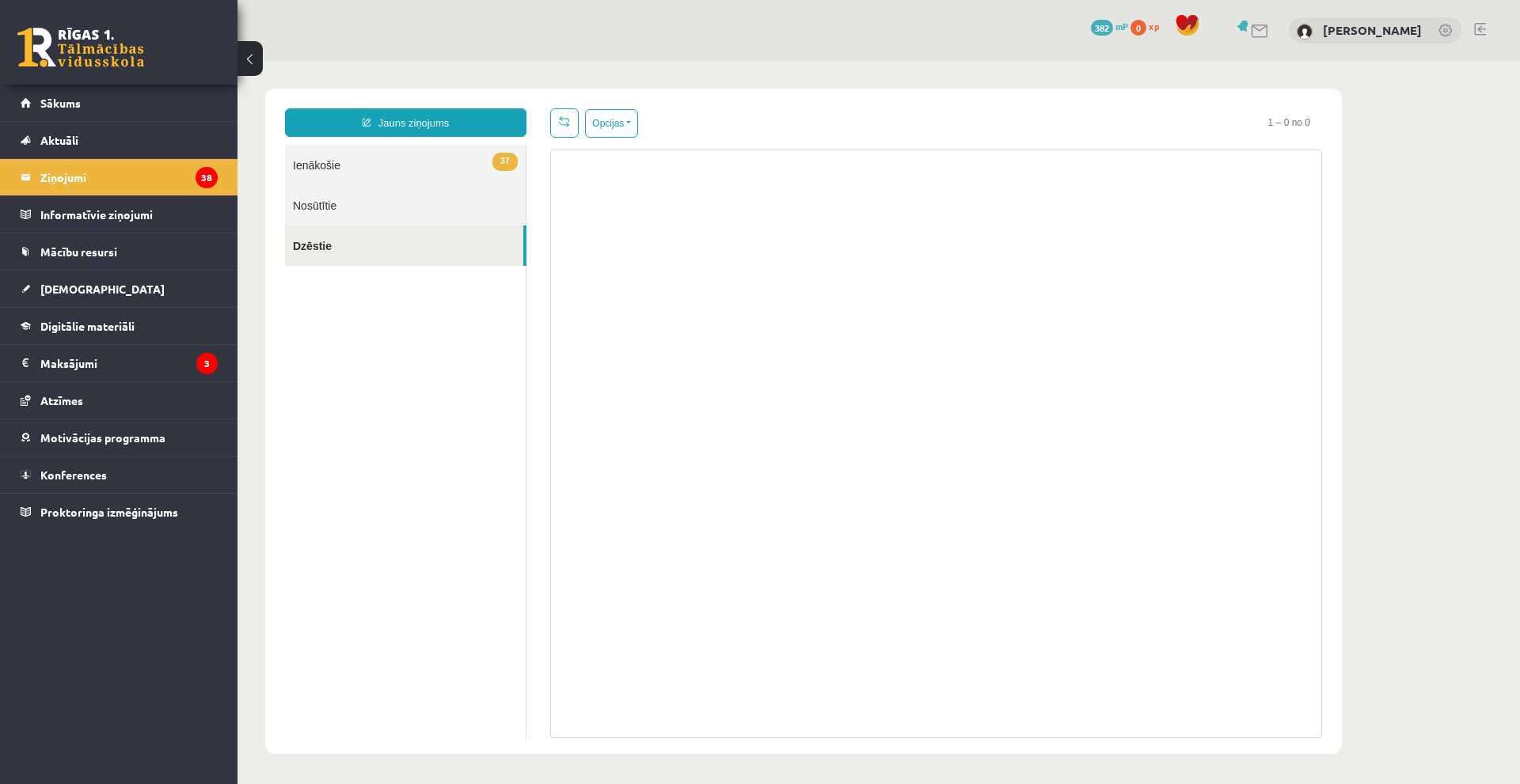
click at [384, 173] on link "37 Ienākošie" at bounding box center [405, 164] width 240 height 40
click at [384, 211] on link "Nosūtītie" at bounding box center [405, 204] width 240 height 40
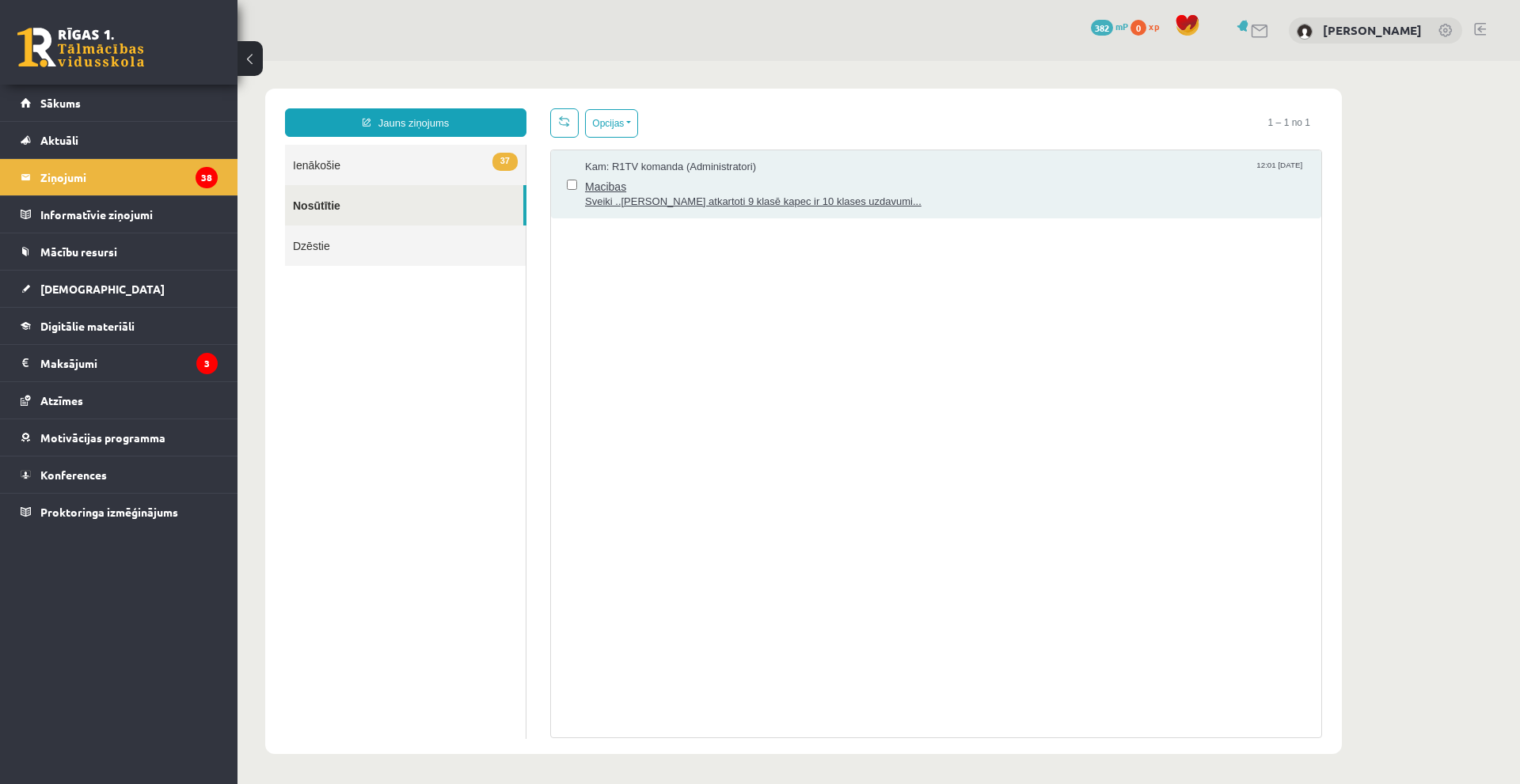
click at [753, 178] on span "Macibas" at bounding box center [945, 185] width 720 height 19
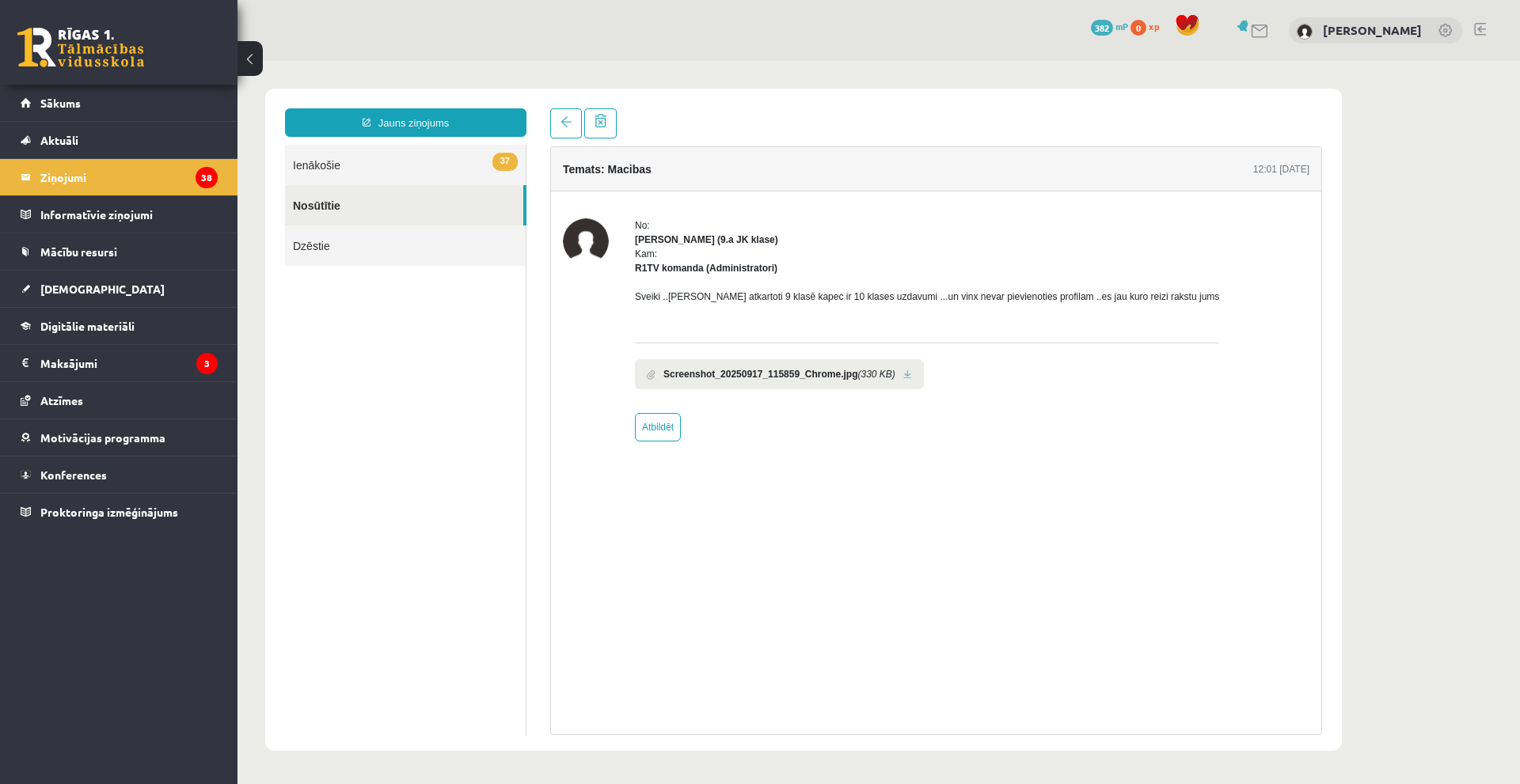
click at [894, 372] on li "Screenshot_20250917_115859_Chrome.jpg (330 KB)" at bounding box center [778, 374] width 289 height 30
click at [879, 371] on icon "(330 KB)" at bounding box center [876, 374] width 37 height 15
click at [829, 372] on b "Screenshot_20250917_115859_Chrome.jpg" at bounding box center [760, 374] width 194 height 15
click at [796, 376] on b "Screenshot_20250917_115859_Chrome.jpg" at bounding box center [760, 374] width 194 height 15
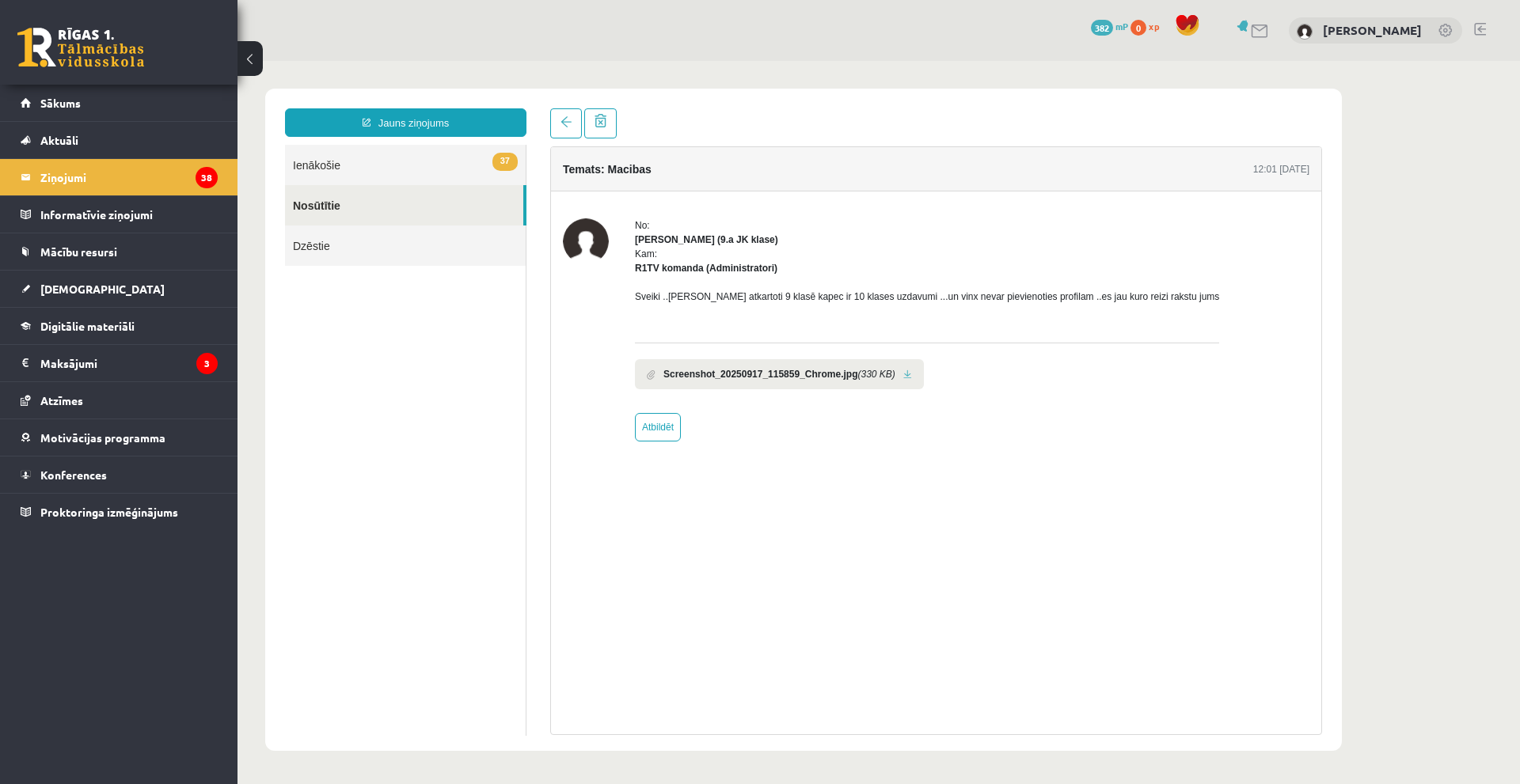
click at [903, 370] on link at bounding box center [907, 374] width 9 height 11
click at [340, 236] on link "Dzēstie" at bounding box center [405, 245] width 240 height 40
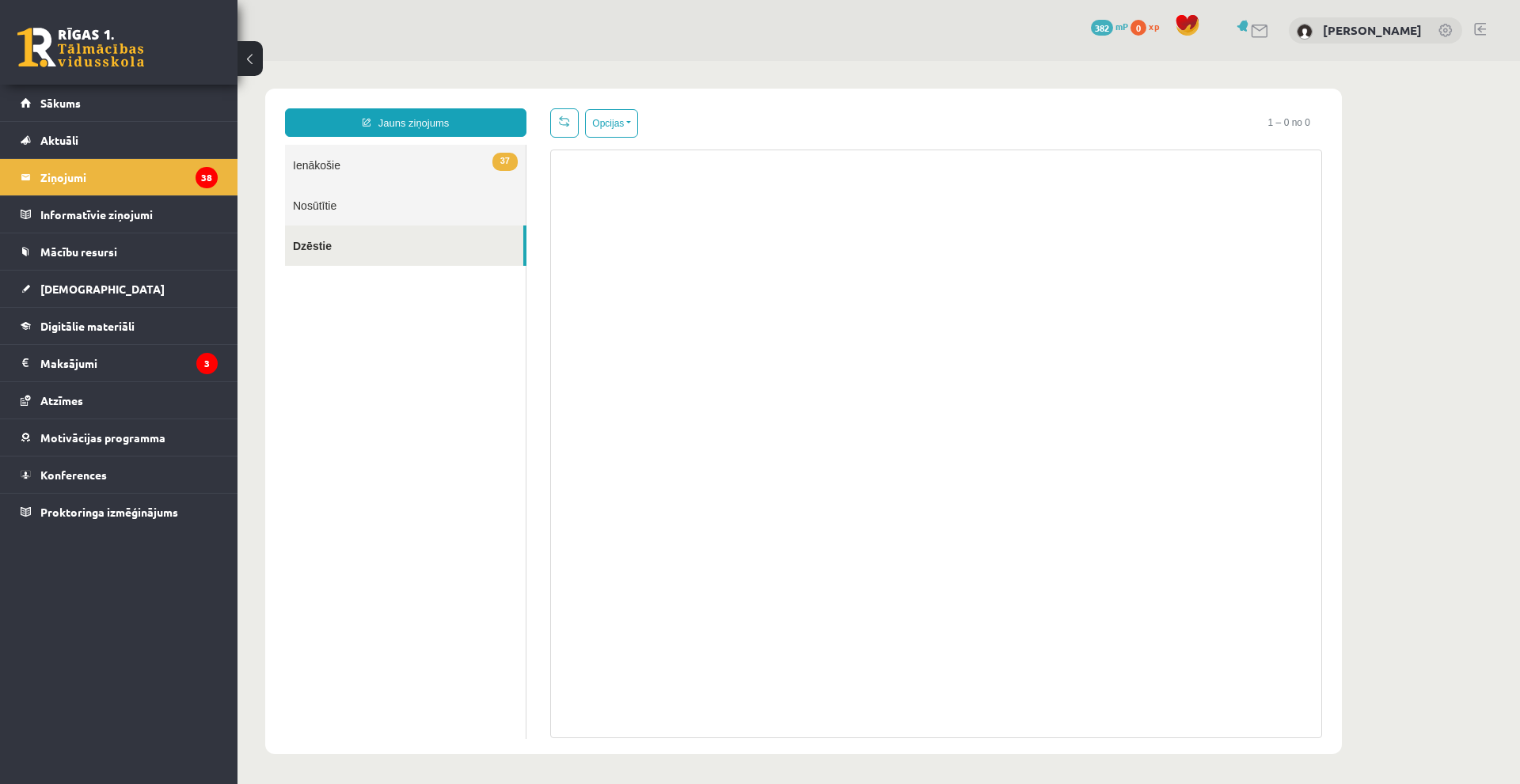
click at [354, 160] on link "37 Ienākošie" at bounding box center [405, 164] width 240 height 40
click at [462, 165] on link "37 Ienākošie" at bounding box center [405, 164] width 240 height 40
click at [330, 176] on link "37 Ienākošie" at bounding box center [405, 164] width 240 height 40
click at [322, 163] on link "37 Ienākošie" at bounding box center [405, 164] width 240 height 40
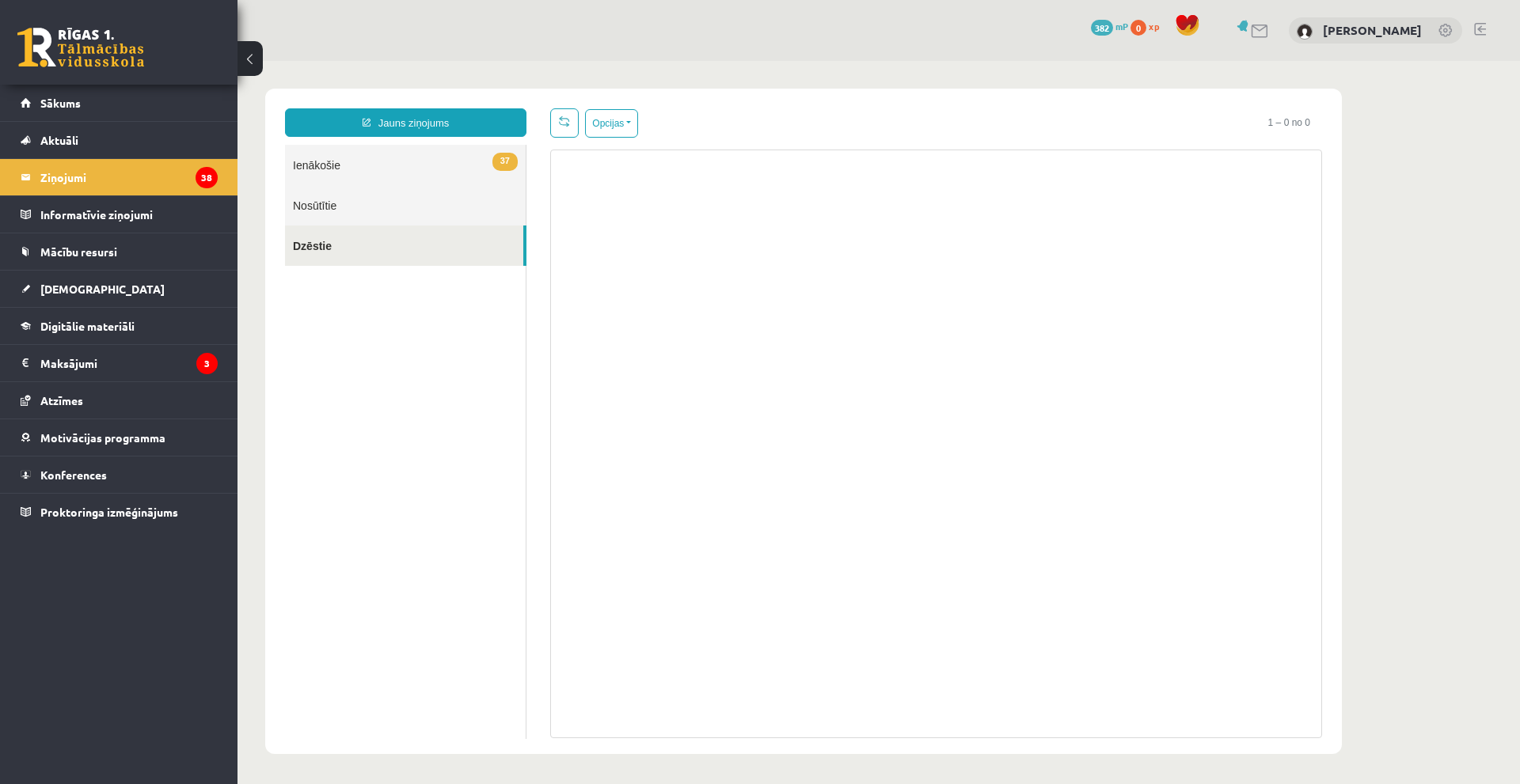
click at [322, 163] on link "37 Ienākošie" at bounding box center [405, 164] width 240 height 40
click at [322, 162] on link "37 Ienākošie" at bounding box center [405, 164] width 240 height 40
click at [126, 176] on legend "Ziņojumi 38" at bounding box center [128, 177] width 177 height 36
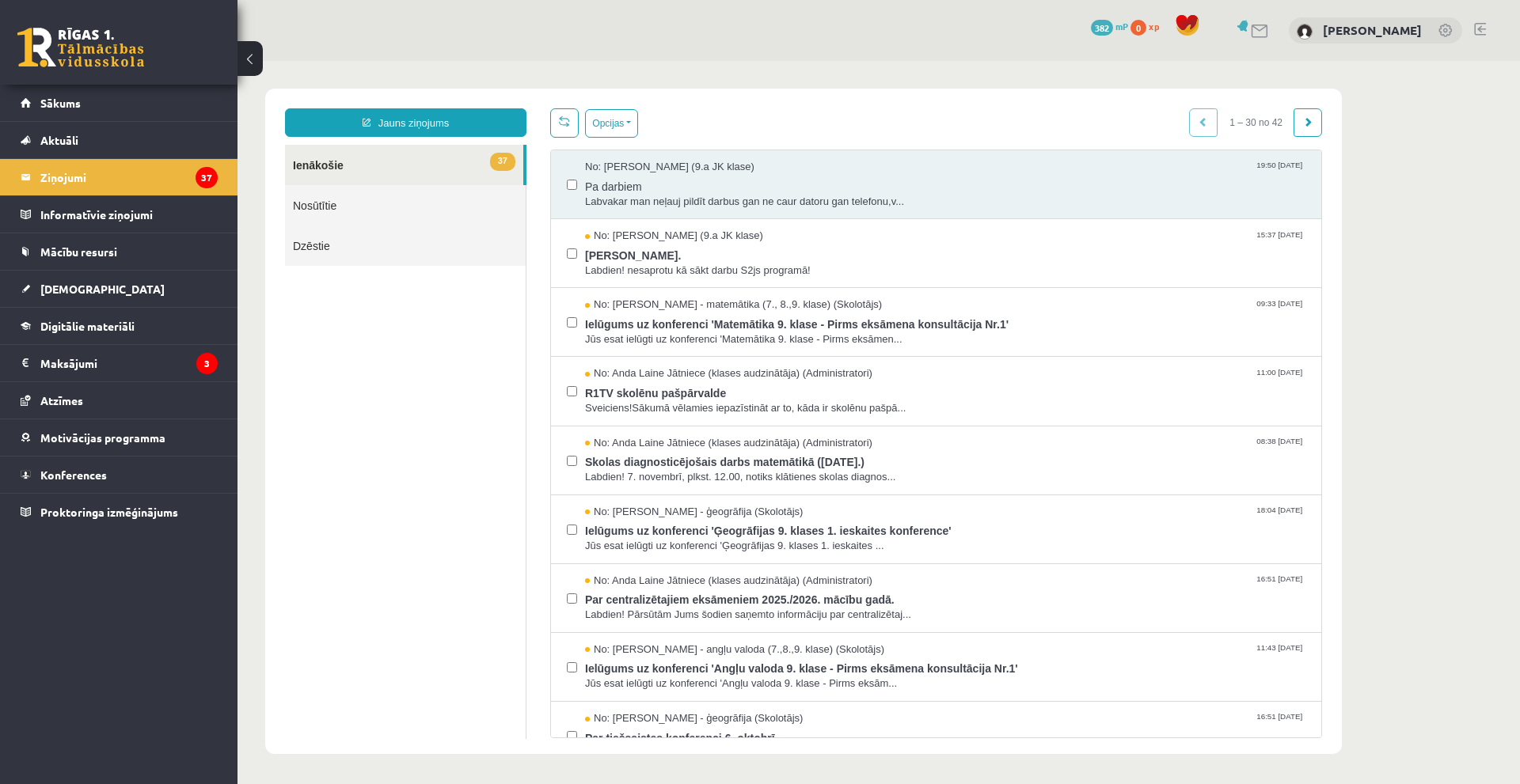
click at [1143, 18] on div "0 Dāvanas 382 mP 0 xp" at bounding box center [1148, 27] width 115 height 27
click at [1113, 23] on span "382" at bounding box center [1102, 27] width 22 height 16
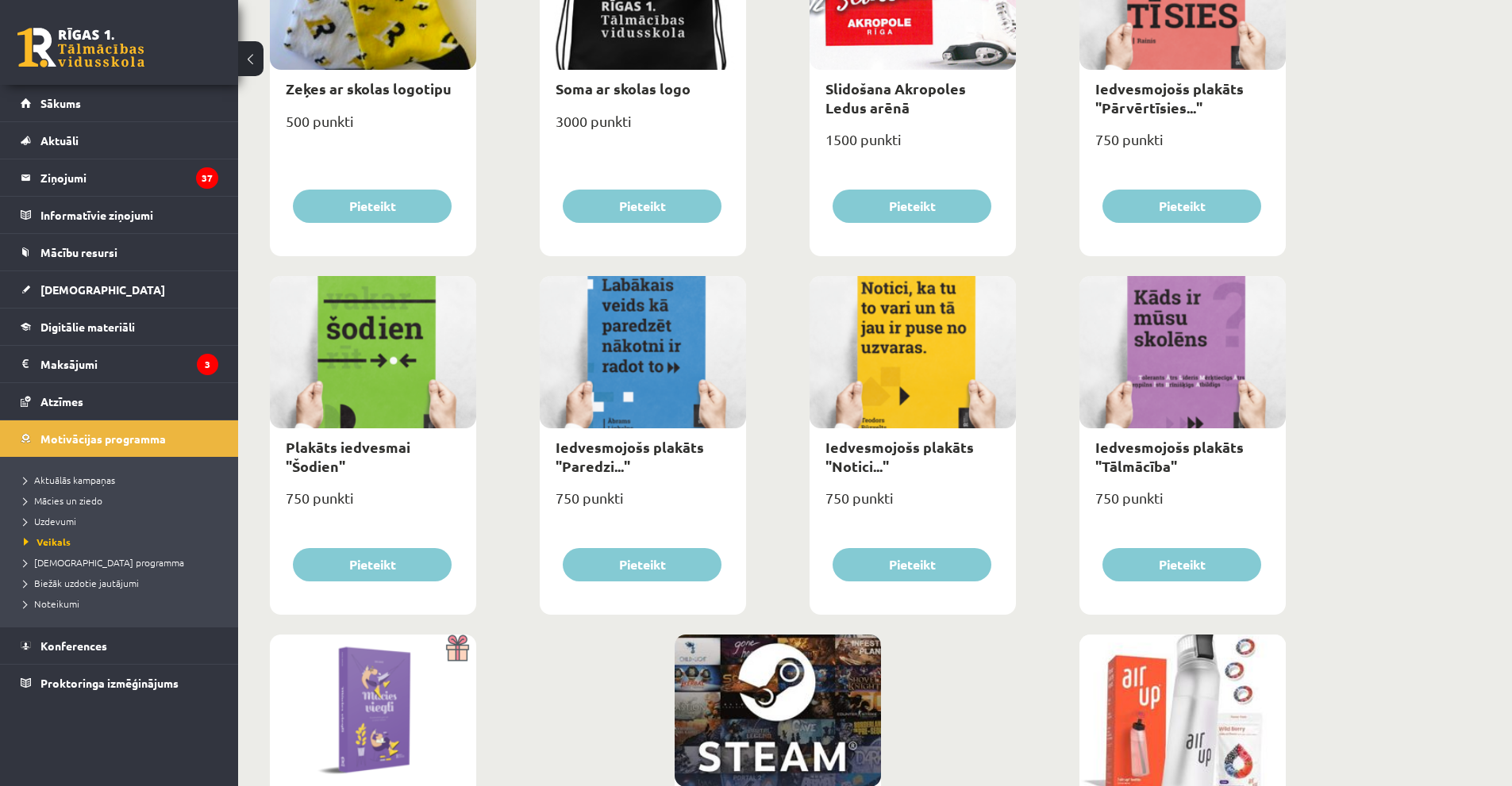
scroll to position [1651, 0]
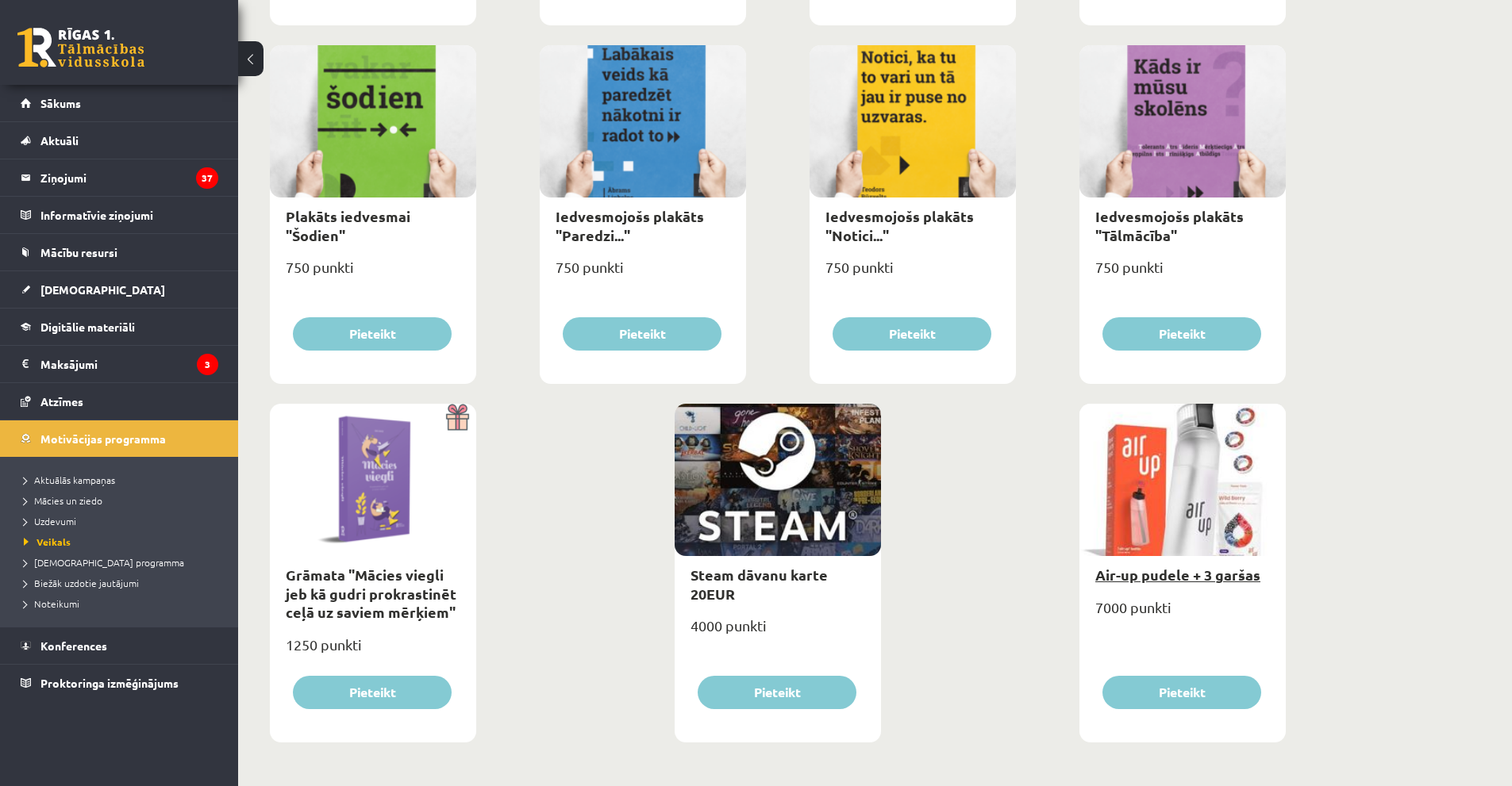
click at [1168, 568] on link "Air-up pudele + 3 garšas" at bounding box center [1177, 574] width 165 height 19
type input "*"
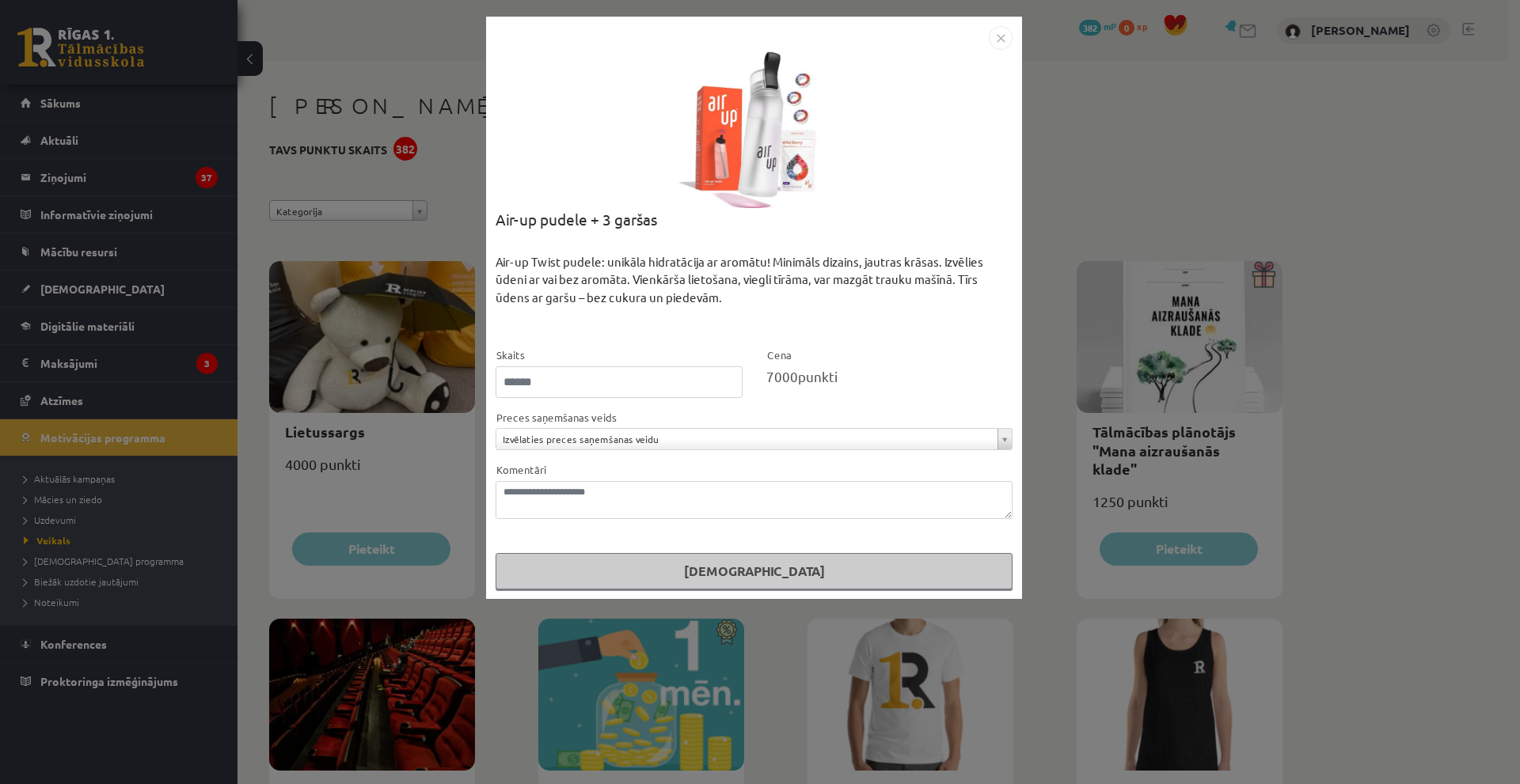
click at [1327, 146] on div "**********" at bounding box center [760, 392] width 1520 height 784
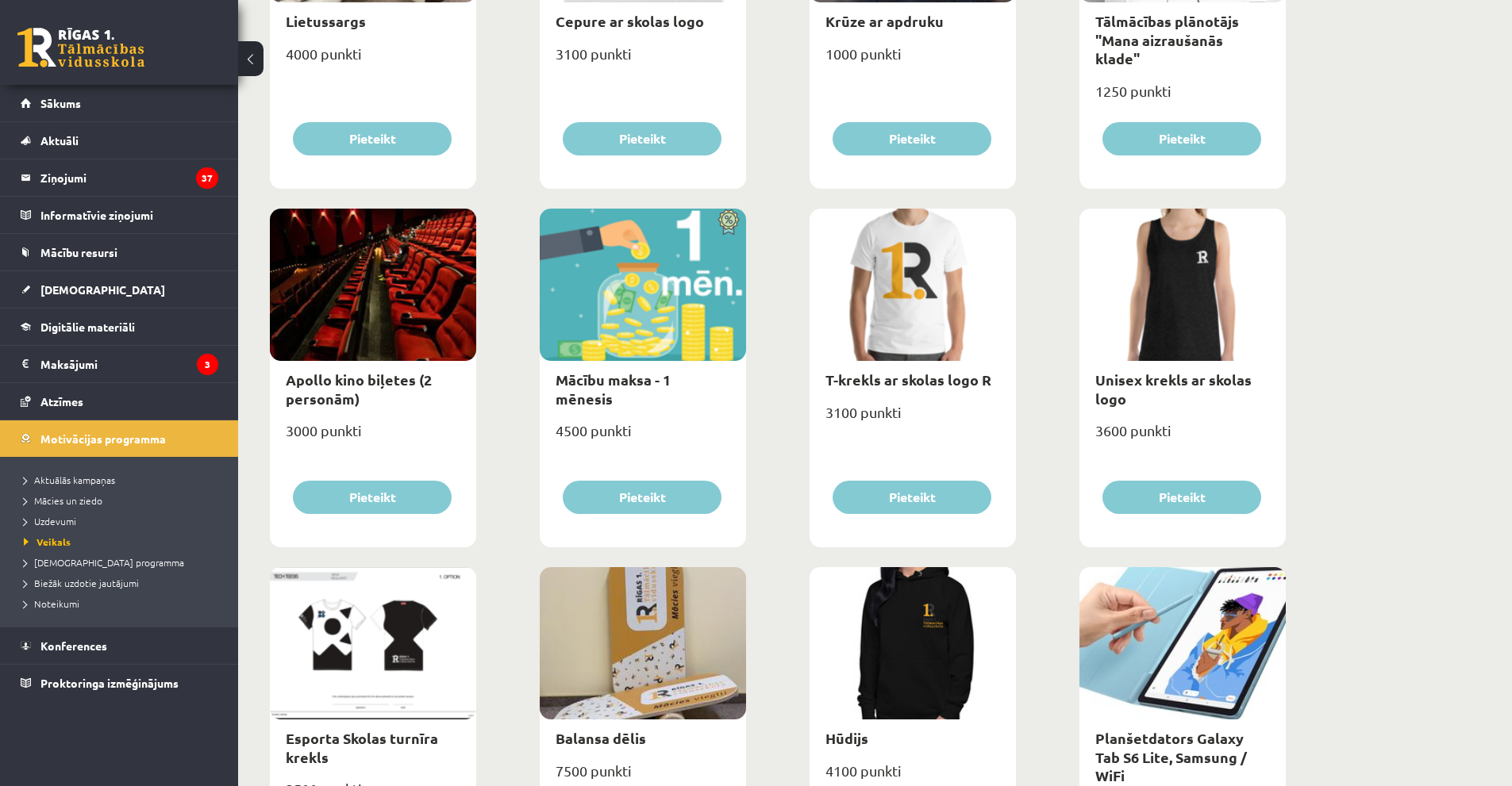
scroll to position [381, 0]
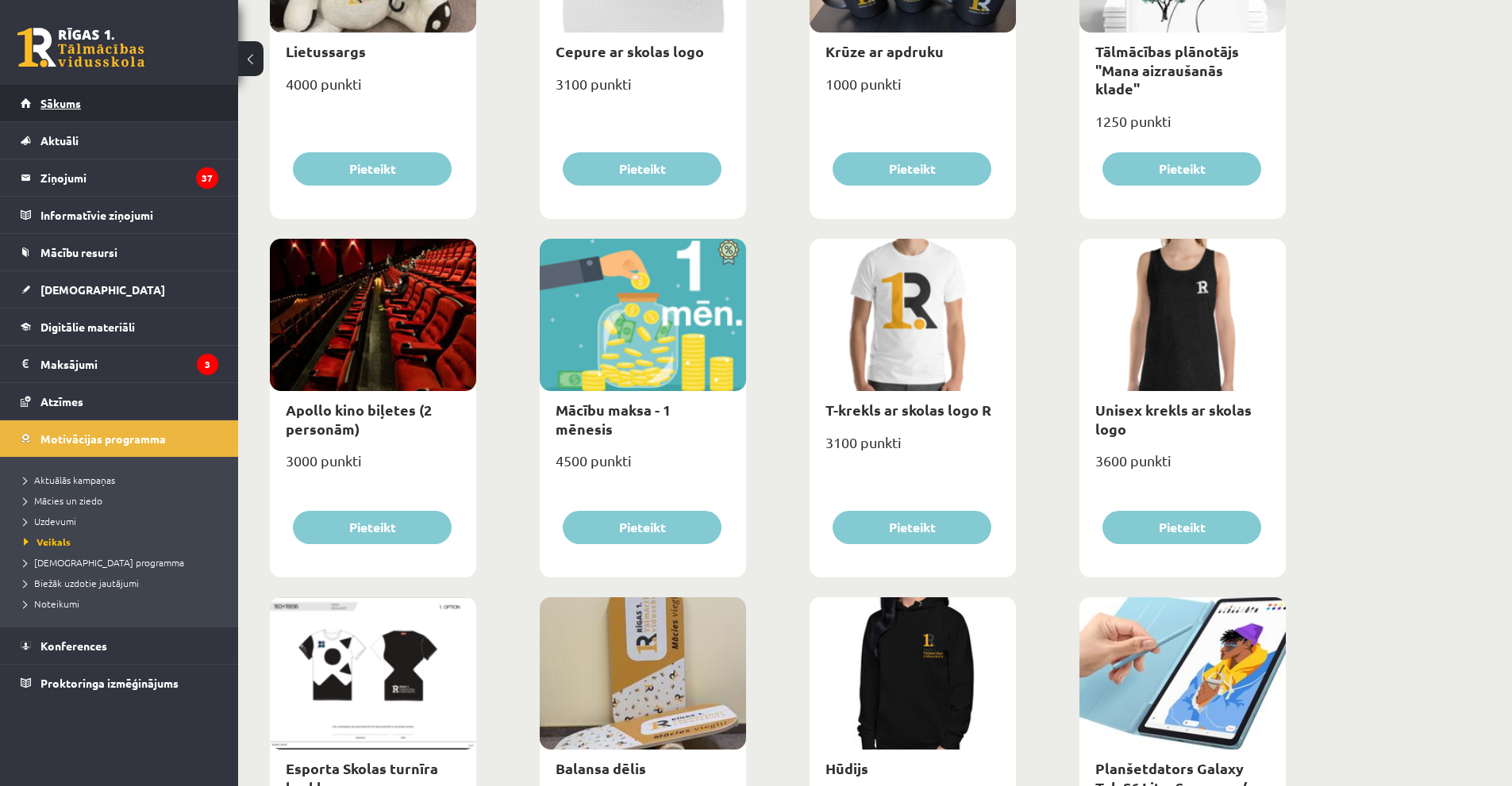
click at [53, 99] on span "Sākums" at bounding box center [60, 102] width 40 height 15
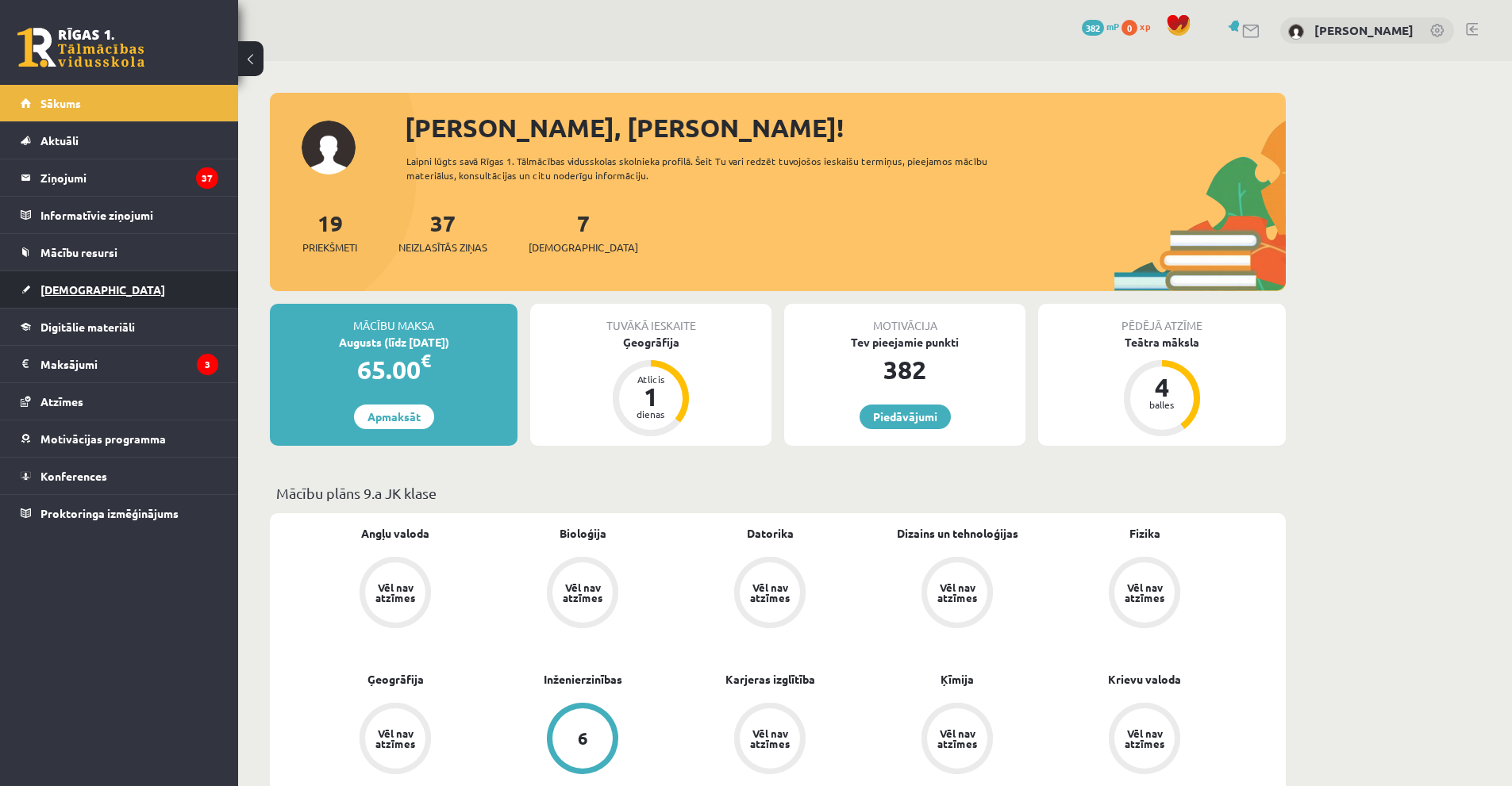
click at [90, 290] on link "[DEMOGRAPHIC_DATA]" at bounding box center [119, 289] width 198 height 36
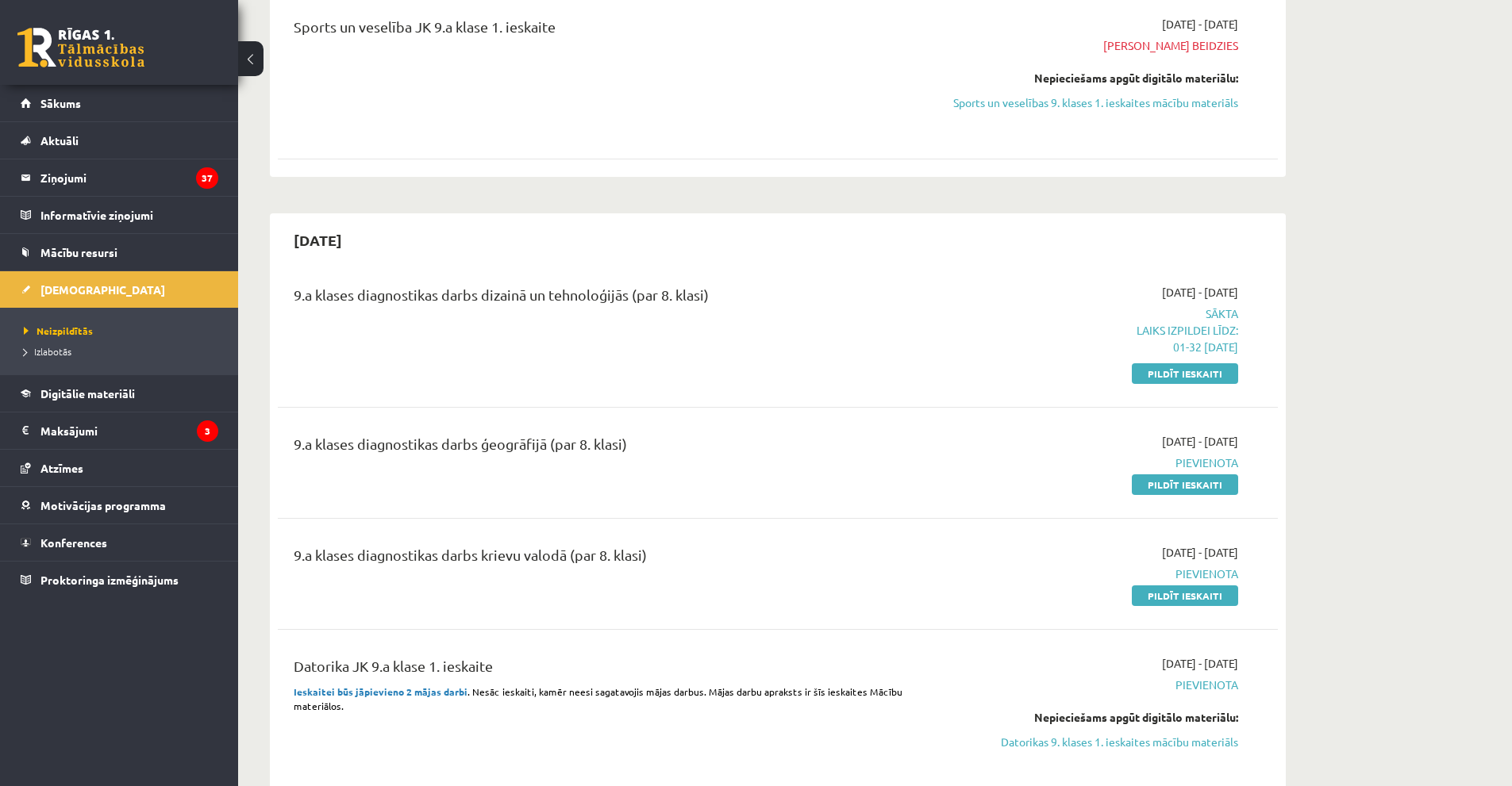
scroll to position [1508, 0]
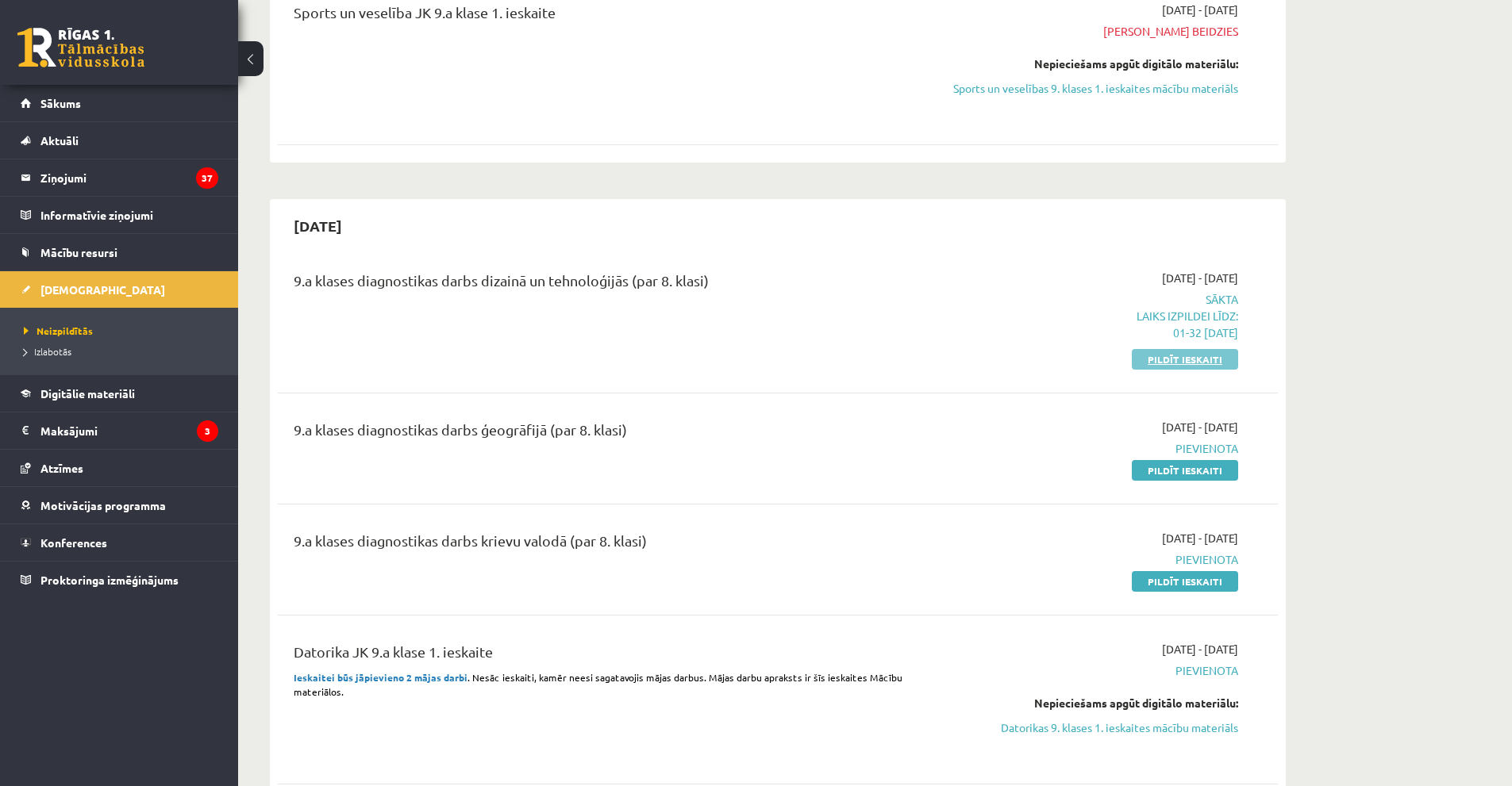
click at [1204, 362] on link "Pildīt ieskaiti" at bounding box center [1184, 359] width 106 height 20
